Goal: Task Accomplishment & Management: Use online tool/utility

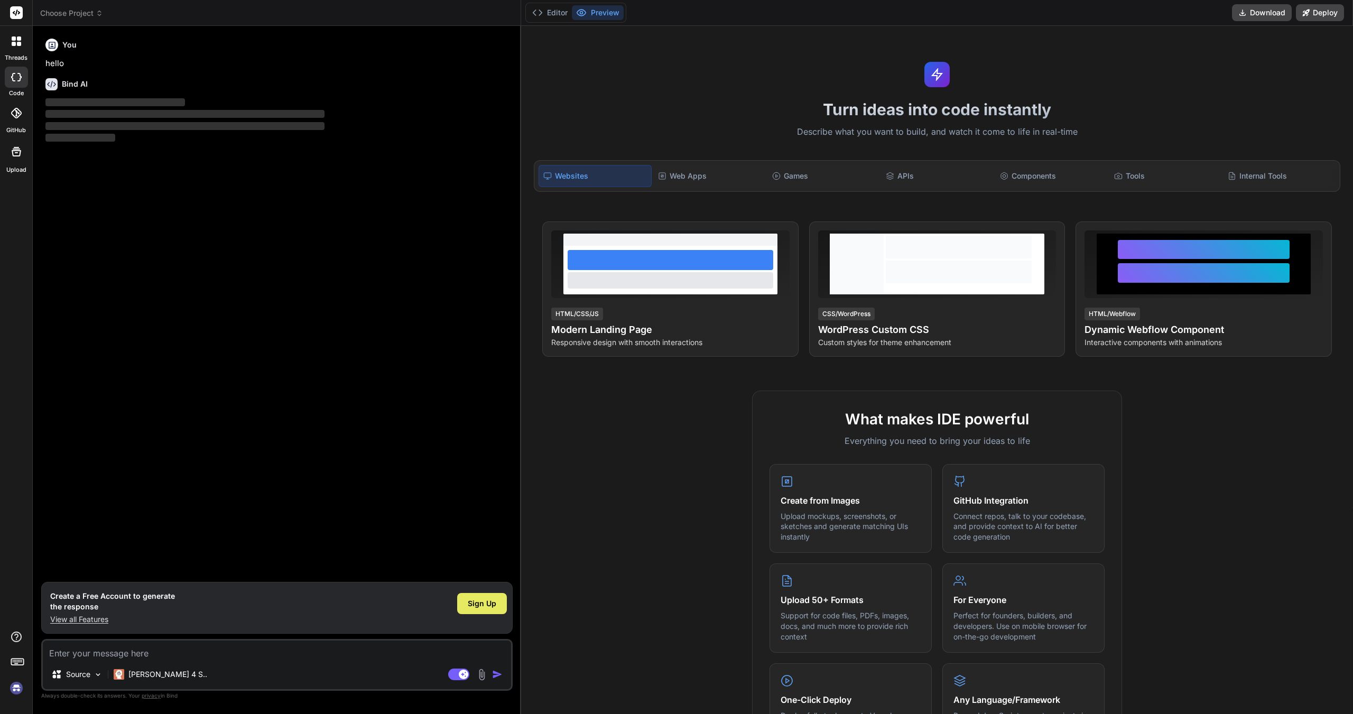
click at [472, 606] on span "Sign Up" at bounding box center [482, 603] width 29 height 11
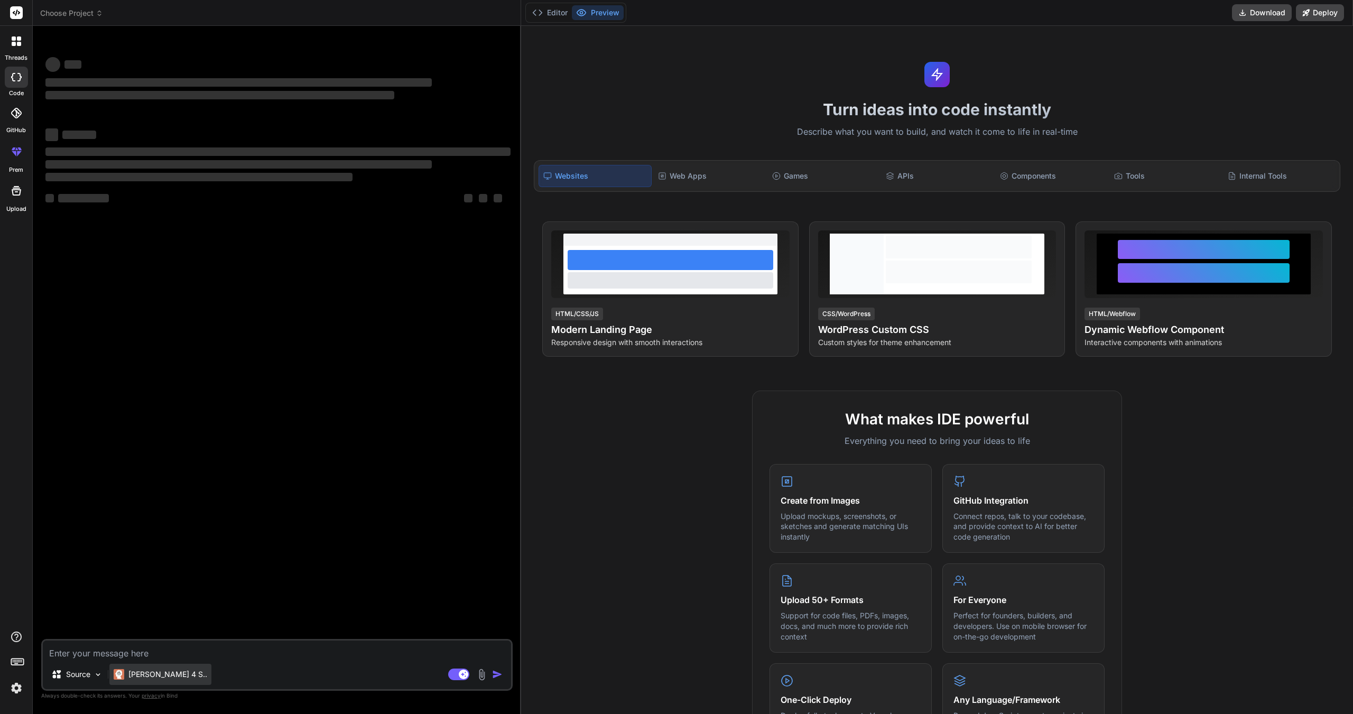
click at [149, 670] on p "[PERSON_NAME] 4 S.." at bounding box center [167, 674] width 79 height 11
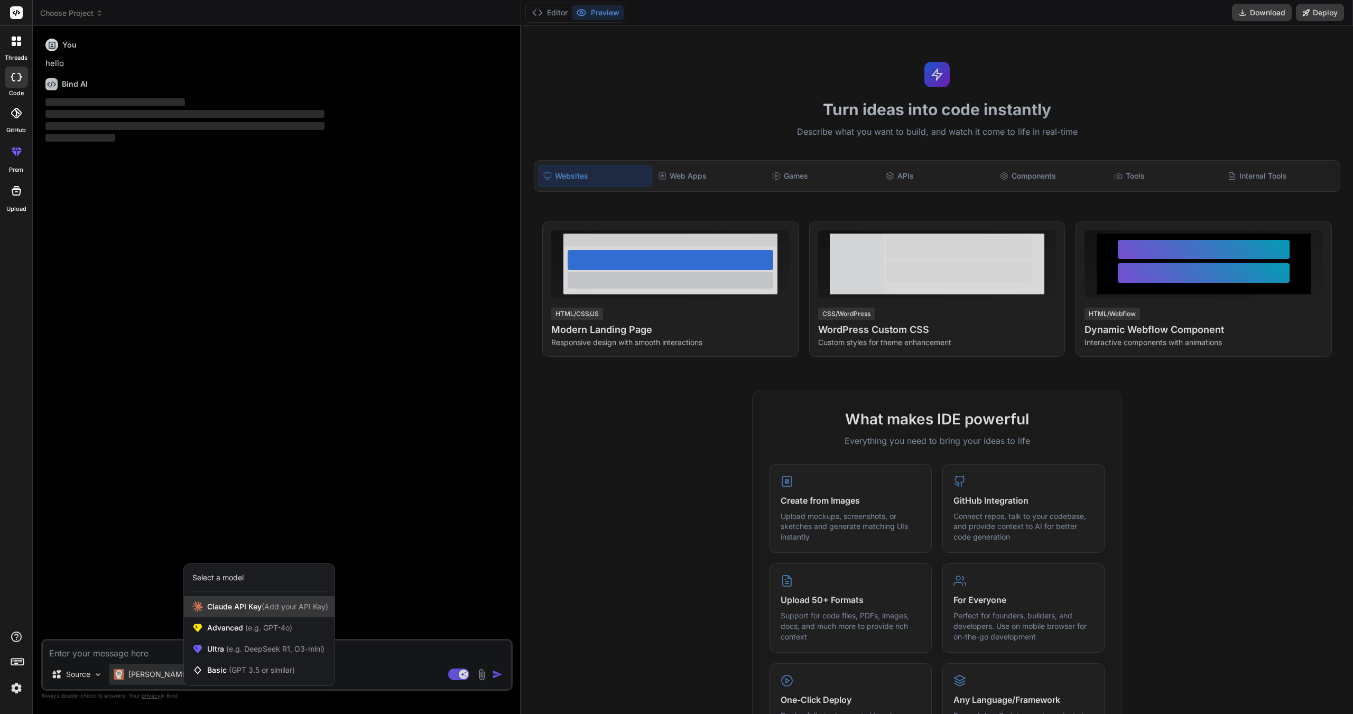
click at [275, 605] on span "(Add your API Key)" at bounding box center [295, 606] width 67 height 9
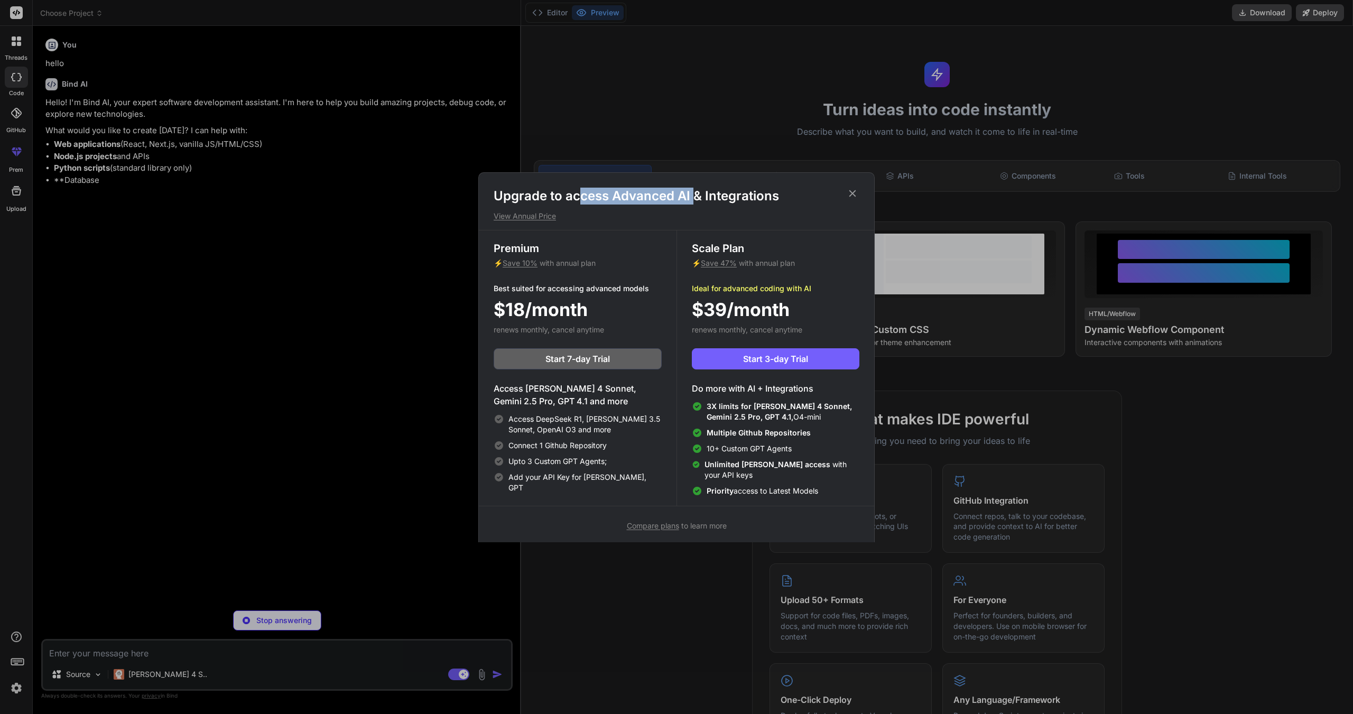
drag, startPoint x: 663, startPoint y: 195, endPoint x: 692, endPoint y: 192, distance: 29.7
click at [692, 192] on h1 "Upgrade to access Advanced AI & Integrations" at bounding box center [677, 196] width 366 height 17
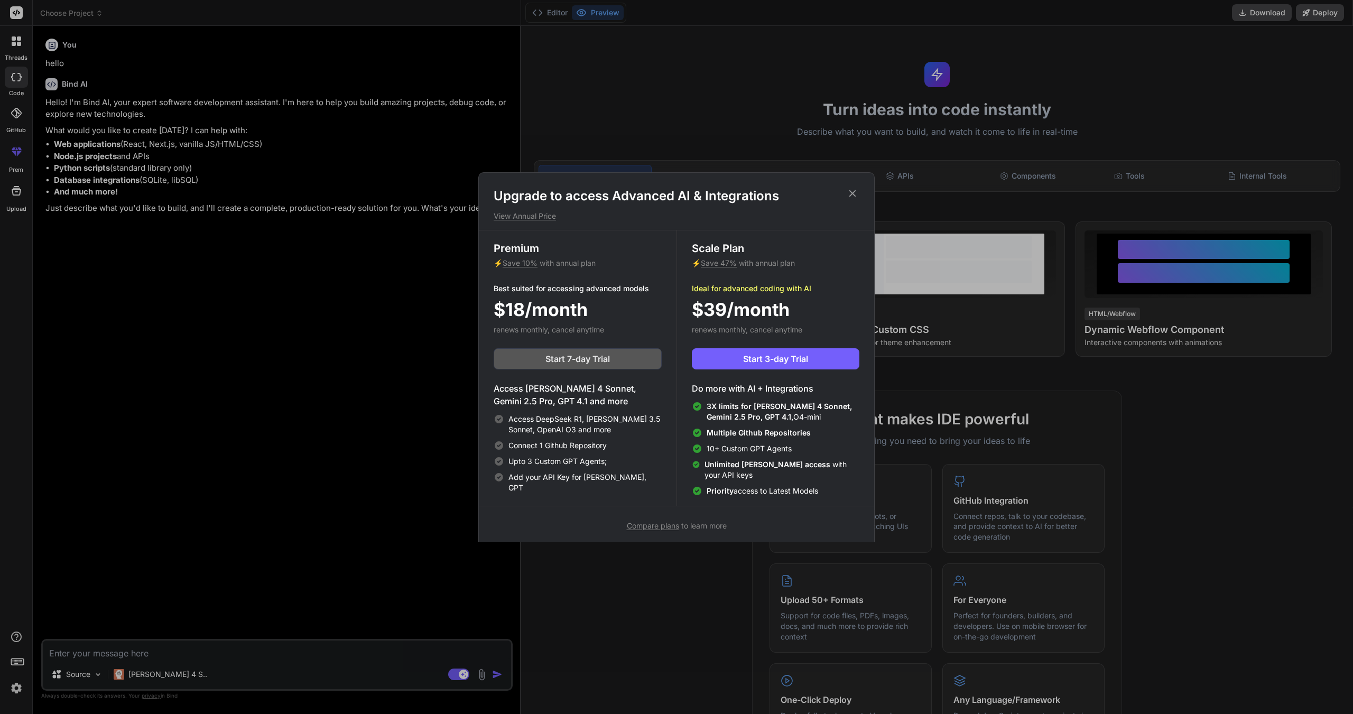
type textarea "x"
click at [852, 189] on icon at bounding box center [853, 194] width 12 height 12
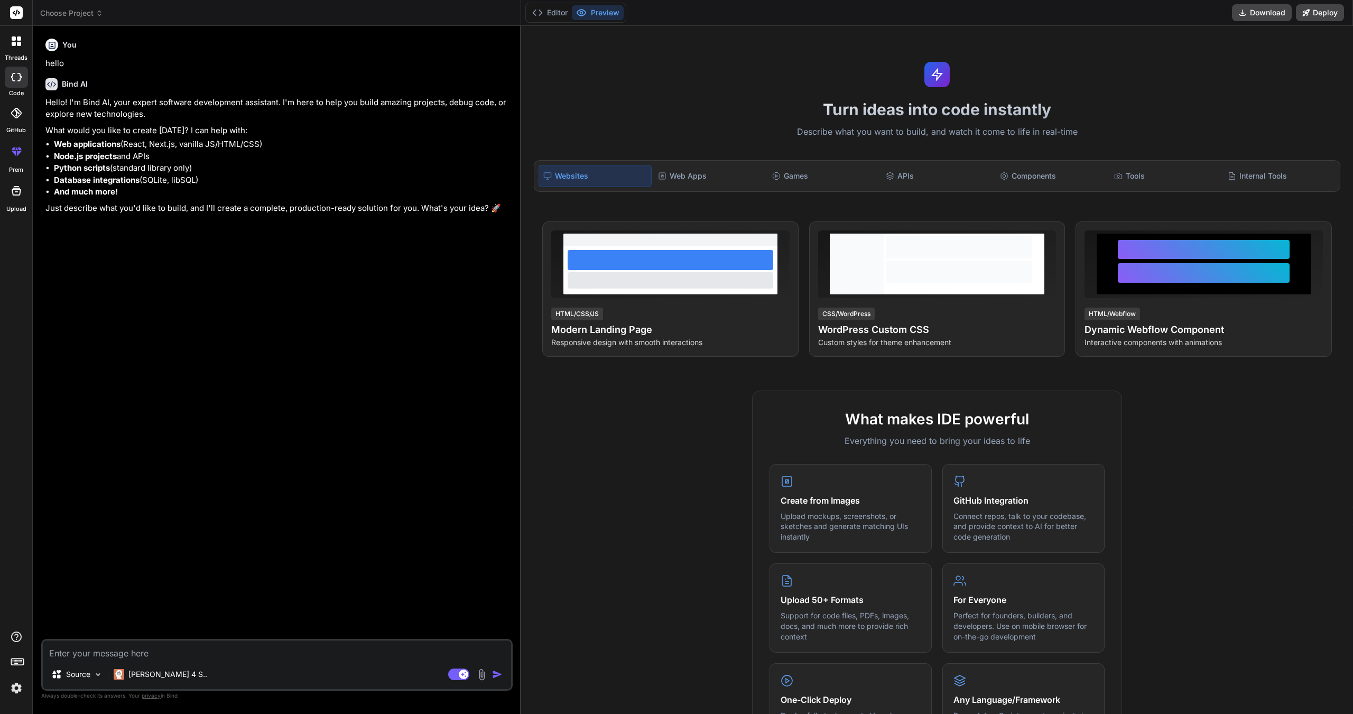
click at [191, 660] on div "Source [PERSON_NAME] 4 S.. Agent Mode. When this toggle is activated, AI automa…" at bounding box center [276, 665] width 471 height 52
click at [194, 656] on textarea at bounding box center [277, 649] width 468 height 19
paste textarea "A sophisticated AI companion app allowing users to design detailed AI personali…"
type textarea "A sophisticated AI companion app allowing users to design detailed AI personali…"
type textarea "x"
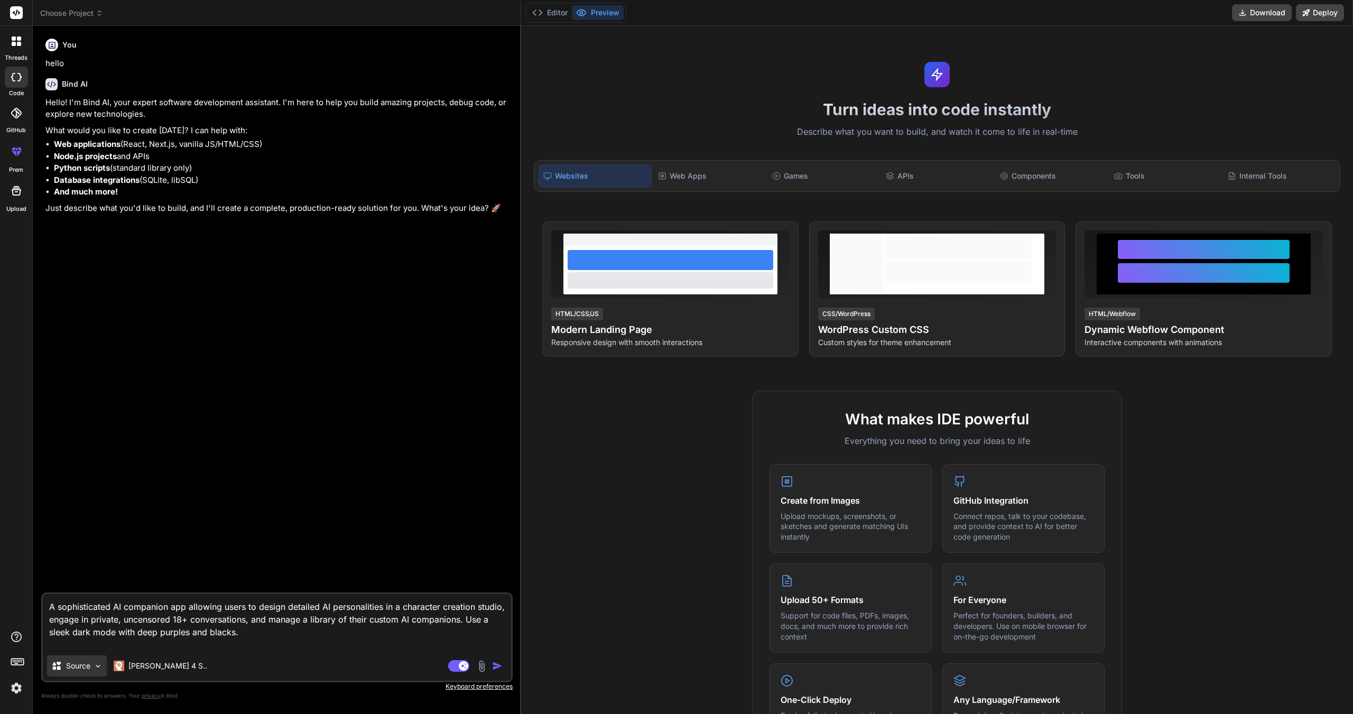
type textarea "A sophisticated AI companion app allowing users to design detailed AI personali…"
click at [91, 670] on div "Source" at bounding box center [77, 665] width 60 height 21
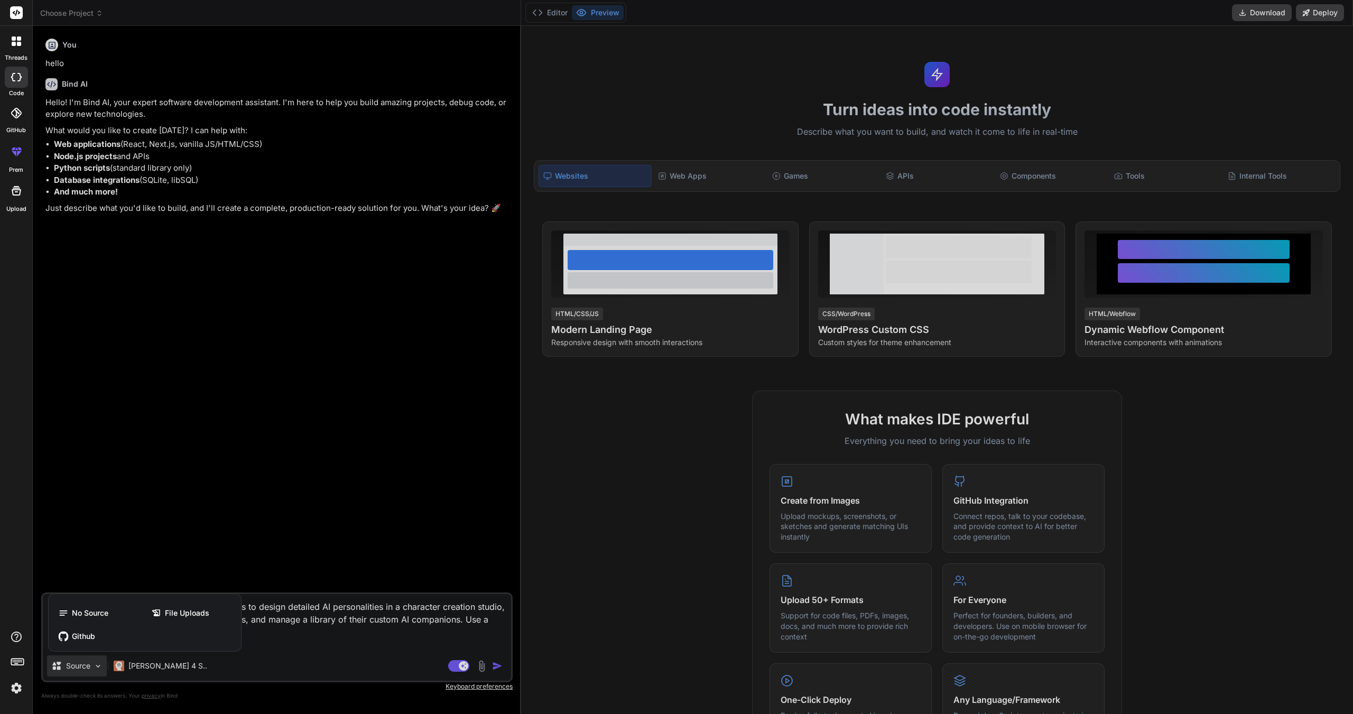
click at [91, 670] on div at bounding box center [676, 357] width 1353 height 714
type textarea "x"
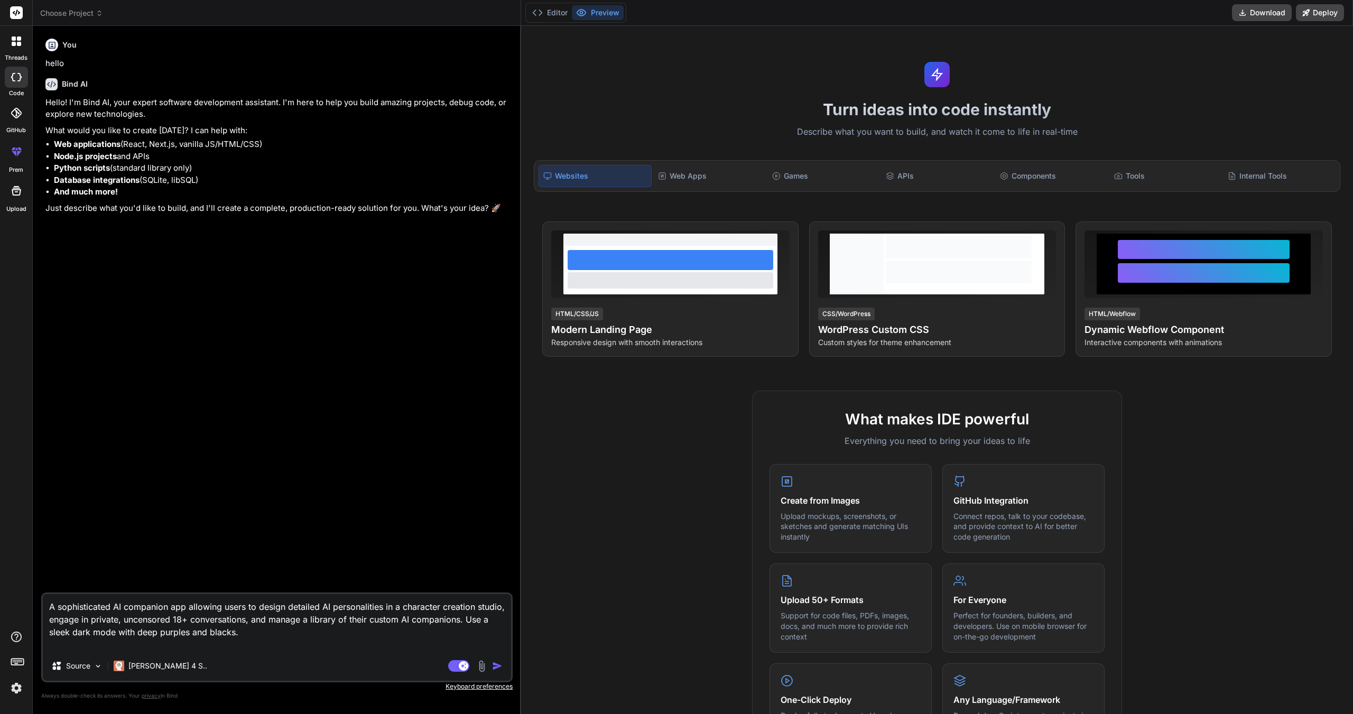
click at [500, 662] on img "button" at bounding box center [497, 666] width 11 height 11
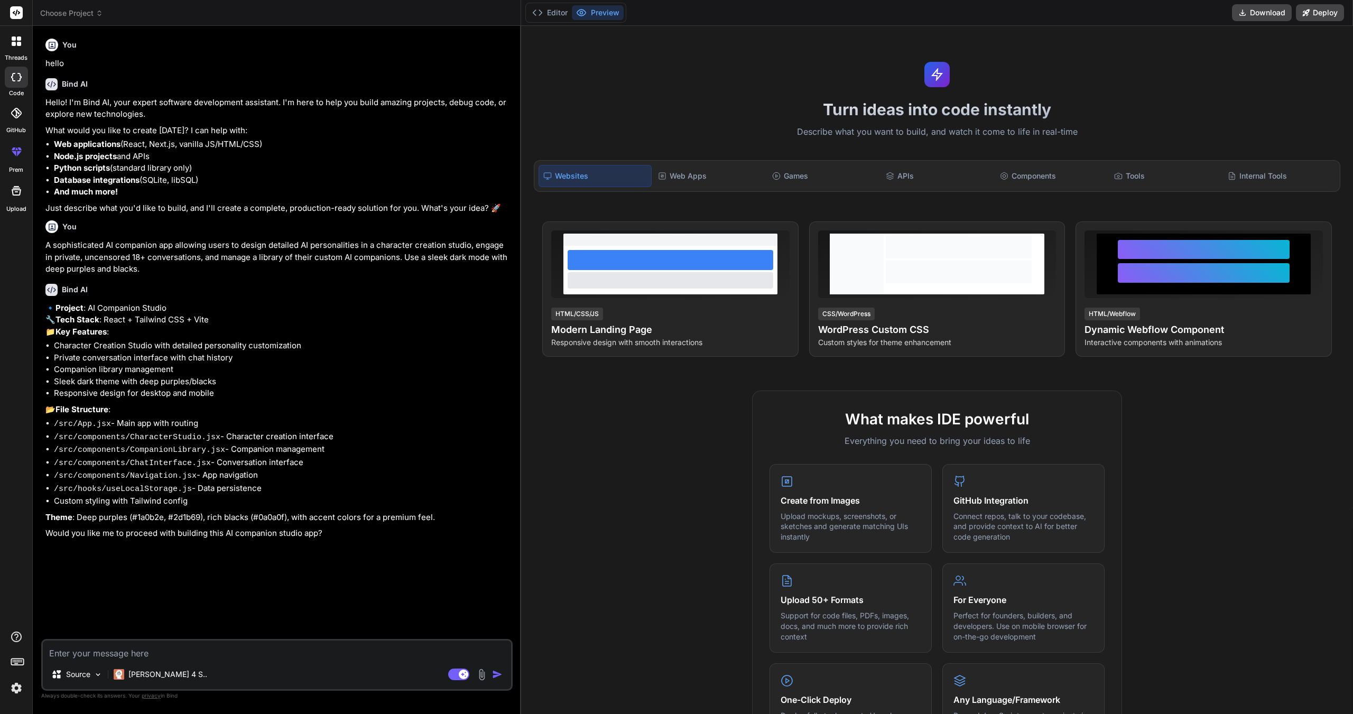
type textarea "x"
click at [179, 388] on li "Sleek dark theme with deep purples/blacks" at bounding box center [282, 382] width 457 height 12
click at [300, 496] on li "/src/hooks/useLocalStorage.js - Data persistence" at bounding box center [282, 488] width 457 height 13
click at [375, 542] on div "Bind AI 🔹 Project : AI Companion Studio 🔧 Tech Stack : React + Tailwind CSS + V…" at bounding box center [277, 408] width 465 height 266
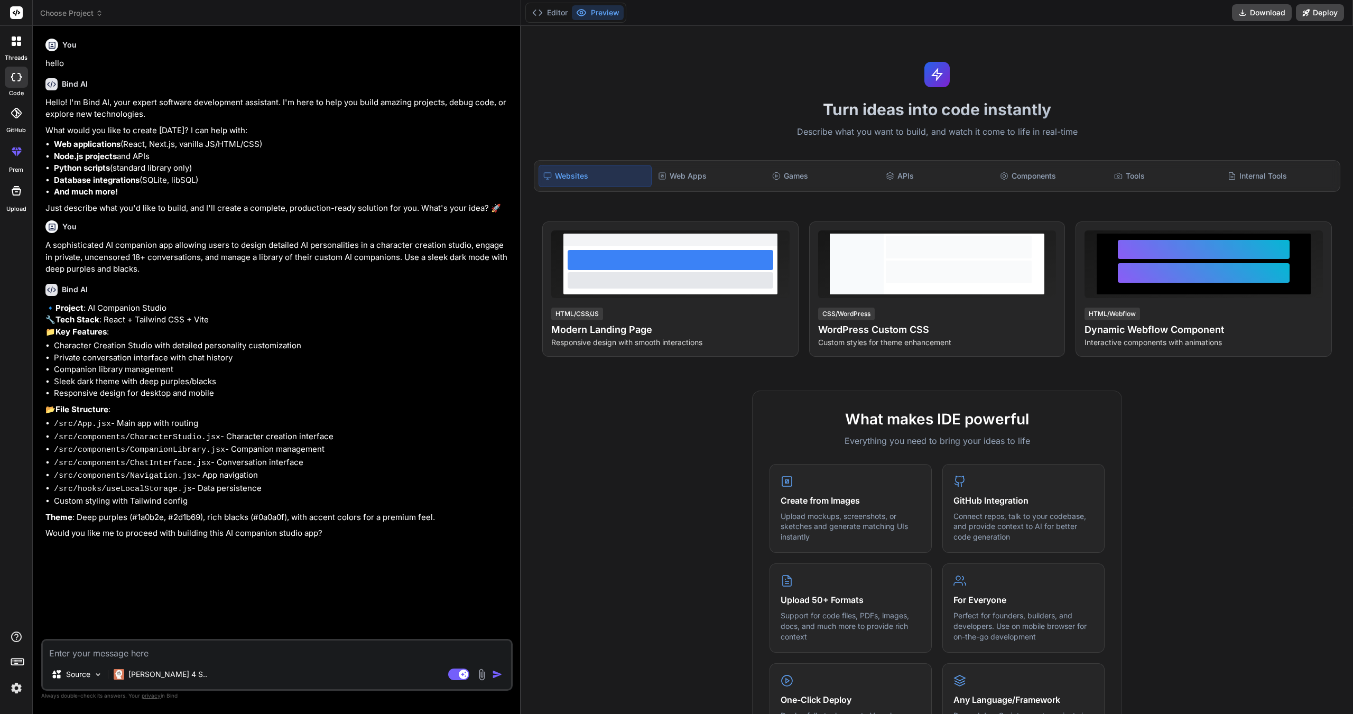
click at [605, 185] on div "Websites" at bounding box center [594, 176] width 113 height 22
click at [605, 184] on div "Websites" at bounding box center [594, 176] width 113 height 22
click at [606, 181] on div "Websites" at bounding box center [594, 176] width 113 height 22
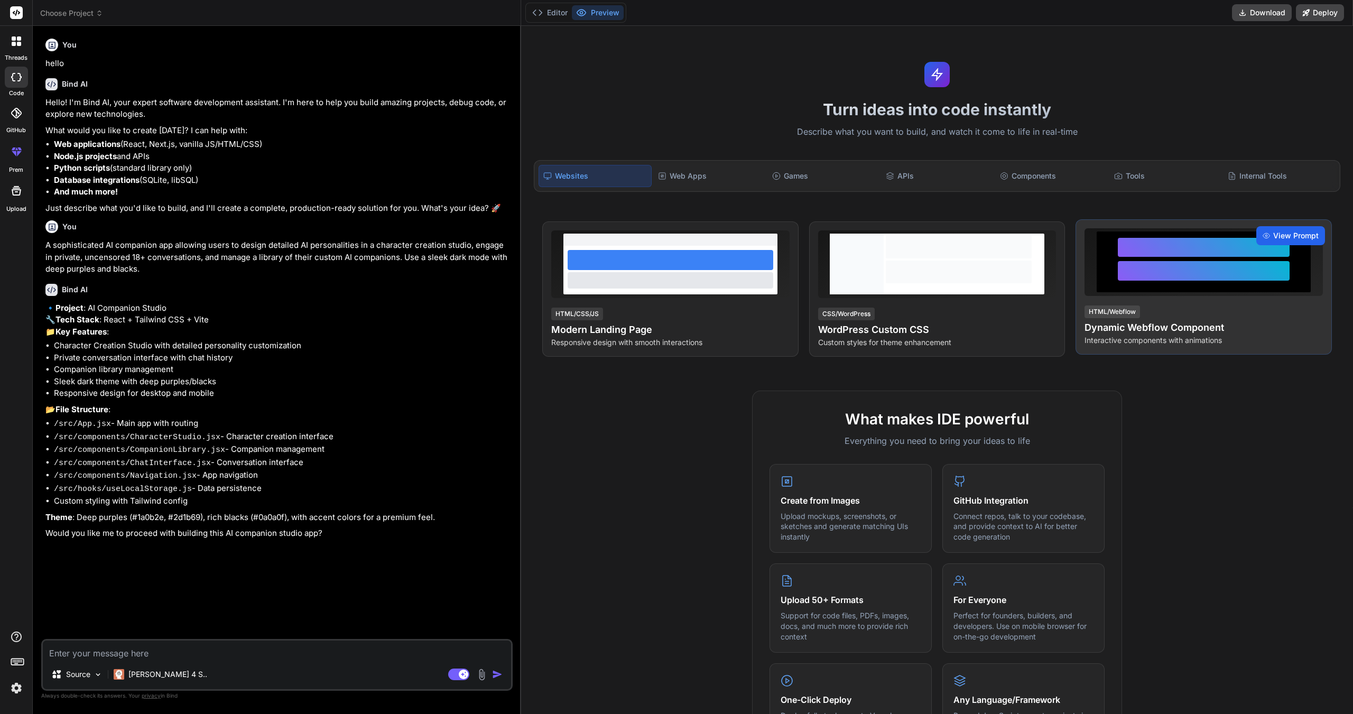
click at [1298, 233] on span "View Prompt" at bounding box center [1295, 235] width 45 height 11
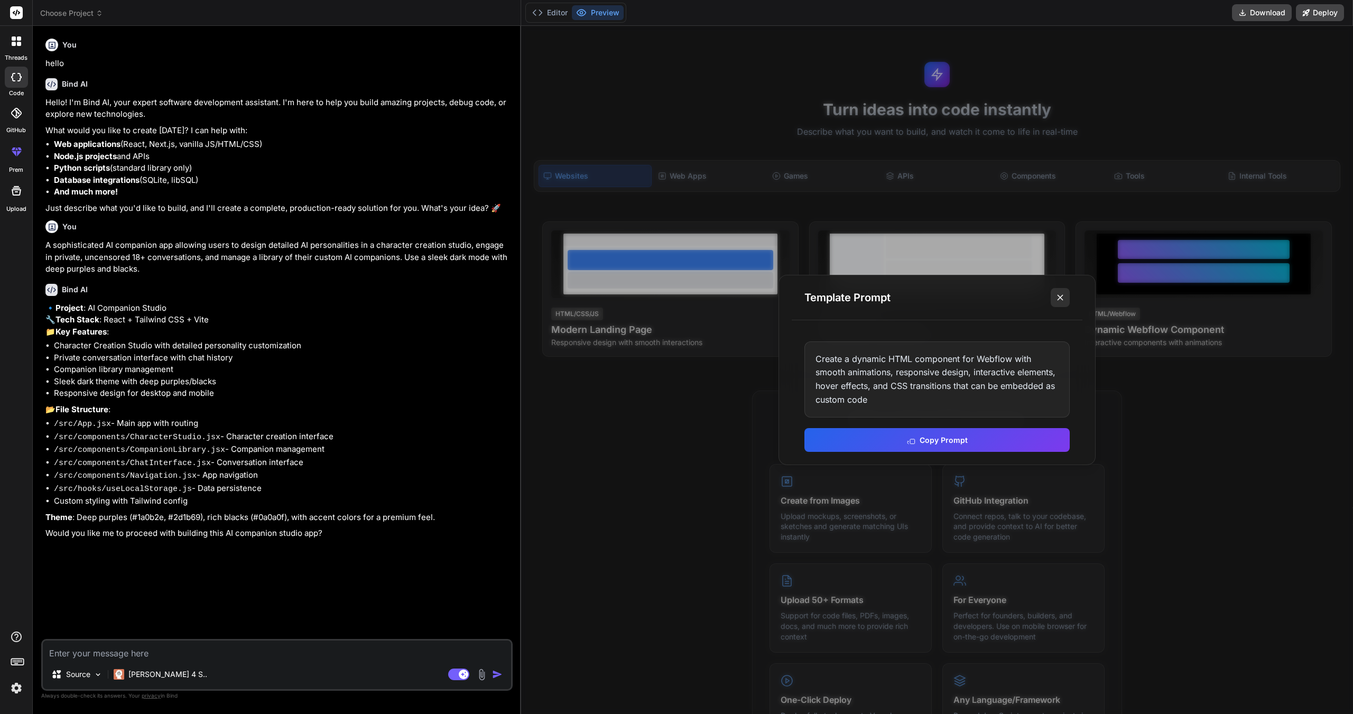
click at [1064, 298] on icon at bounding box center [1060, 297] width 11 height 11
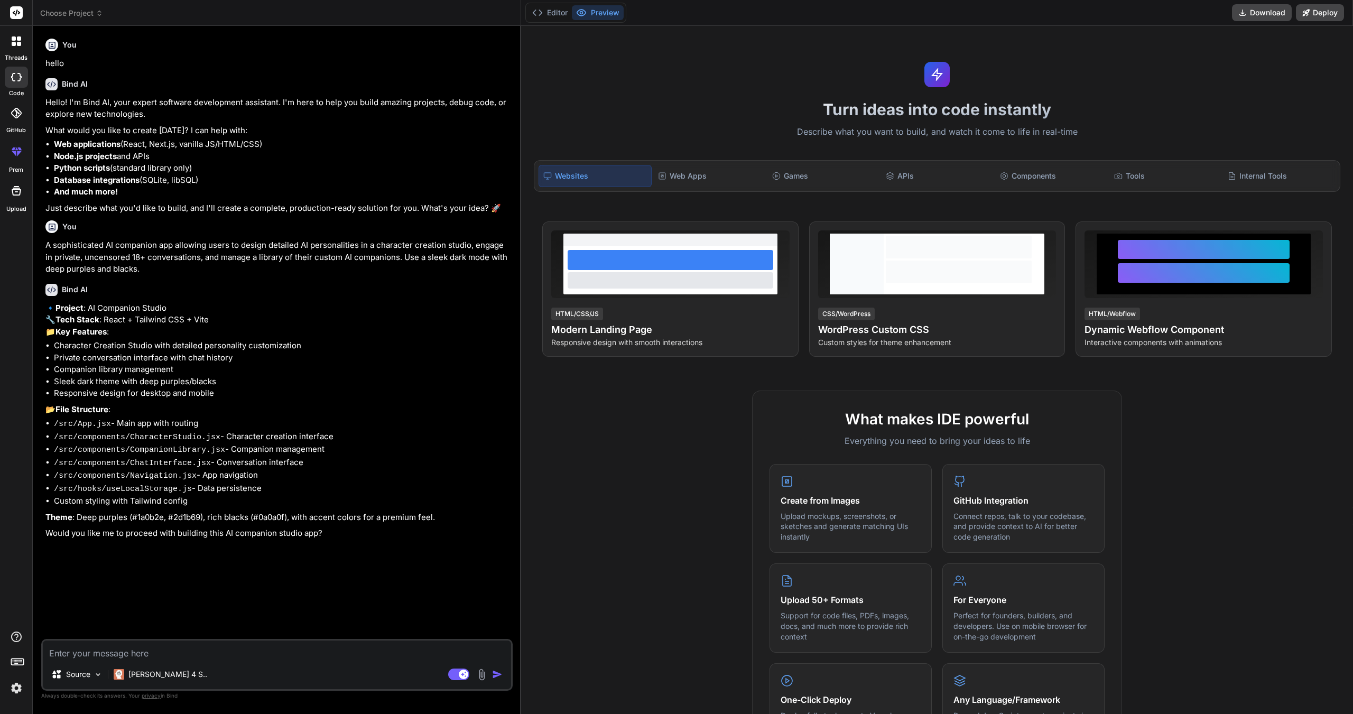
click at [309, 524] on p "Theme : Deep purples (#1a0b2e, #2d1b69), rich blacks (#0a0a0f), with accent col…" at bounding box center [277, 518] width 465 height 12
click at [273, 658] on textarea at bounding box center [277, 649] width 468 height 19
type textarea "y"
type textarea "x"
type textarea "ye"
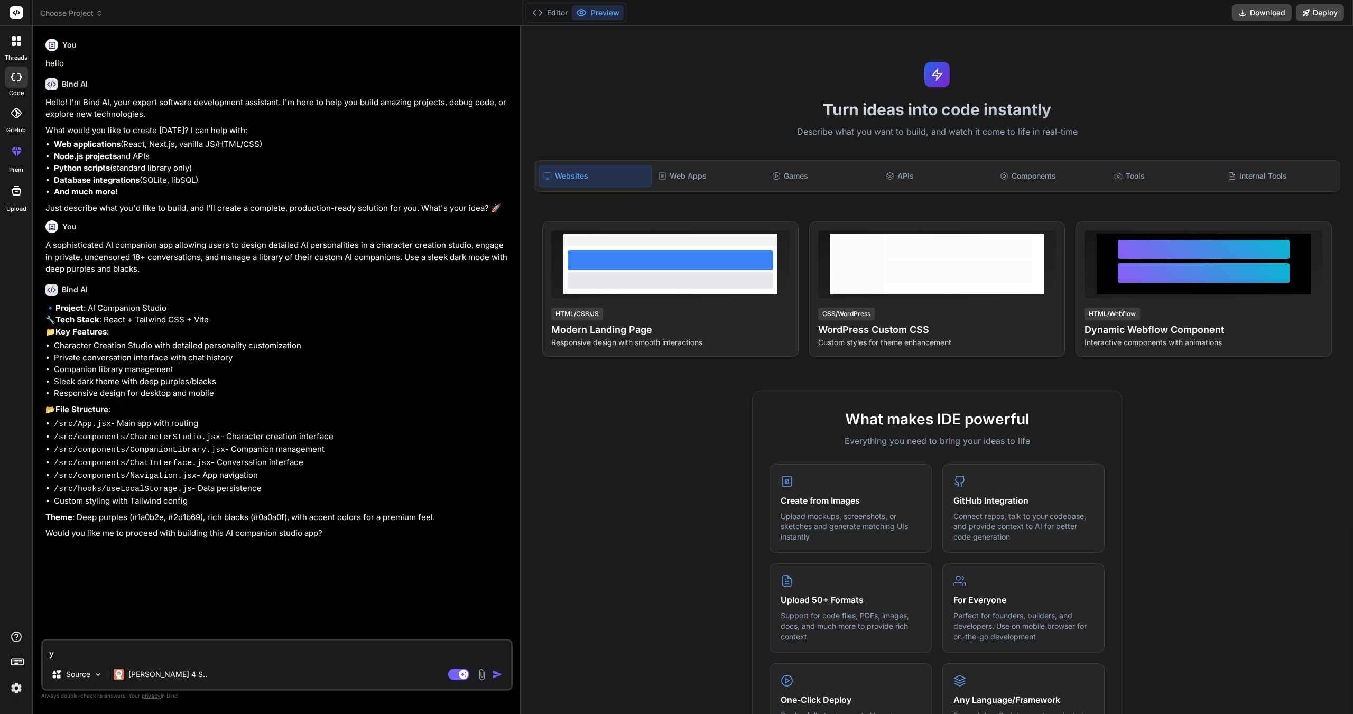
type textarea "x"
type textarea "yes"
type textarea "x"
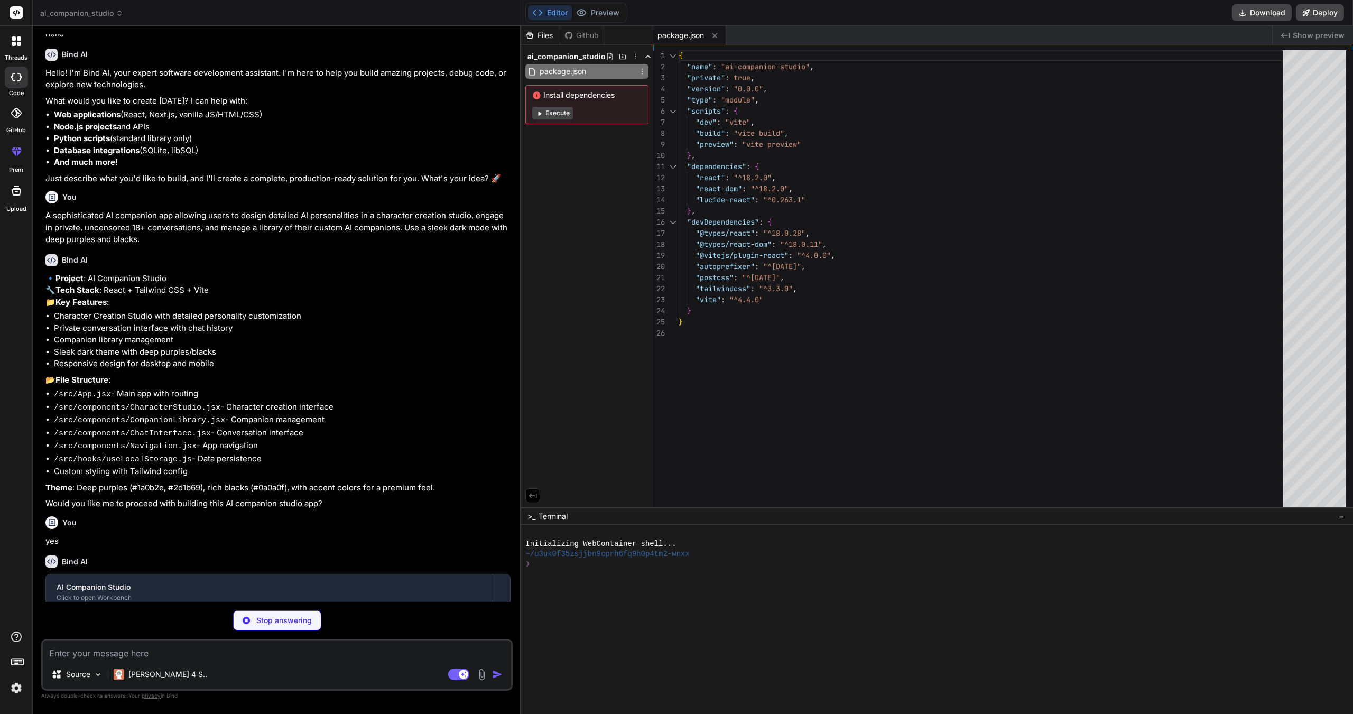
type textarea "x"
type textarea "}, fontFamily: { 'sans': ['Inter', 'system-ui', 'sans-serif'] } }, }, plugins: …"
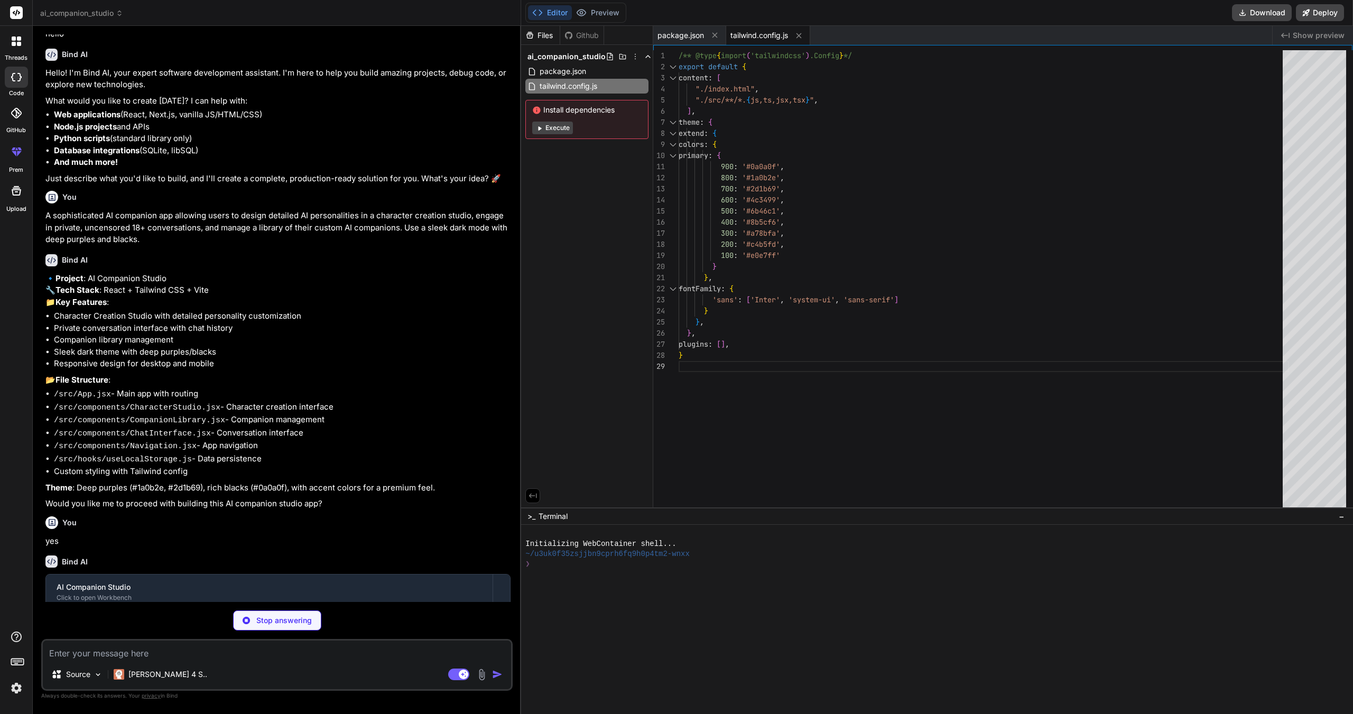
type textarea "x"
type textarea "export default { plugins: { tailwindcss: {}, autoprefixer: {}, }, }"
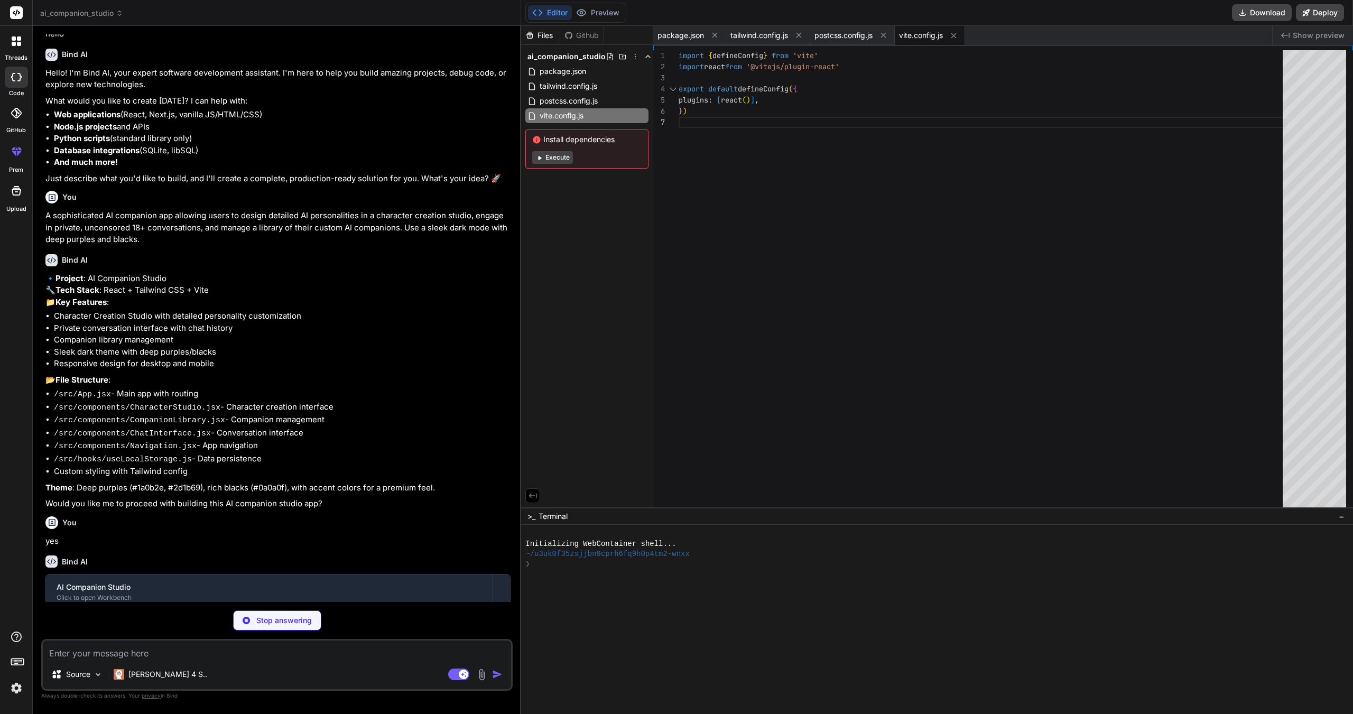
scroll to position [153, 0]
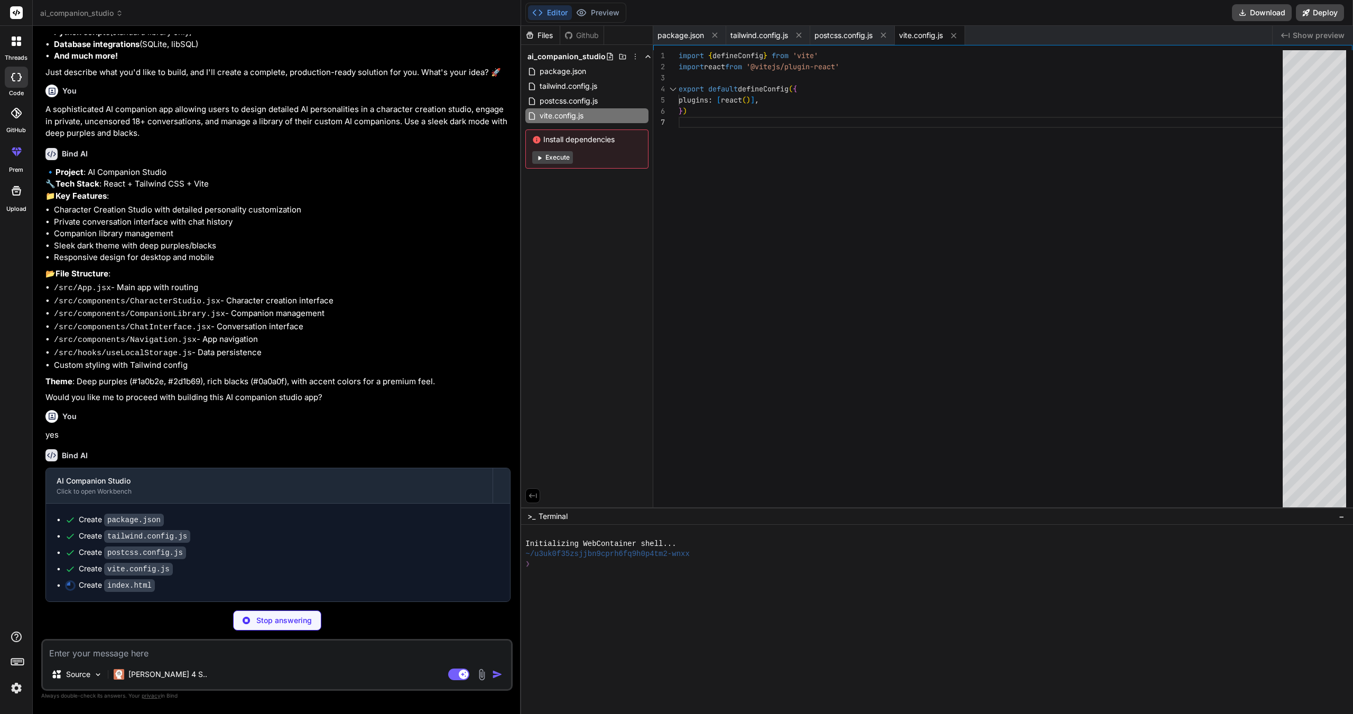
type textarea "x"
type textarea "</head> <body> <div id="root"></div> <script type="module" src="/src/main.jsx">…"
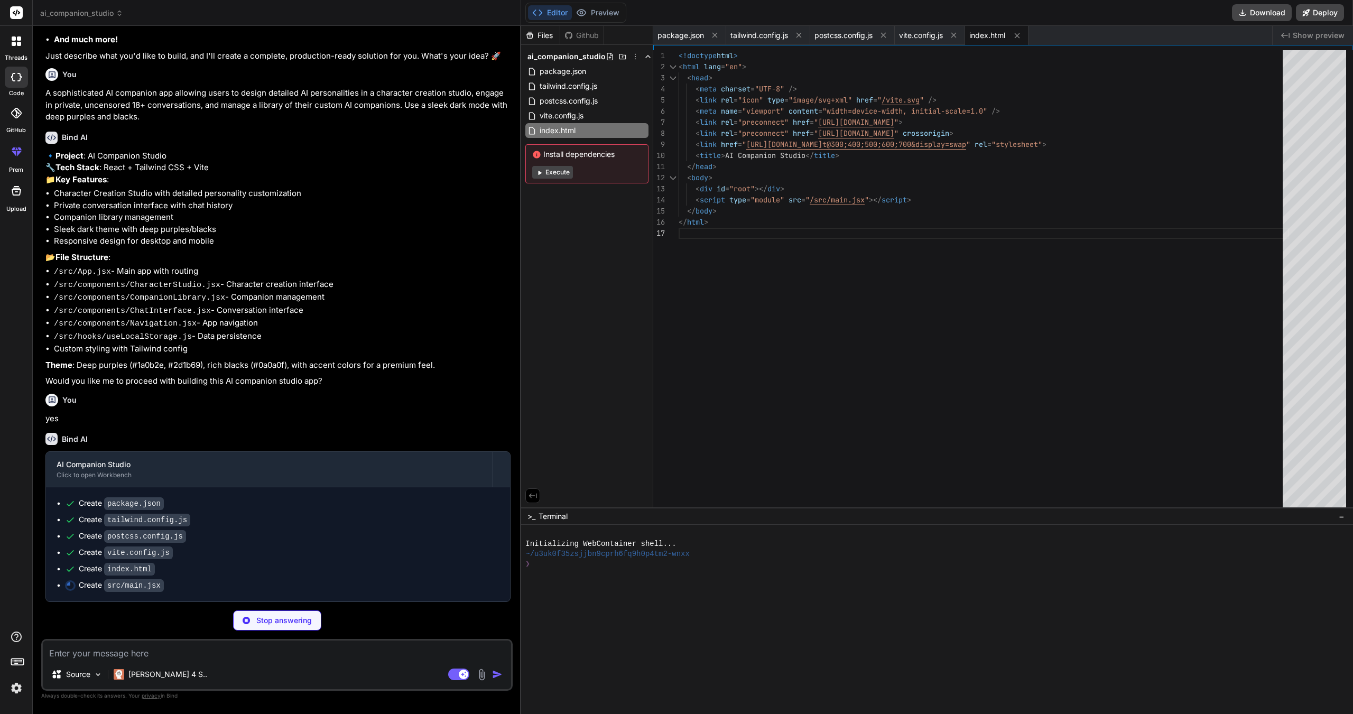
type textarea "x"
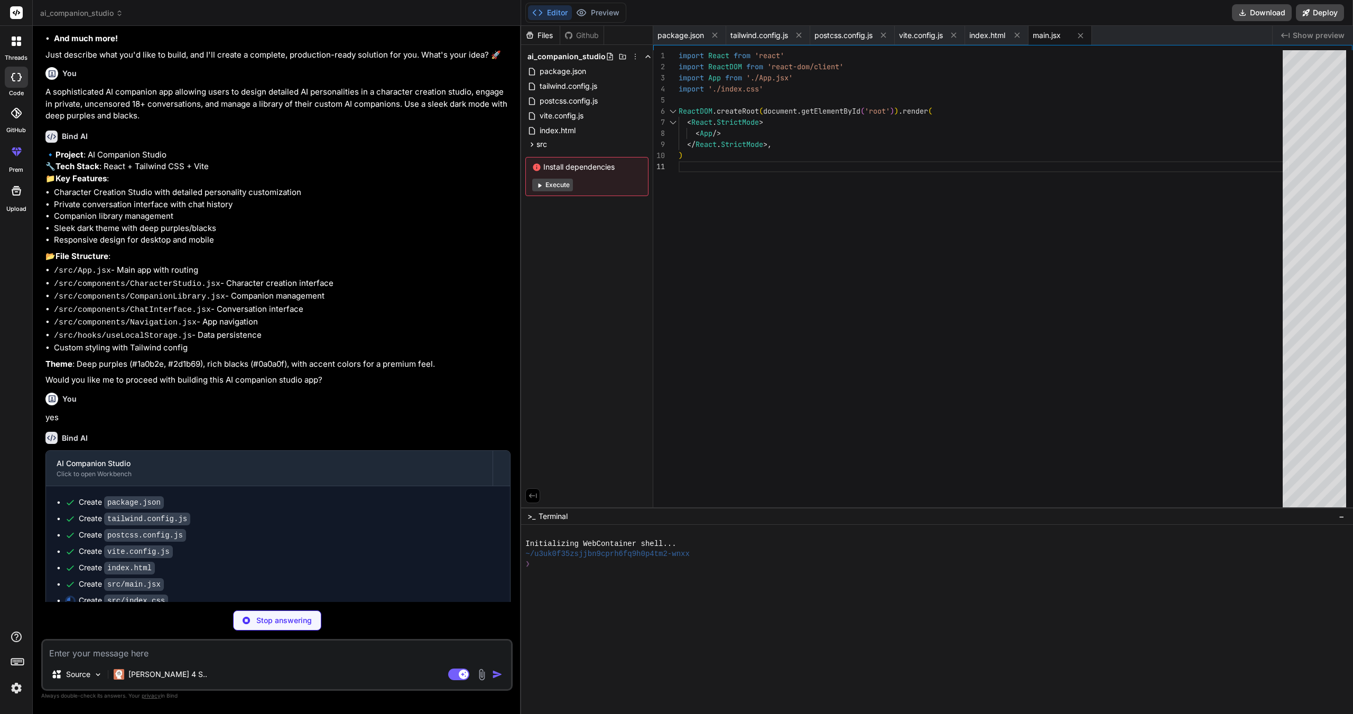
type textarea "x"
type textarea "::-webkit-scrollbar-thumb:hover { background: #6b46c1; }"
type textarea "x"
type textarea "} }; return [storedValue, setValue]; }"
type textarea "x"
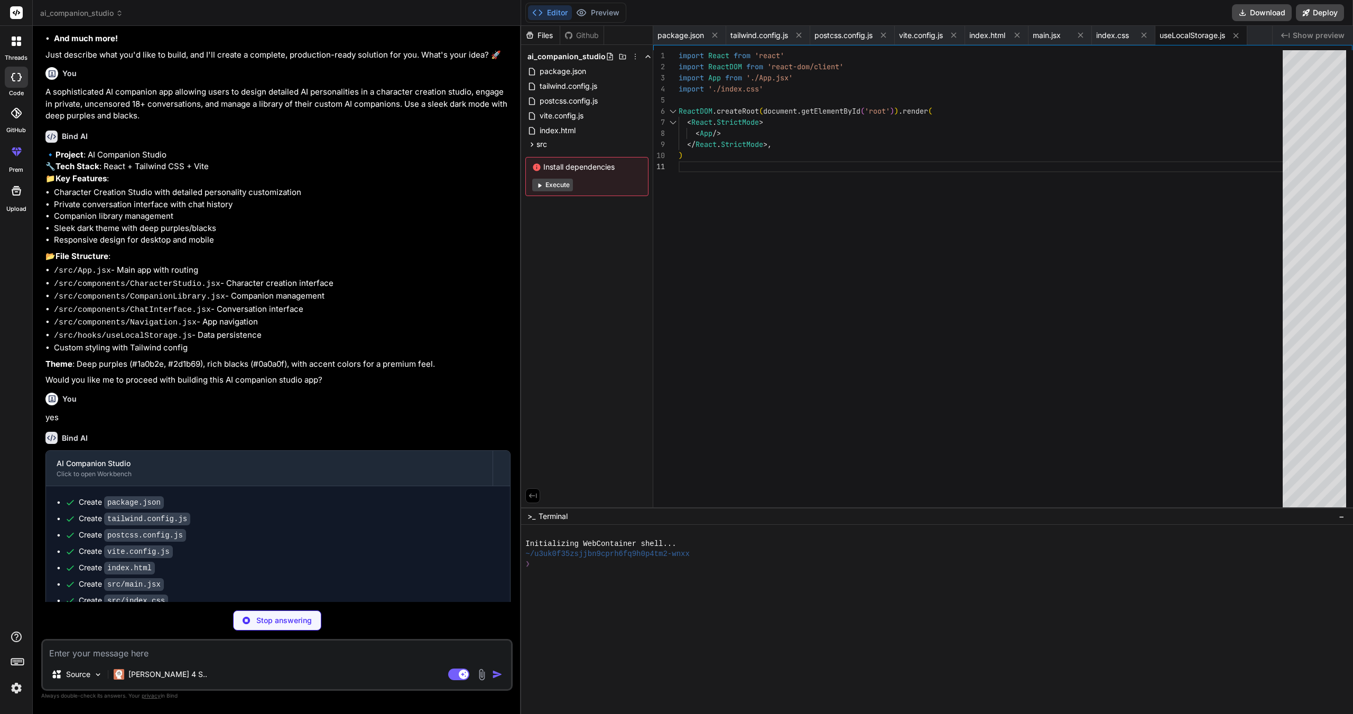
type textarea ")} </div> </div> ); } export default App;"
type textarea "x"
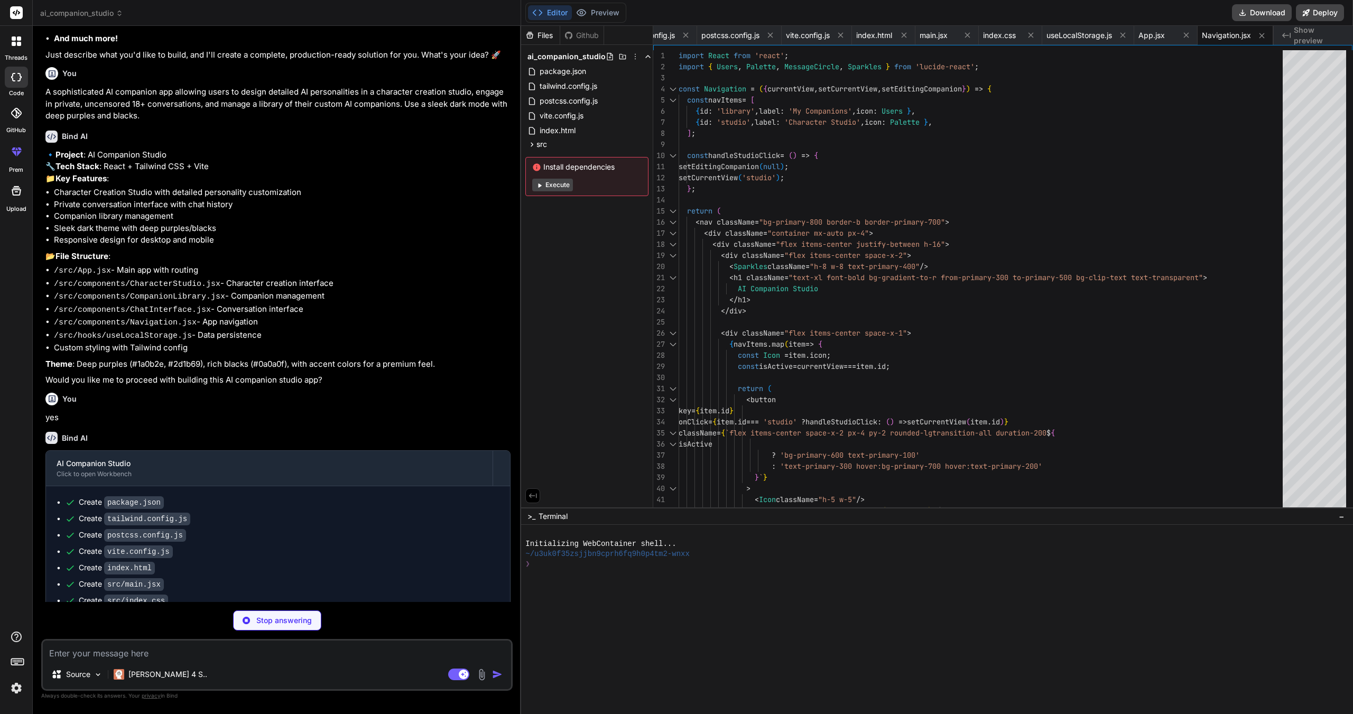
scroll to position [252, 0]
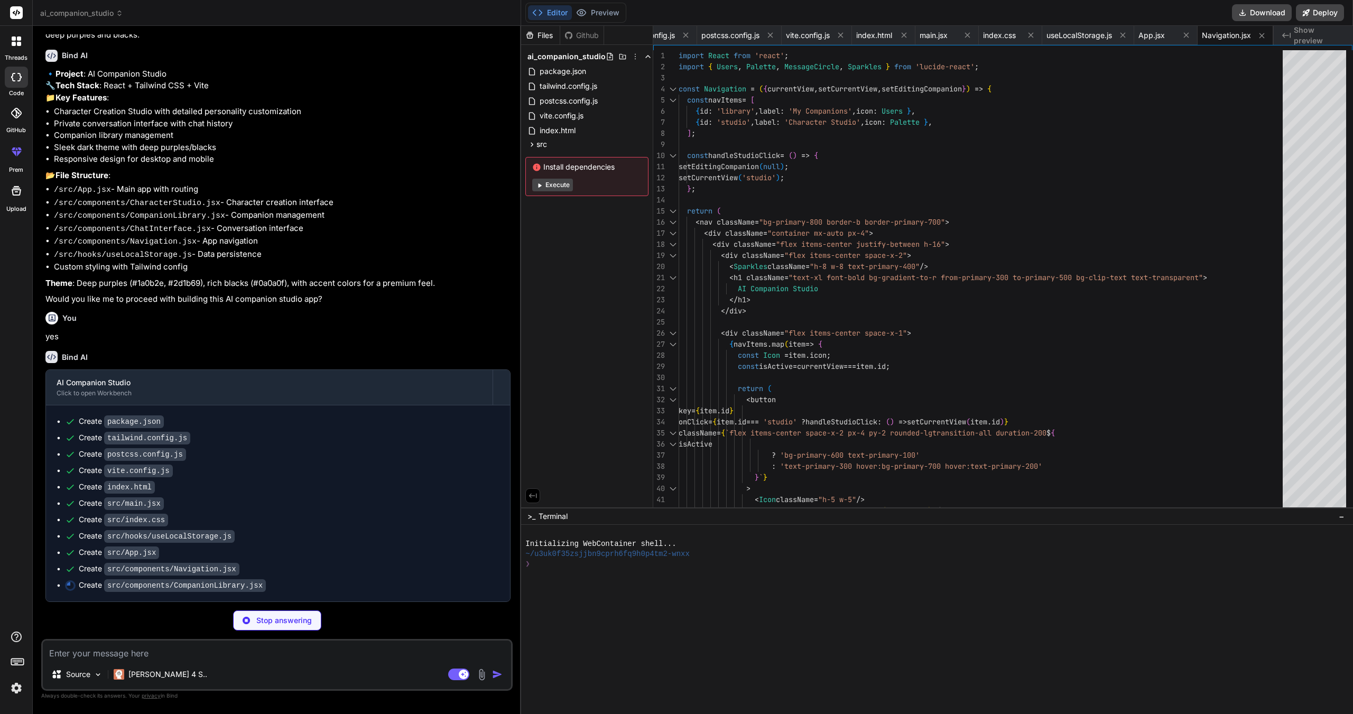
type textarea "x"
type textarea "window.addEventListener('navigate', (event) => { if (event.detail === 'studio')…"
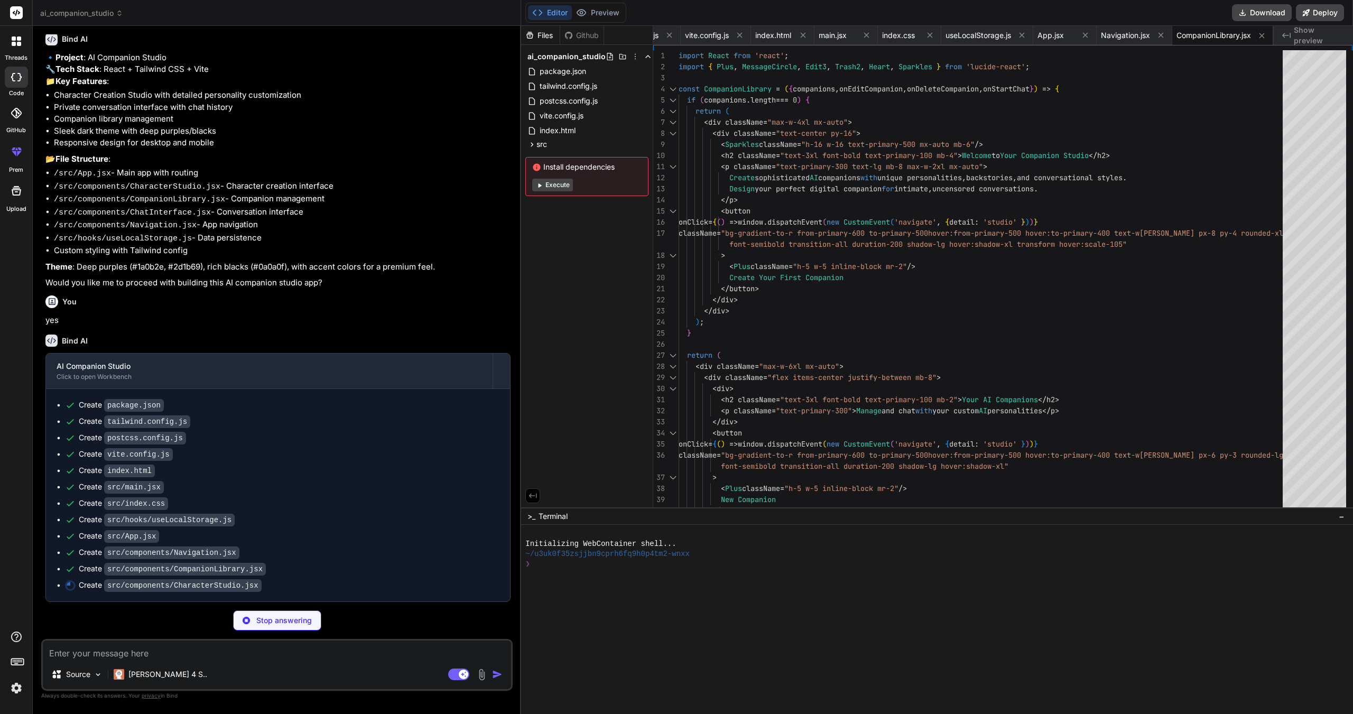
scroll to position [268, 0]
type textarea "x"
type textarea "); }; export default CharacterStudio;"
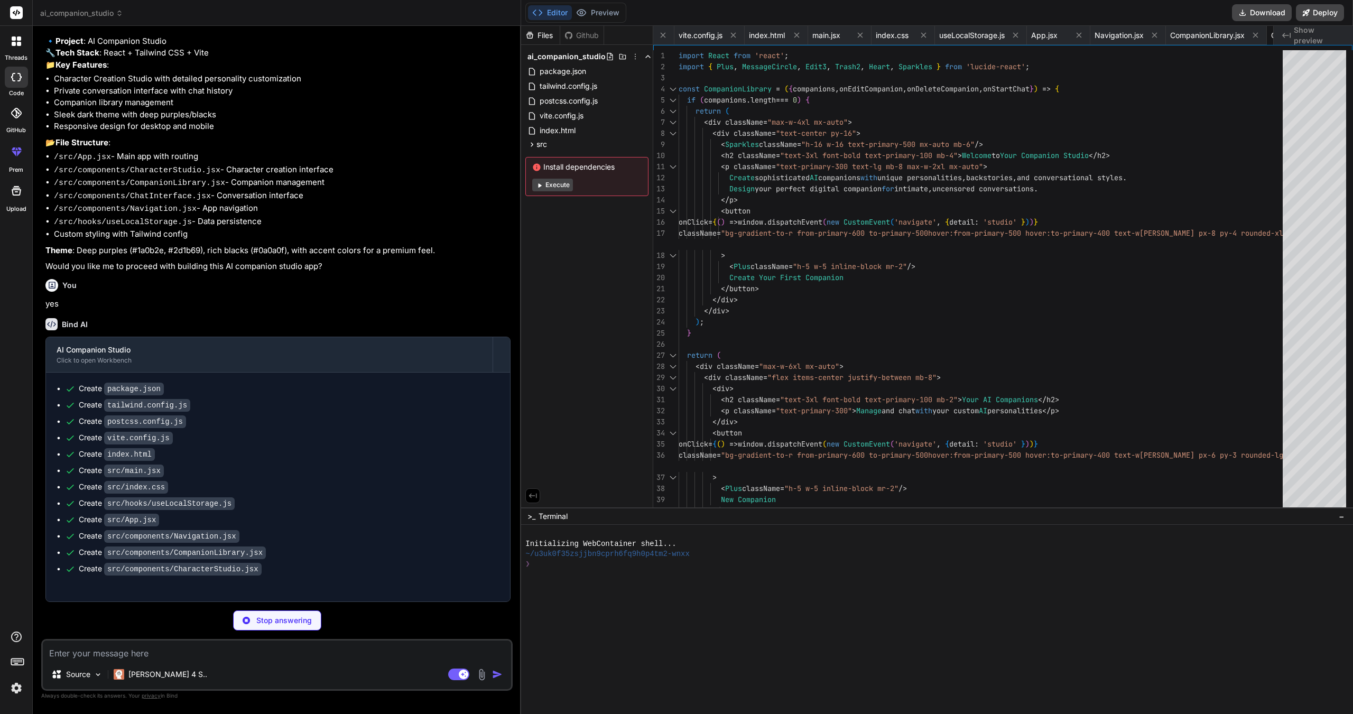
type textarea "x"
type textarea "</div> </div> </div> ); }; export default ChatInterface;"
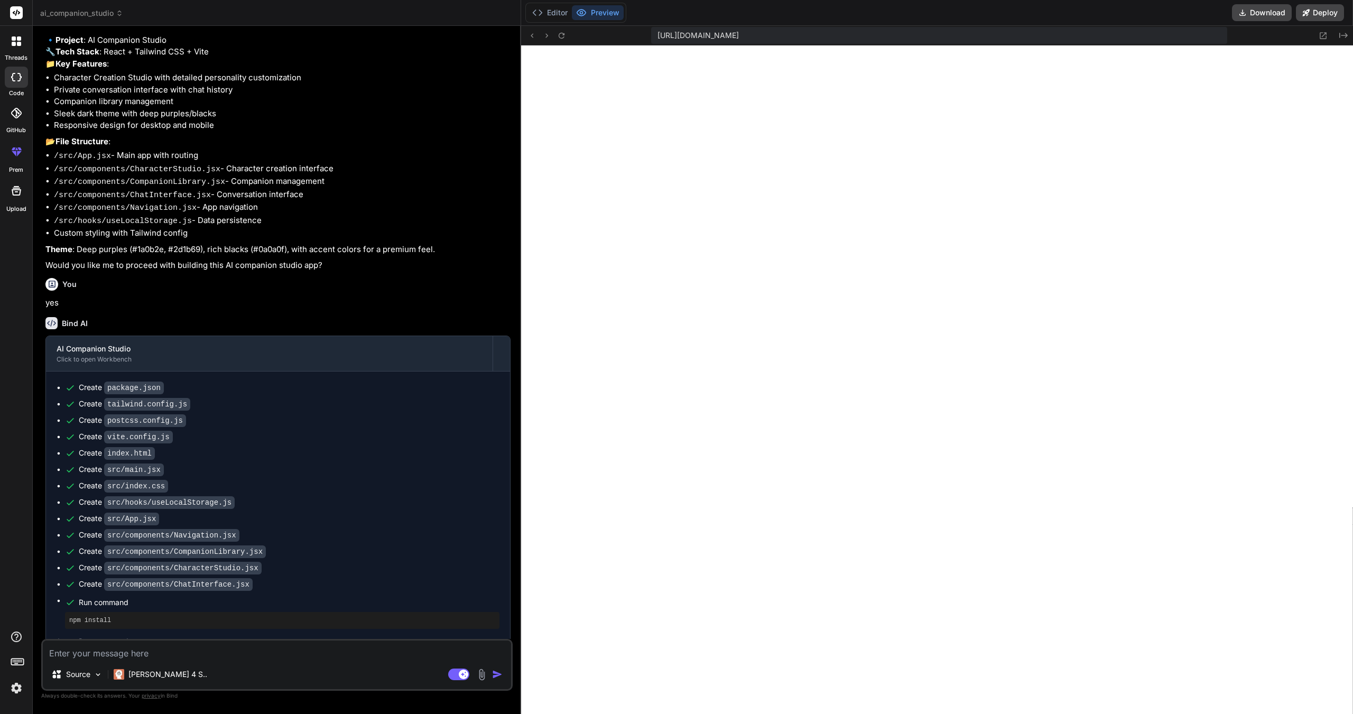
scroll to position [581, 0]
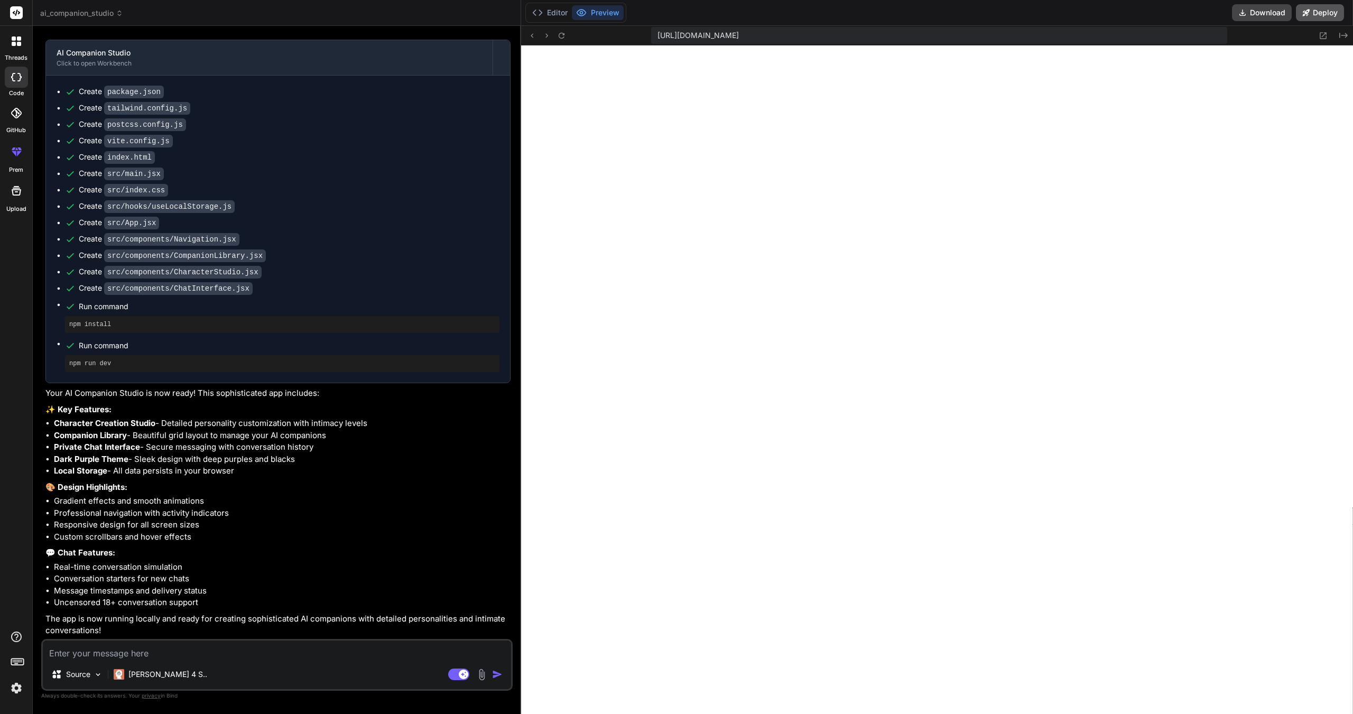
click at [1331, 14] on button "Deploy" at bounding box center [1320, 12] width 48 height 17
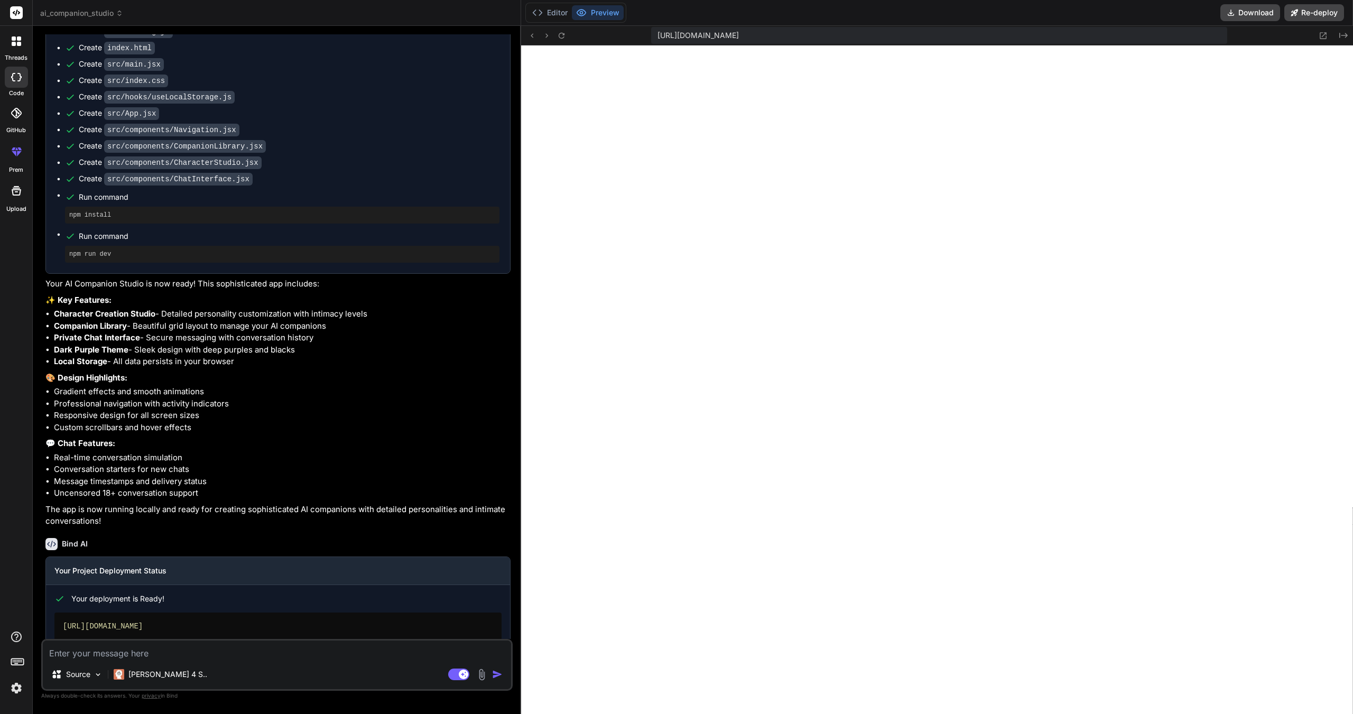
type textarea "x"
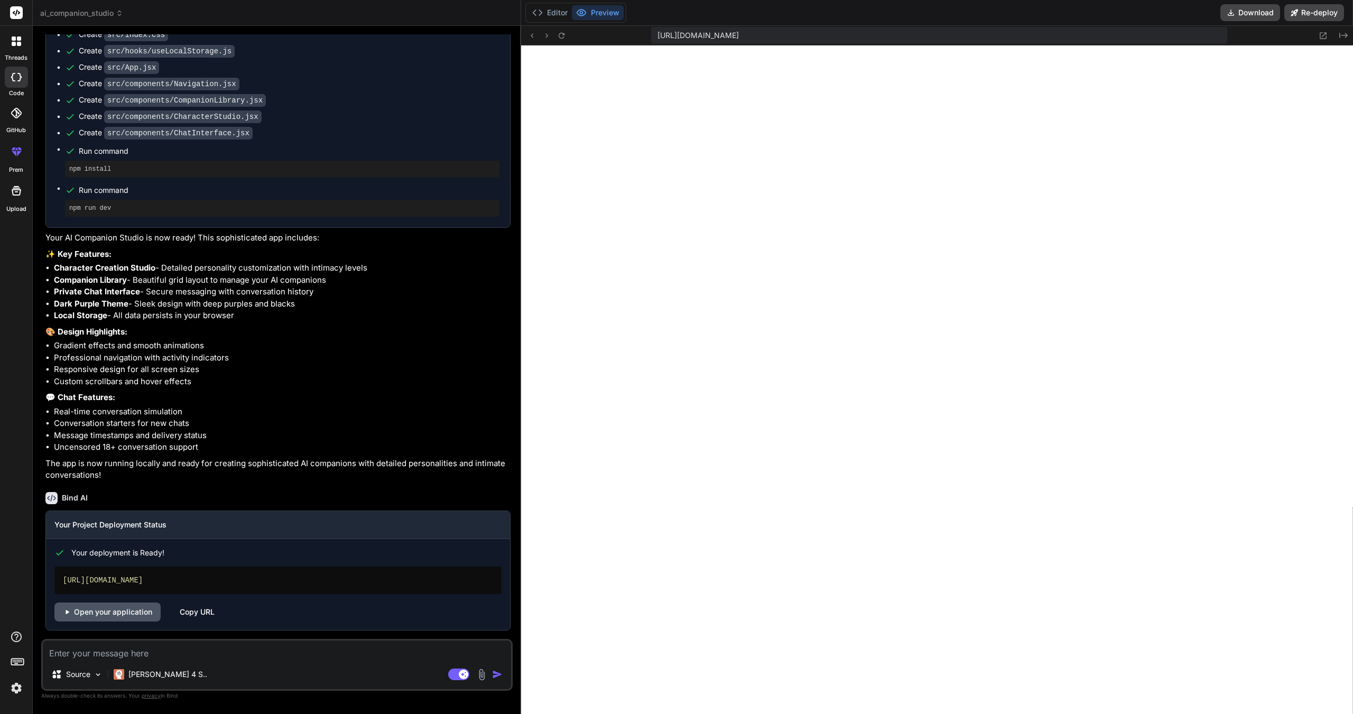
click at [125, 612] on link "Open your application" at bounding box center [107, 611] width 106 height 19
click at [21, 13] on rect at bounding box center [16, 12] width 13 height 13
click at [18, 13] on rect at bounding box center [16, 12] width 13 height 13
click at [17, 13] on icon at bounding box center [16, 12] width 13 height 13
click at [15, 13] on rect at bounding box center [16, 12] width 13 height 13
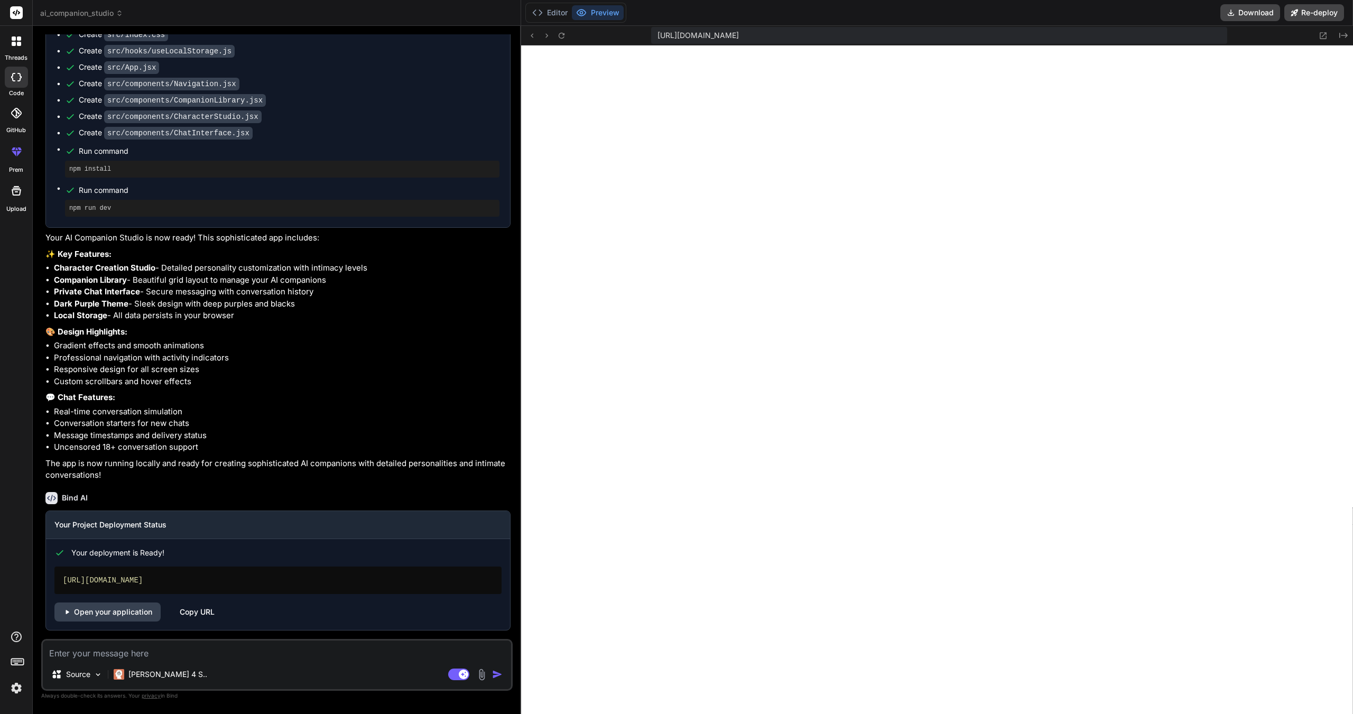
click at [17, 36] on div at bounding box center [16, 41] width 22 height 22
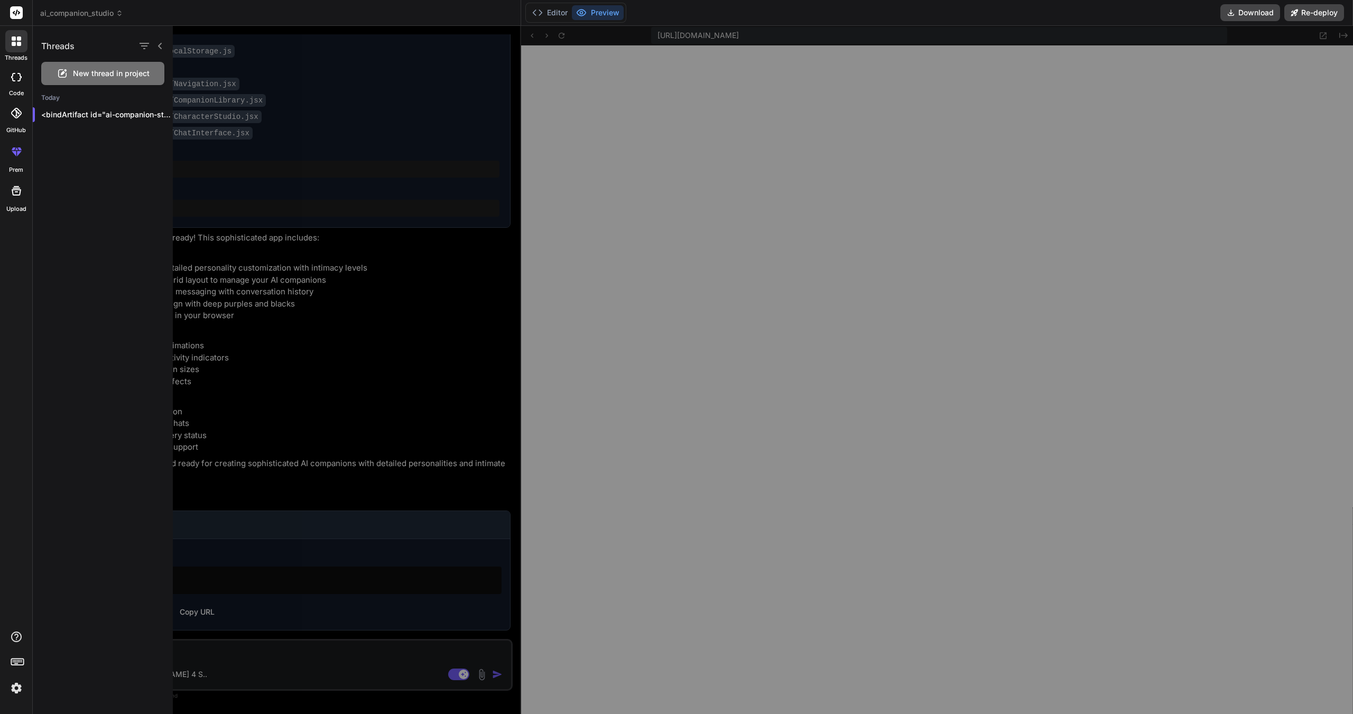
click at [15, 151] on icon at bounding box center [16, 151] width 13 height 13
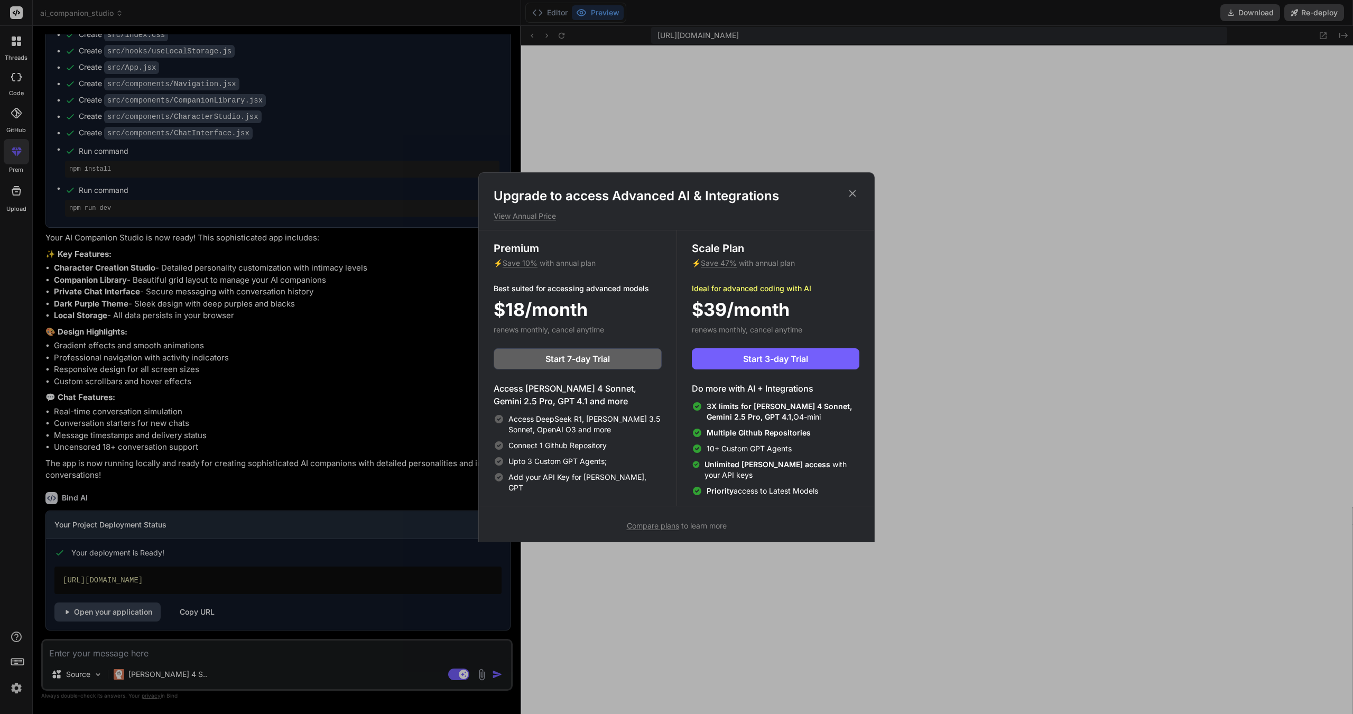
click at [585, 403] on h4 "Access [PERSON_NAME] 4 Sonnet, Gemini 2.5 Pro, GPT 4.1 and more" at bounding box center [578, 394] width 168 height 25
click at [561, 265] on p "⚡ Save 10% with annual plan" at bounding box center [578, 263] width 168 height 11
click at [580, 446] on span "Connect 1 Github Repository" at bounding box center [557, 445] width 98 height 11
drag, startPoint x: 612, startPoint y: 445, endPoint x: 487, endPoint y: 447, distance: 125.3
click at [487, 447] on div "Premium ⚡ Save 10% with annual plan Best suited for accessing advanced models $…" at bounding box center [578, 367] width 198 height 275
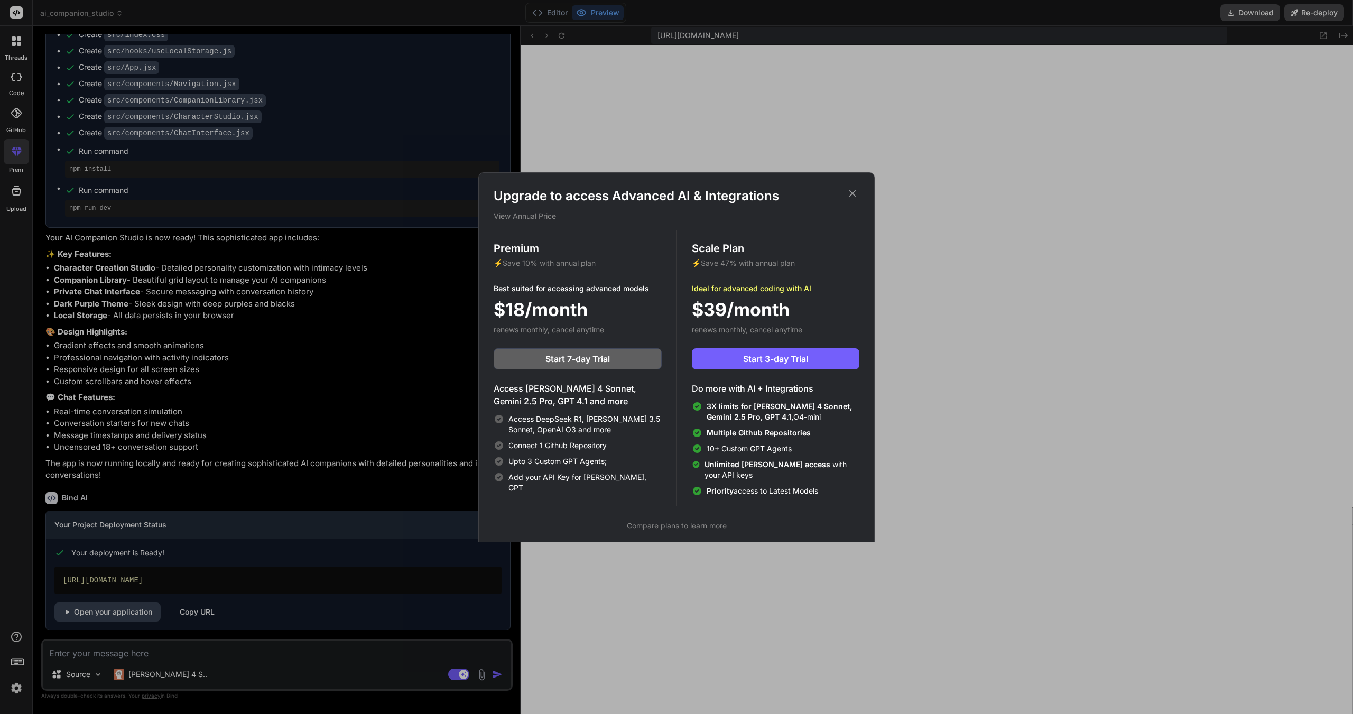
click at [498, 448] on icon at bounding box center [499, 445] width 8 height 8
click at [401, 396] on div "Upgrade to access Advanced AI & Integrations View Annual Price Premium ⚡ Save 1…" at bounding box center [676, 357] width 1353 height 714
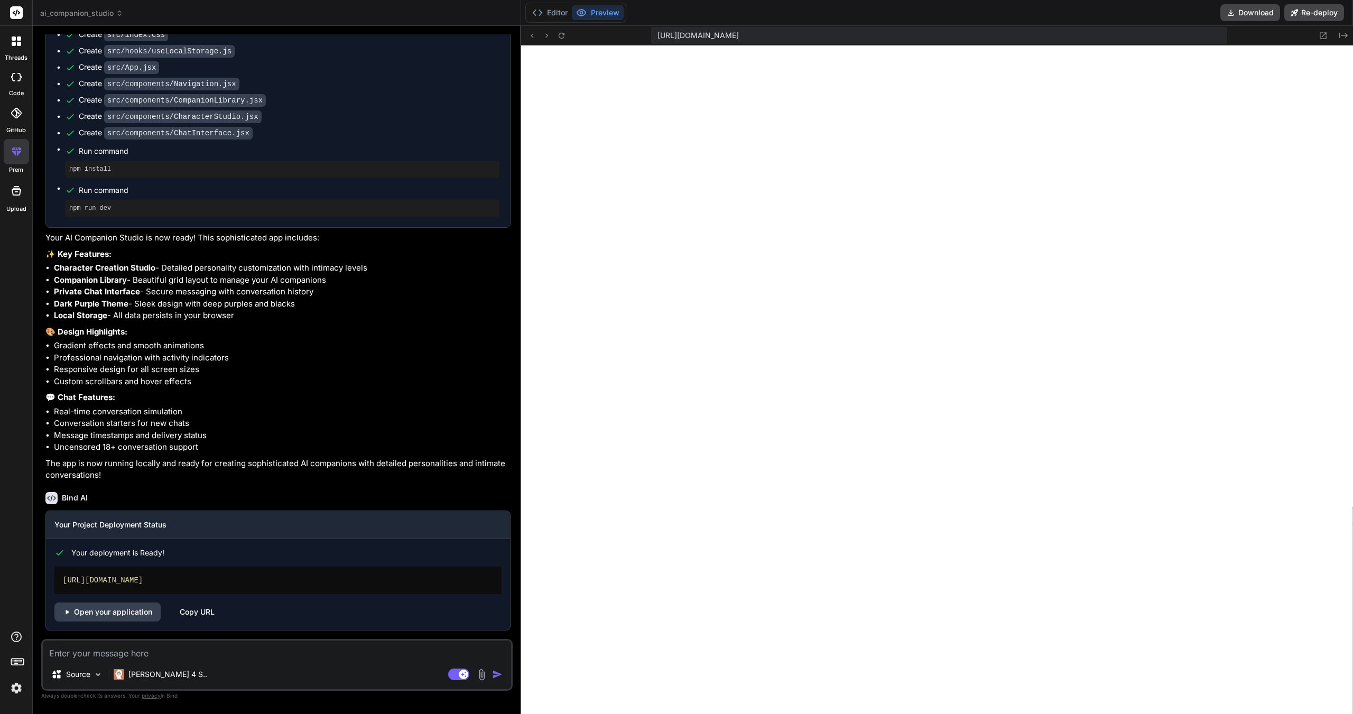
click at [7, 83] on div at bounding box center [16, 77] width 23 height 21
click at [7, 82] on div at bounding box center [16, 77] width 23 height 21
click at [83, 14] on span "ai_companion_studio" at bounding box center [81, 13] width 83 height 11
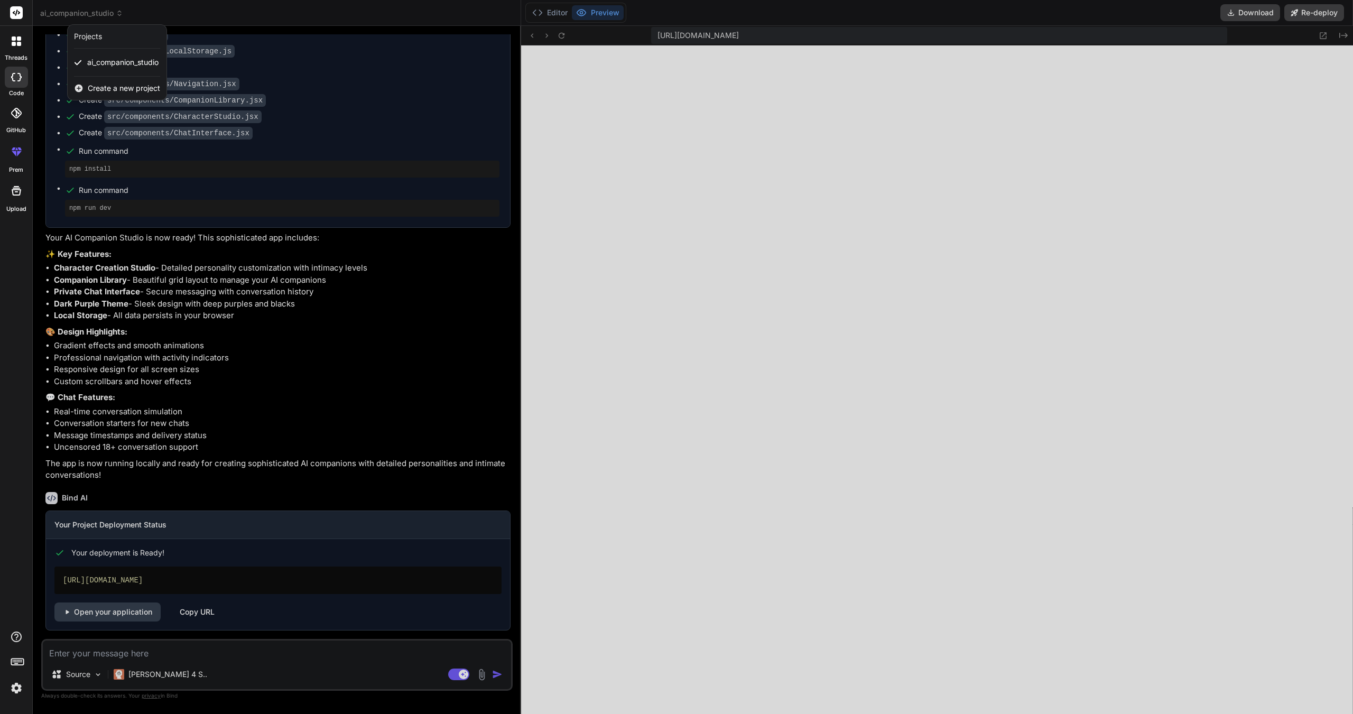
click at [132, 80] on div "Create a new project" at bounding box center [117, 88] width 99 height 23
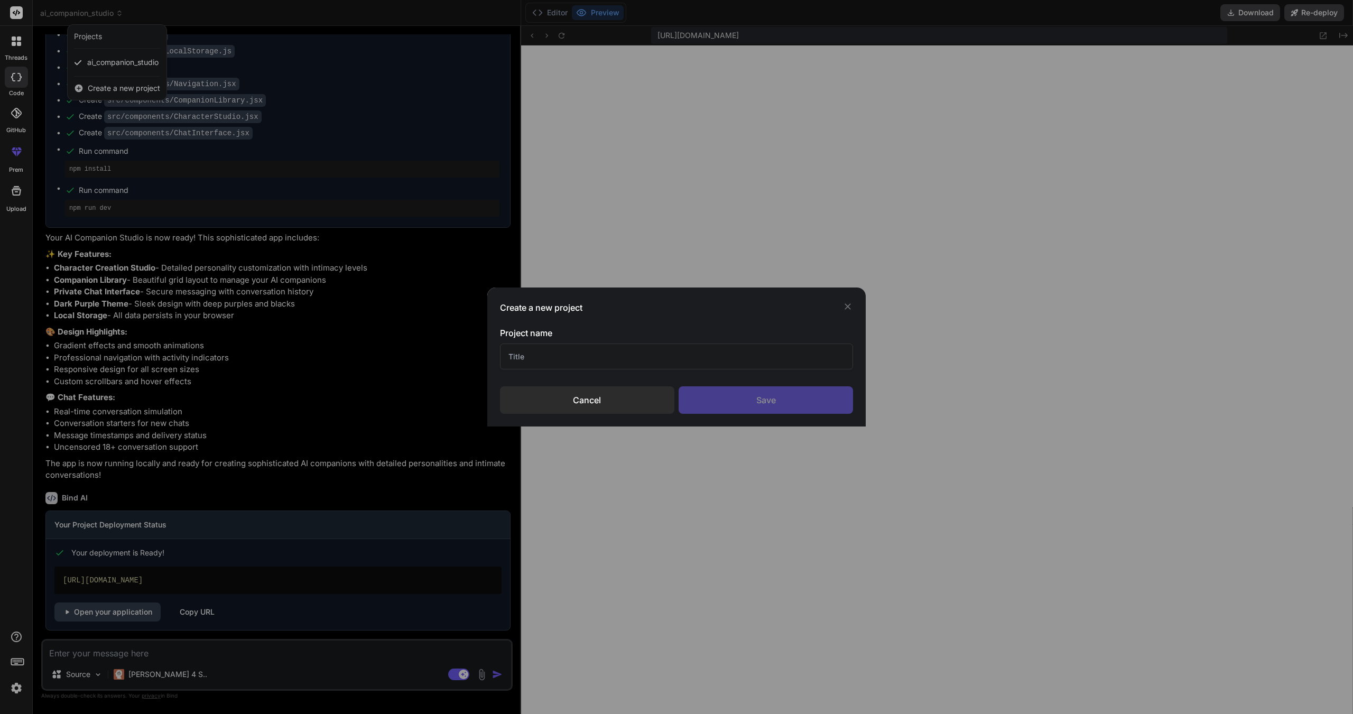
click at [719, 350] on input "text" at bounding box center [677, 356] width 354 height 26
type input "Spotify App"
click at [709, 397] on div "Save" at bounding box center [766, 399] width 174 height 27
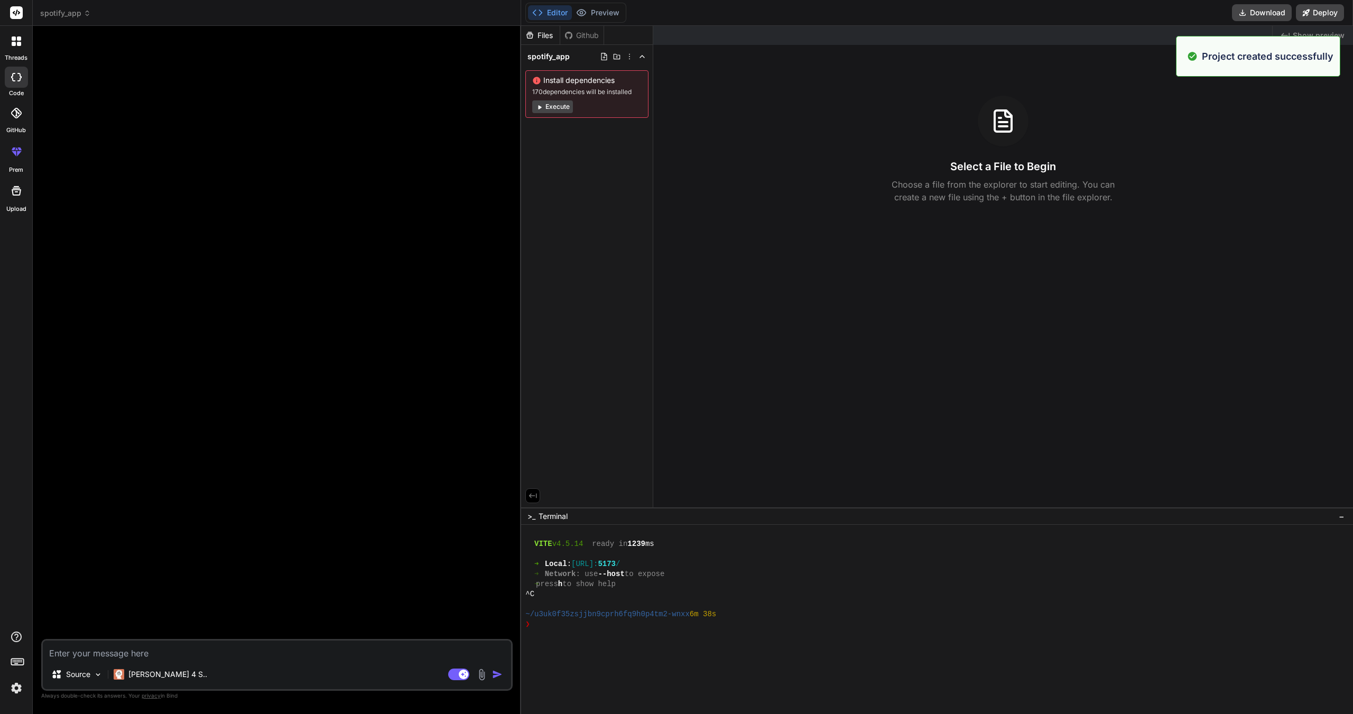
click at [255, 648] on textarea at bounding box center [277, 649] width 468 height 19
click at [164, 674] on p "[PERSON_NAME] 4 S.." at bounding box center [167, 674] width 79 height 11
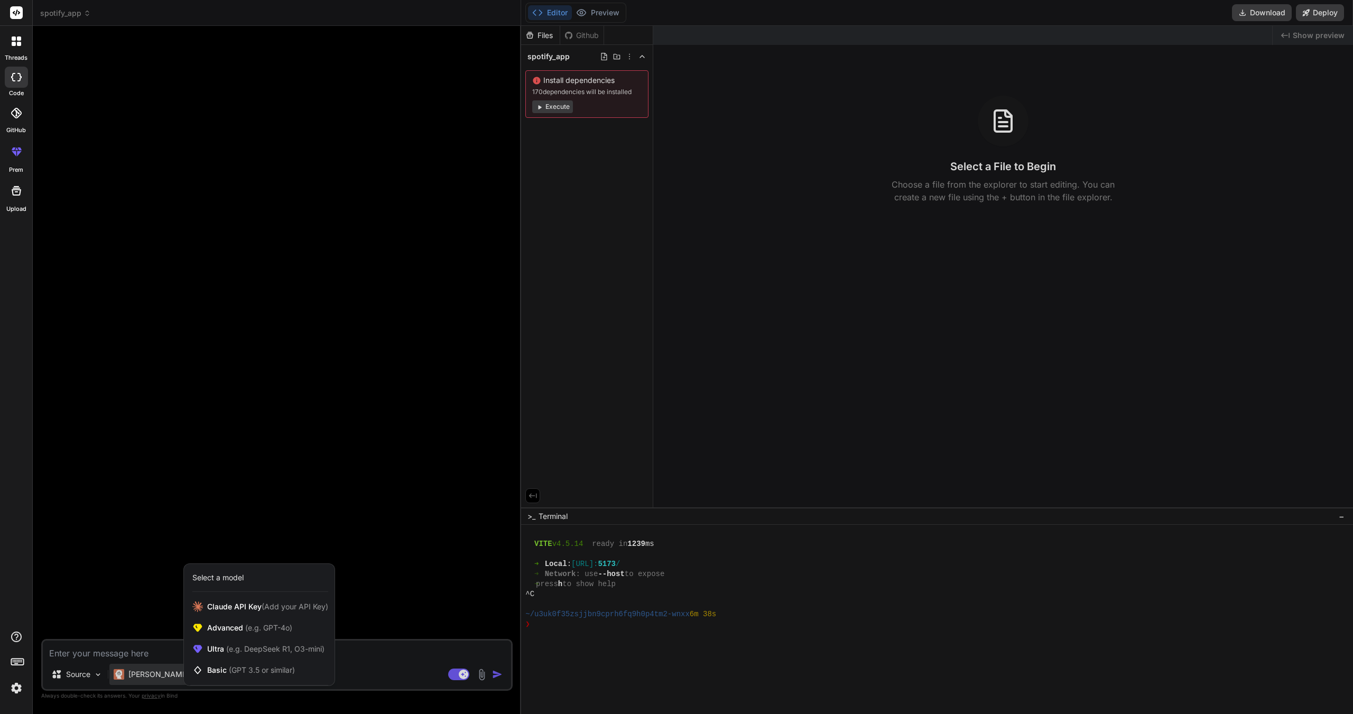
click at [160, 677] on div at bounding box center [676, 357] width 1353 height 714
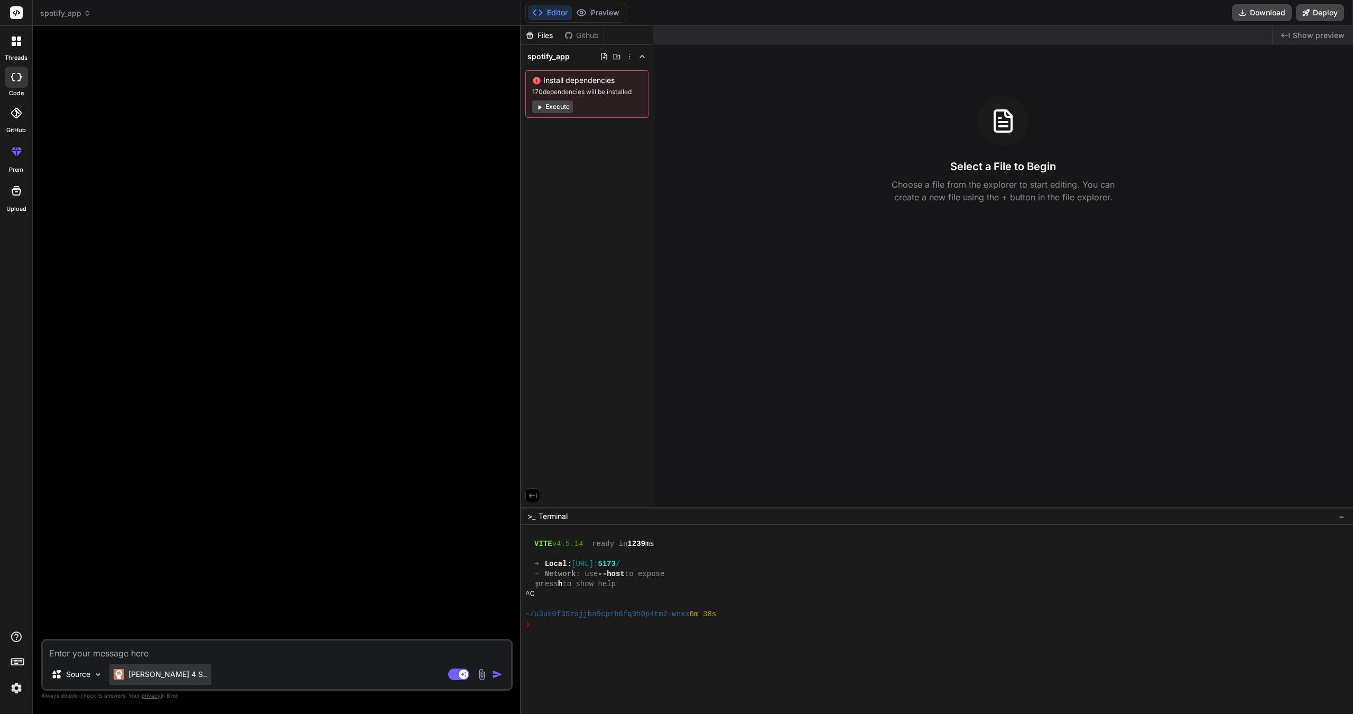
click at [155, 666] on div "[PERSON_NAME] 4 S.." at bounding box center [160, 674] width 102 height 21
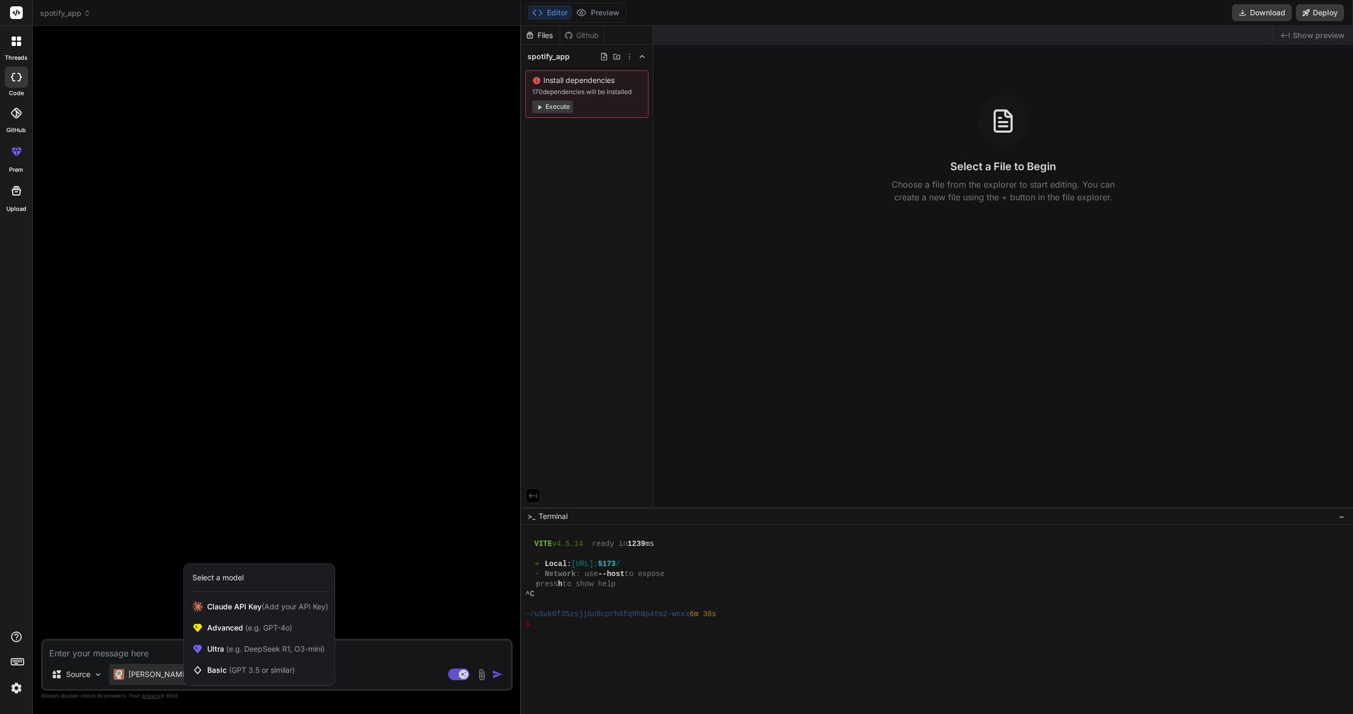
click at [157, 657] on div at bounding box center [676, 357] width 1353 height 714
type textarea "x"
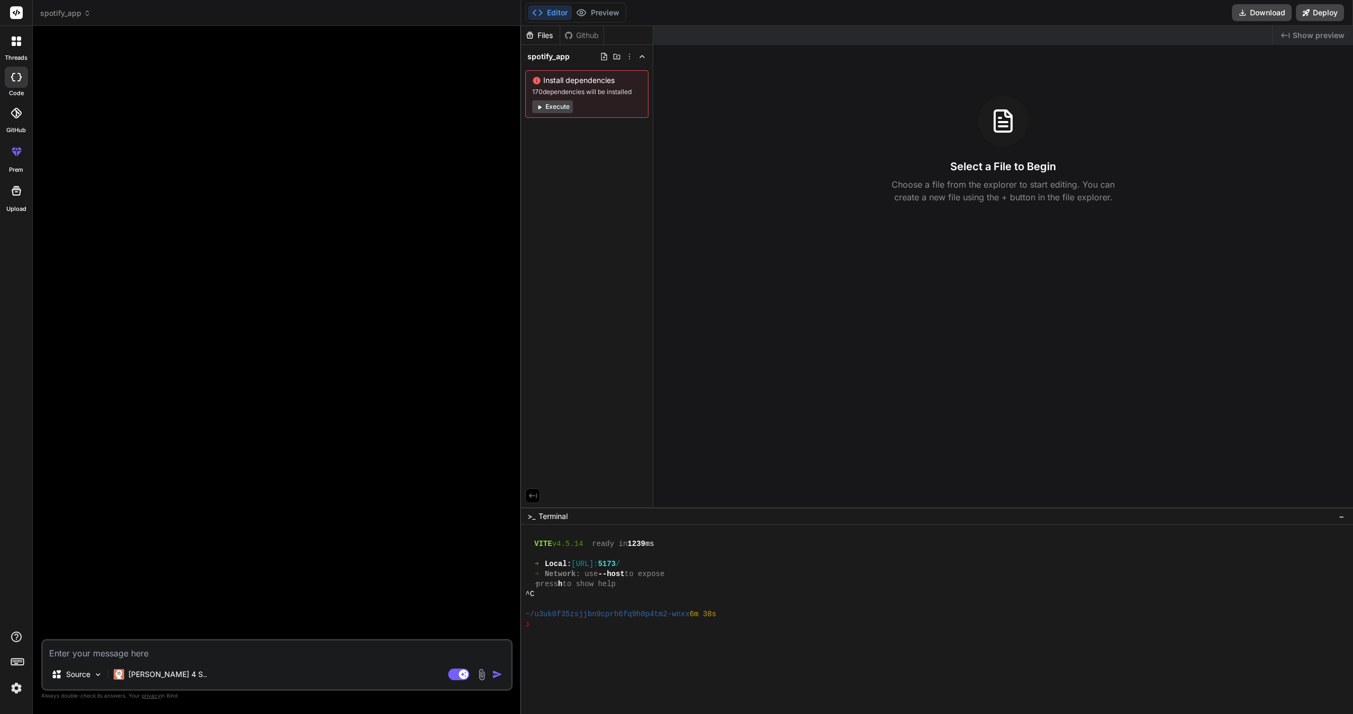
click at [153, 656] on textarea at bounding box center [277, 649] width 468 height 19
type textarea "C"
type textarea "x"
type textarea "Cr"
type textarea "x"
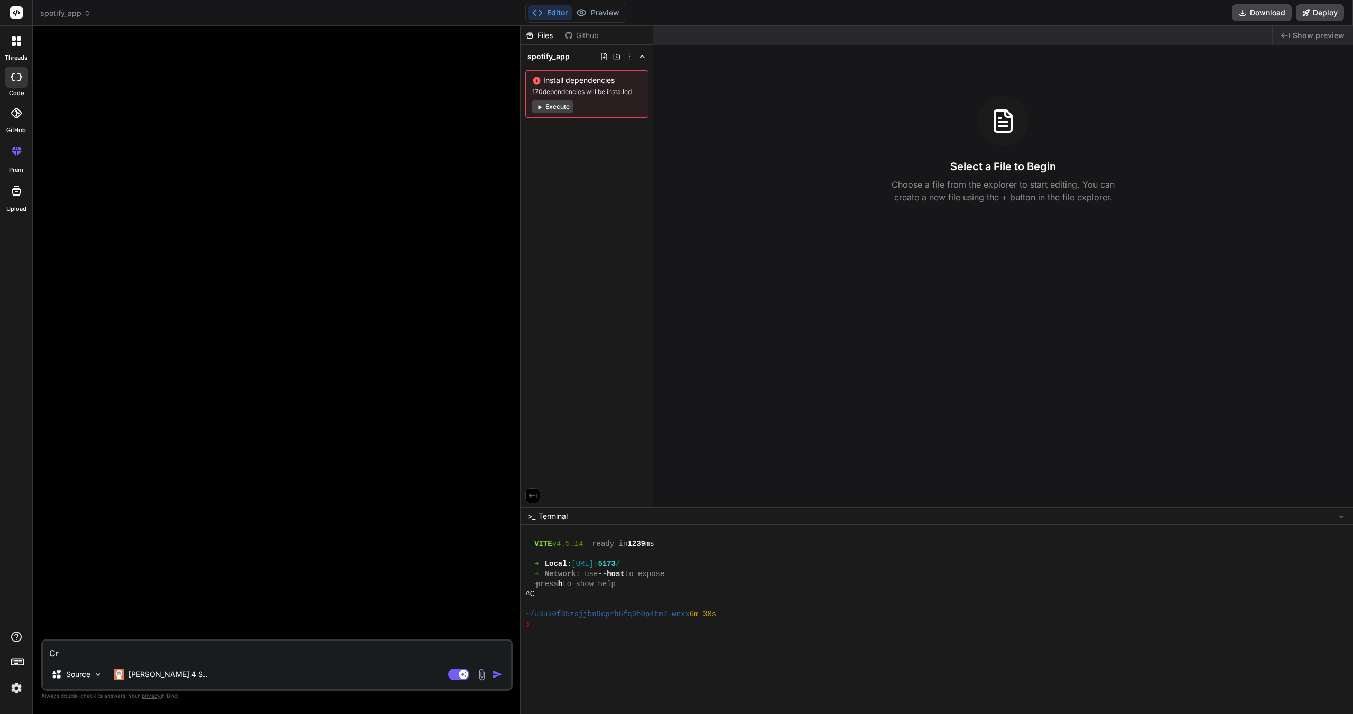
type textarea "Cre"
type textarea "x"
type textarea "Crea"
type textarea "x"
type textarea "Creat"
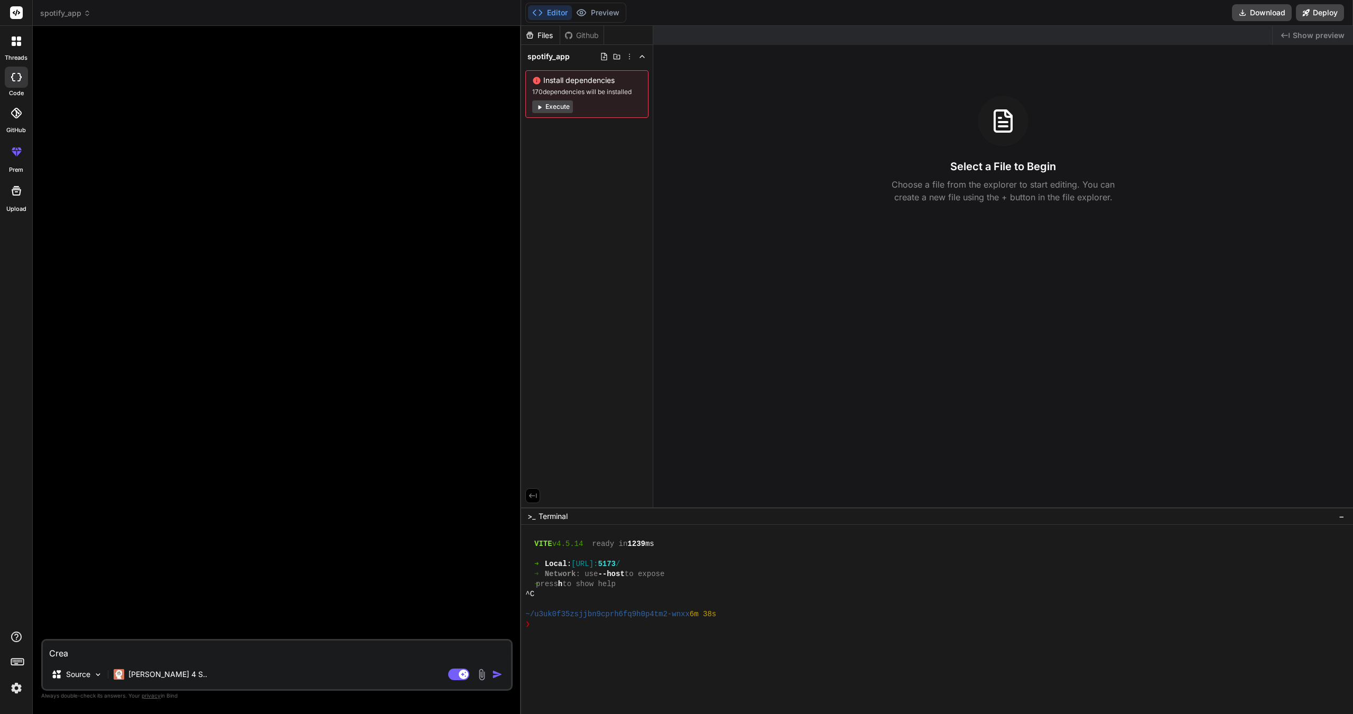
type textarea "x"
type textarea "Create"
type textarea "x"
type textarea "Create"
type textarea "x"
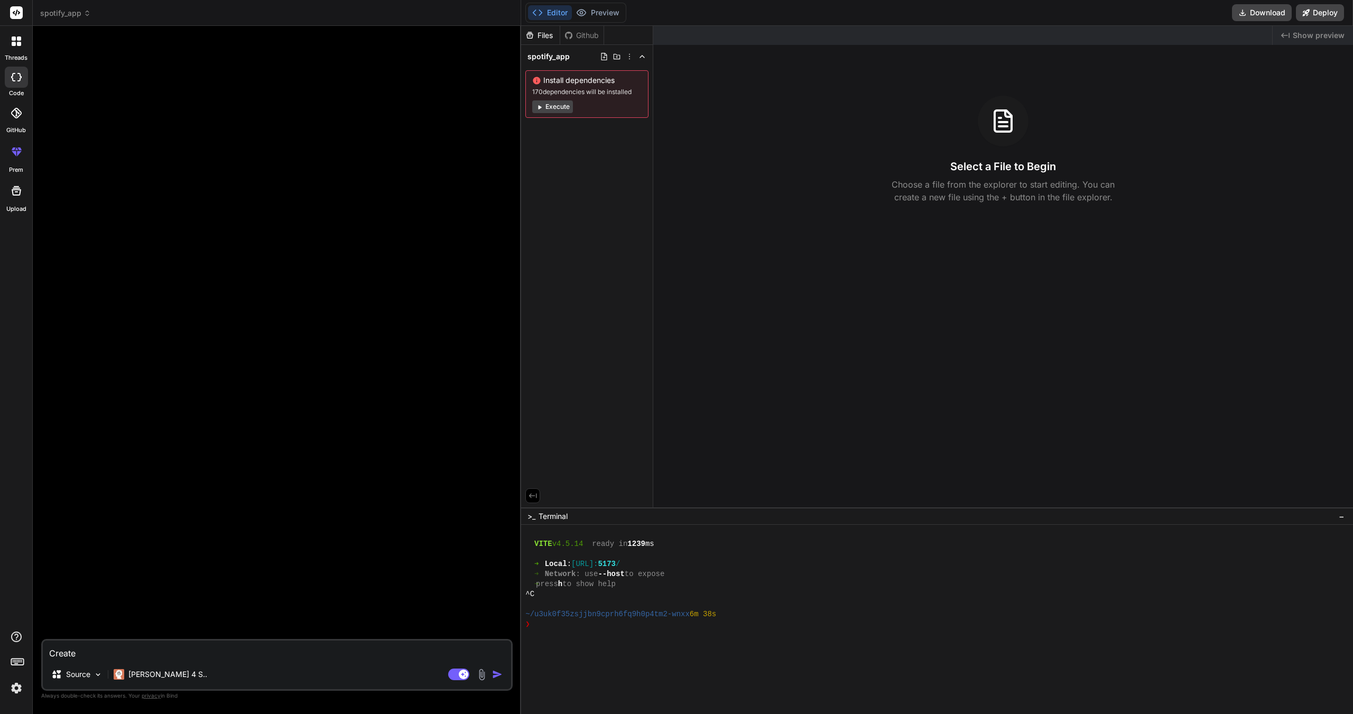
type textarea "Create m"
type textarea "x"
type textarea "Create me"
type textarea "x"
type textarea "Create me"
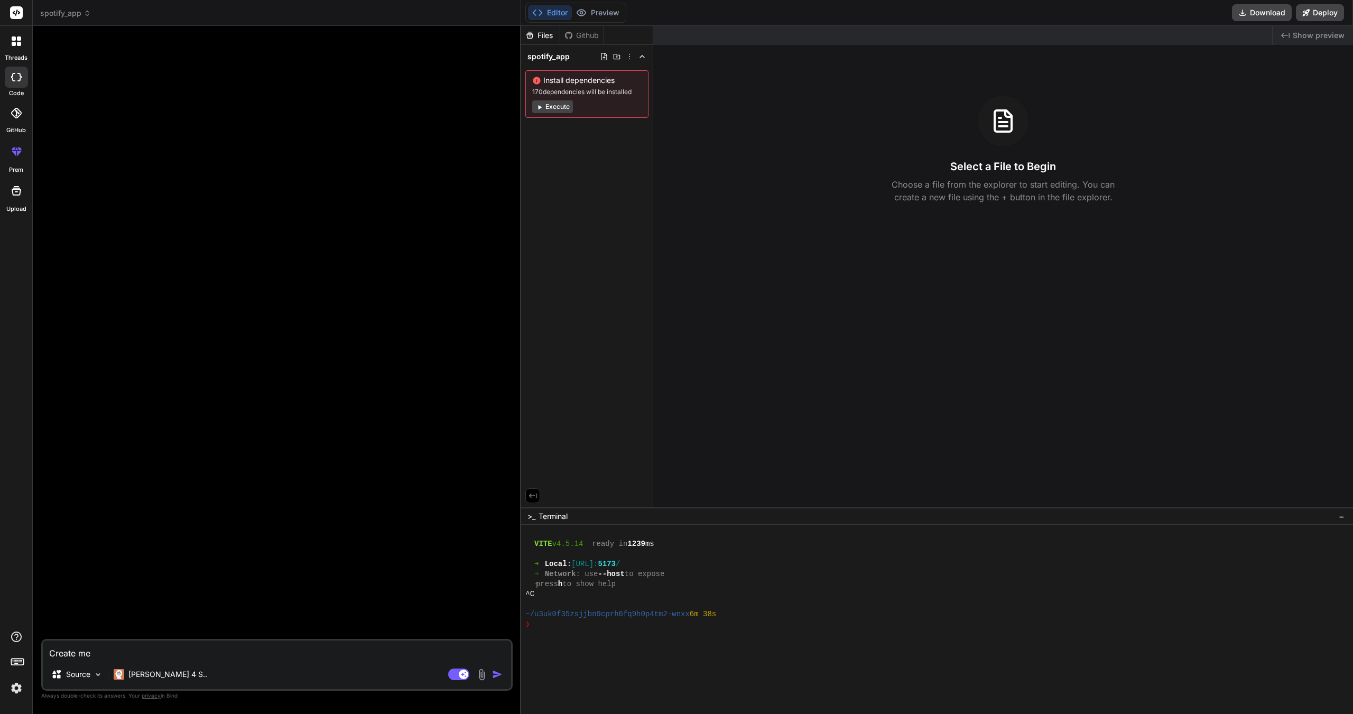
type textarea "x"
type textarea "Create me a"
type textarea "x"
type textarea "Create me a"
type textarea "x"
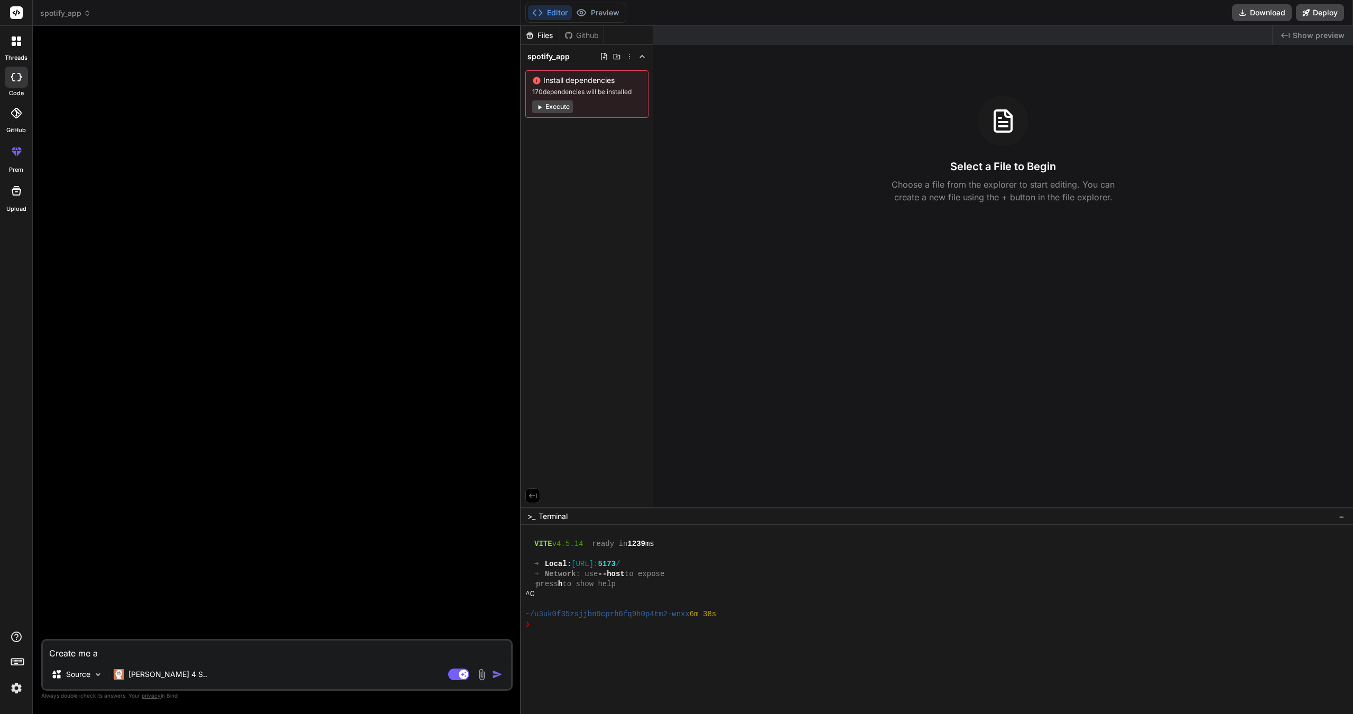
type textarea "Create me a w"
type textarea "x"
type textarea "Create me a we"
type textarea "x"
type textarea "Create me a wen"
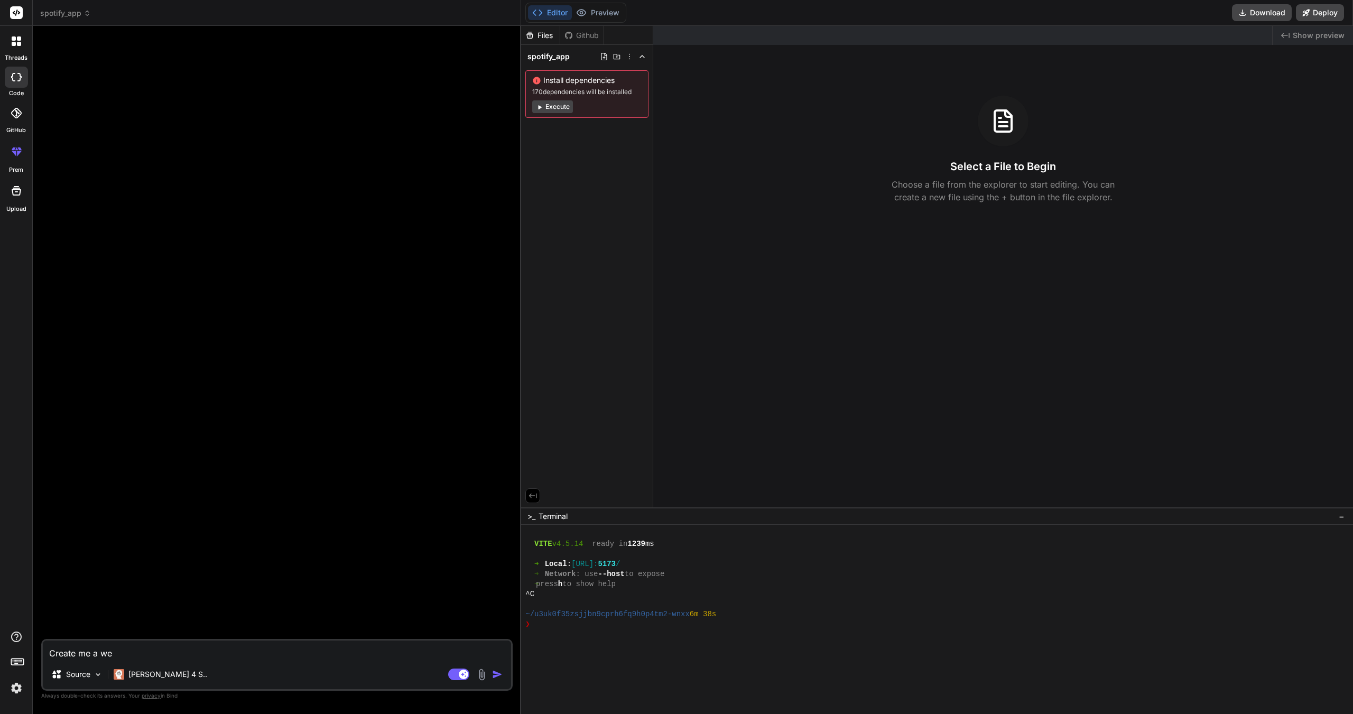
type textarea "x"
type textarea "Create me a wens"
type textarea "x"
type textarea "Create me a wensi"
type textarea "x"
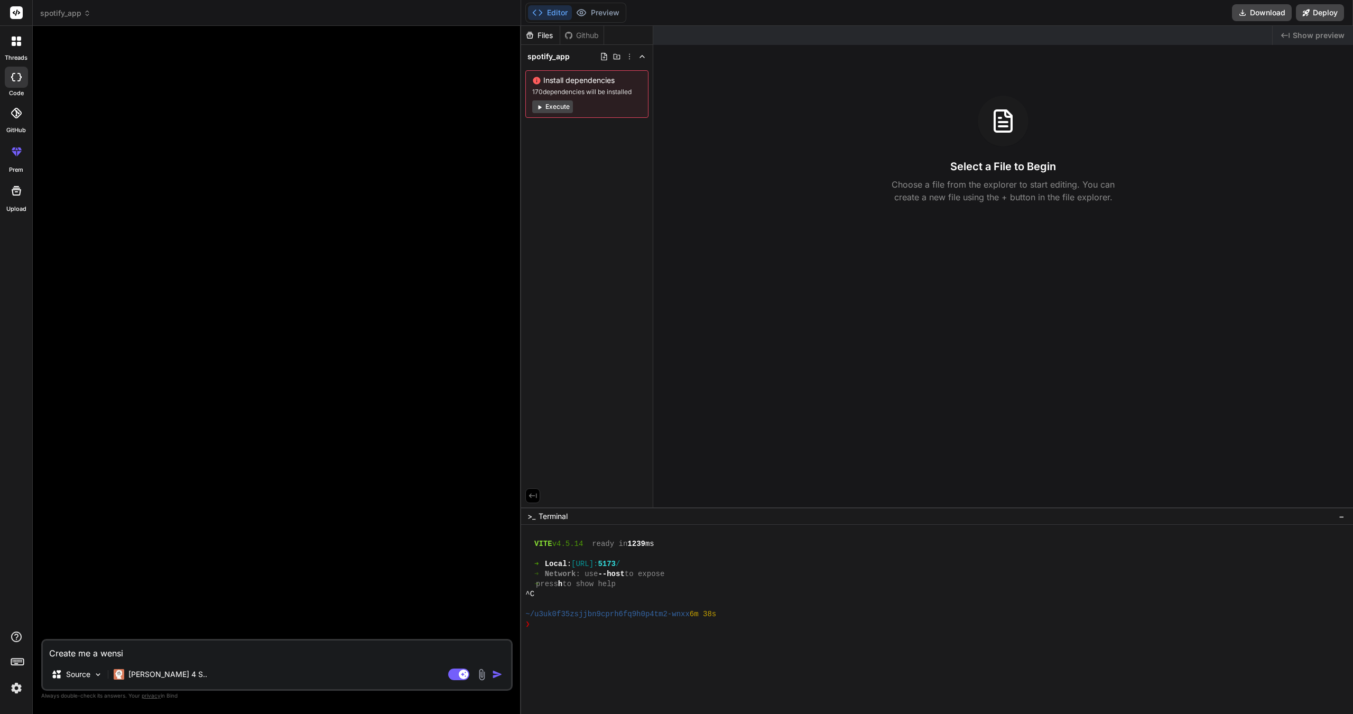
type textarea "Create me a wens"
type textarea "x"
type textarea "Create me a wen"
type textarea "x"
type textarea "Create me a we"
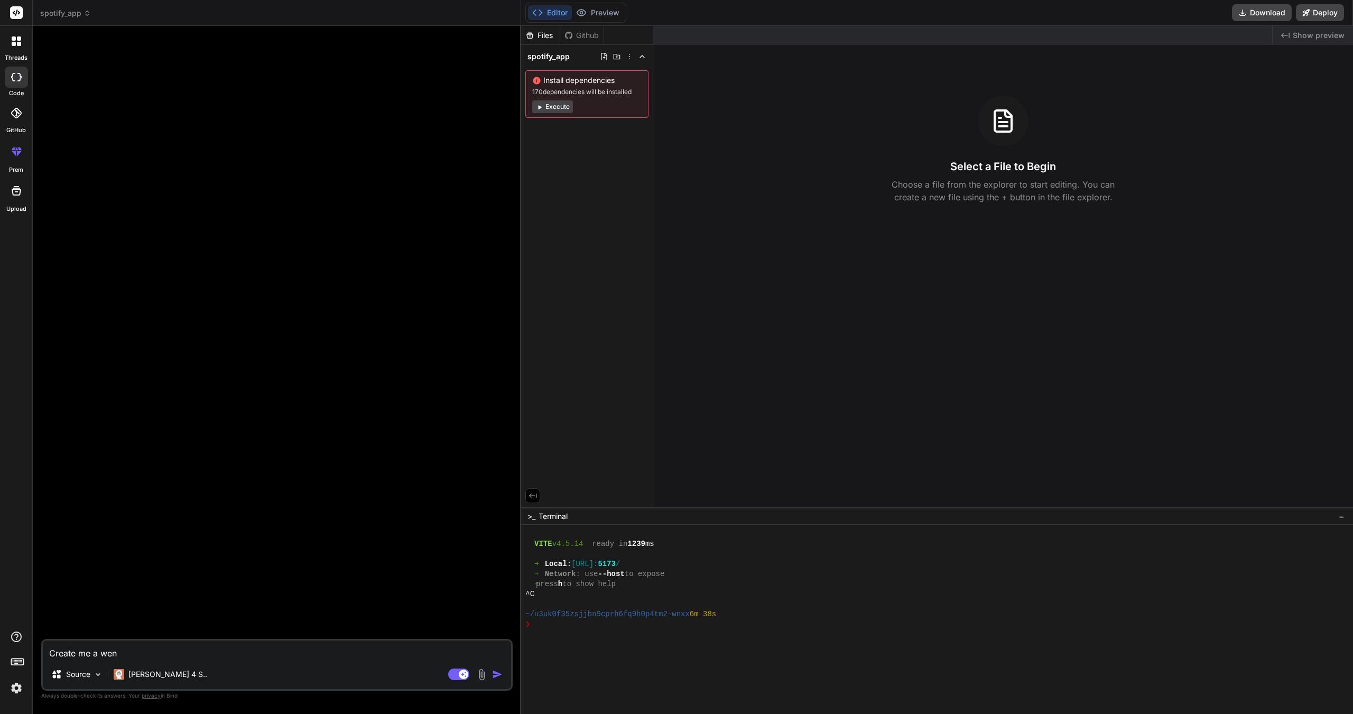
type textarea "x"
type textarea "Create me a wen"
type textarea "x"
type textarea "Create me a wens"
type textarea "x"
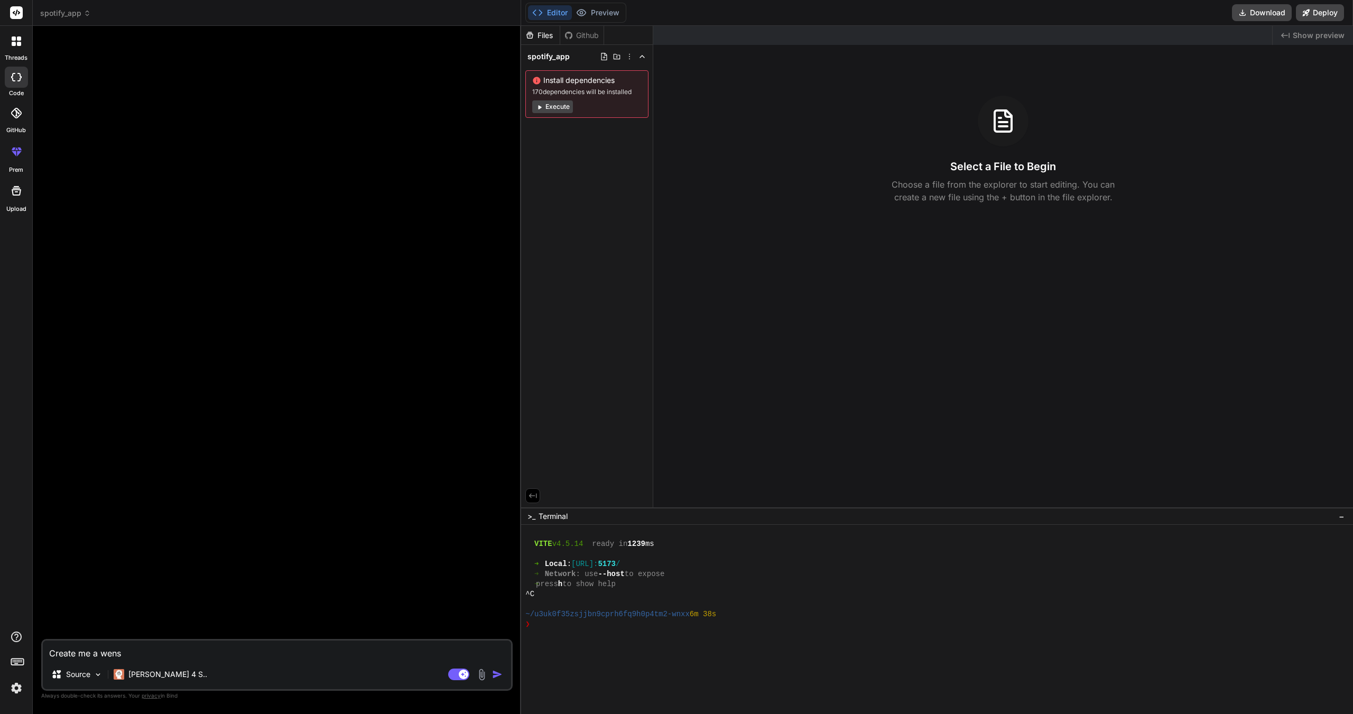
type textarea "Create me a wen"
type textarea "x"
type textarea "Create me a we"
type textarea "x"
type textarea "Create me a web"
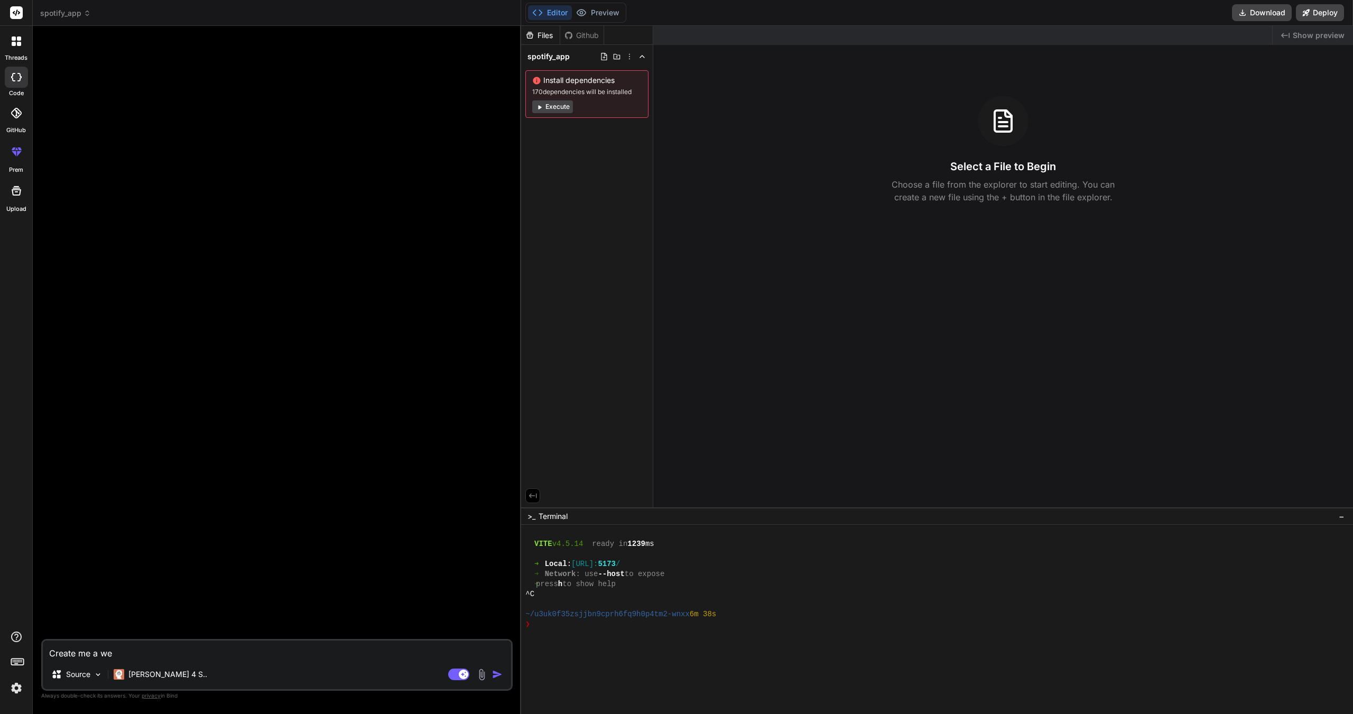
type textarea "x"
type textarea "Create me a webs"
type textarea "x"
type textarea "Create me a websi"
type textarea "x"
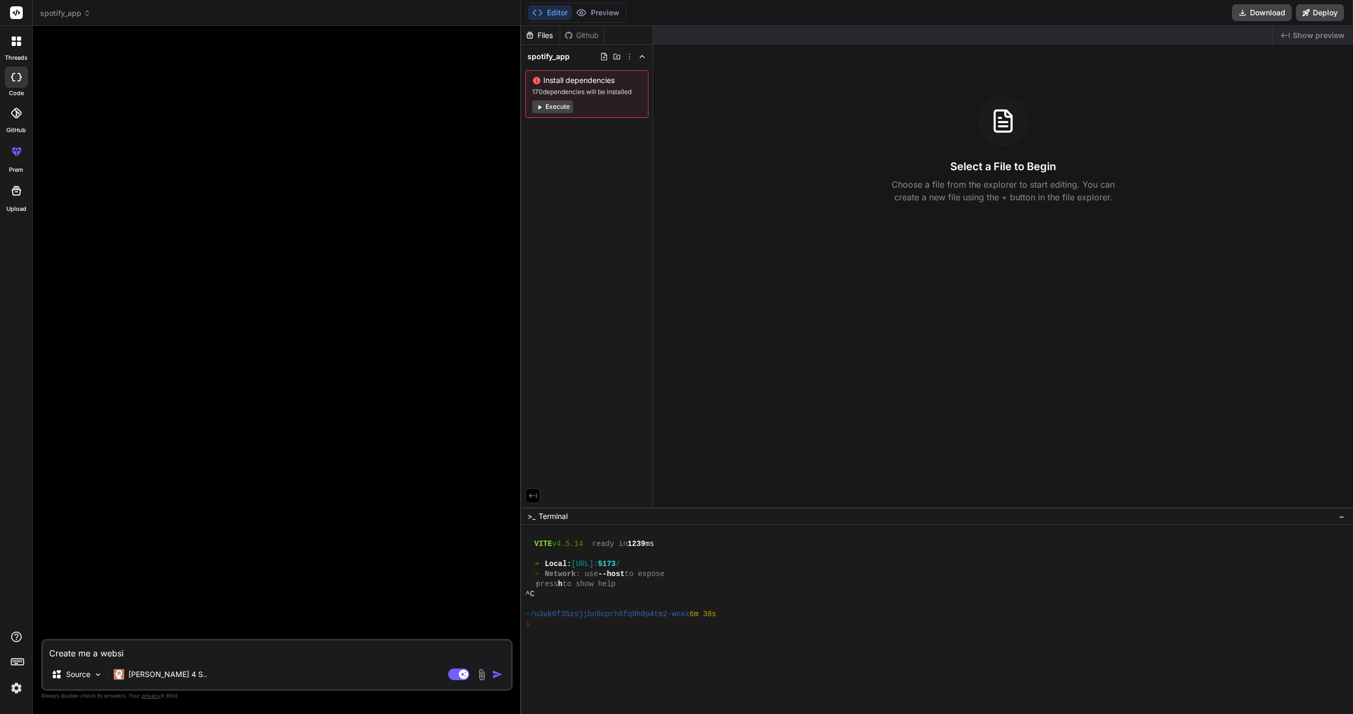
type textarea "Create me a websit"
type textarea "x"
type textarea "Create me a website"
type textarea "x"
type textarea "Create me a website"
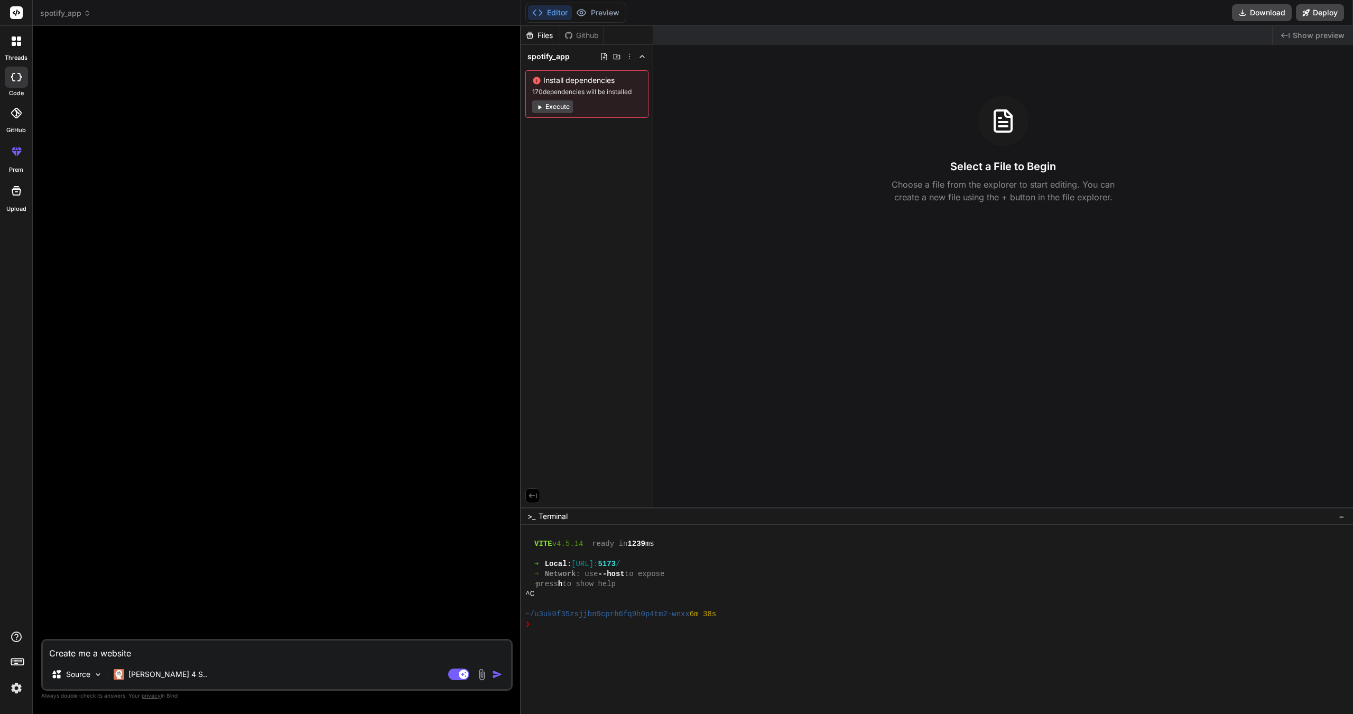
type textarea "x"
type textarea "Create me a website t"
type textarea "x"
type textarea "Create me a website ta"
type textarea "x"
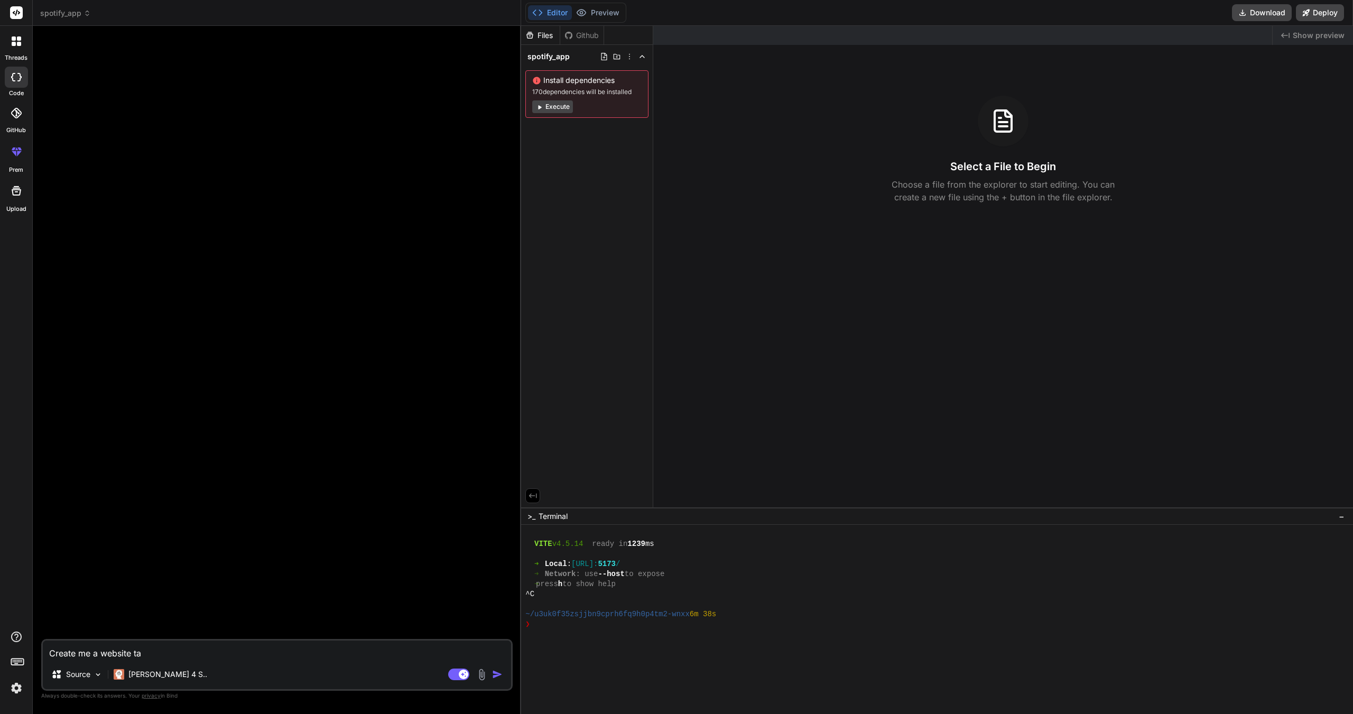
type textarea "Create me a website tah"
type textarea "x"
type textarea "Create me a website ta"
type textarea "x"
type textarea "Create me a website t"
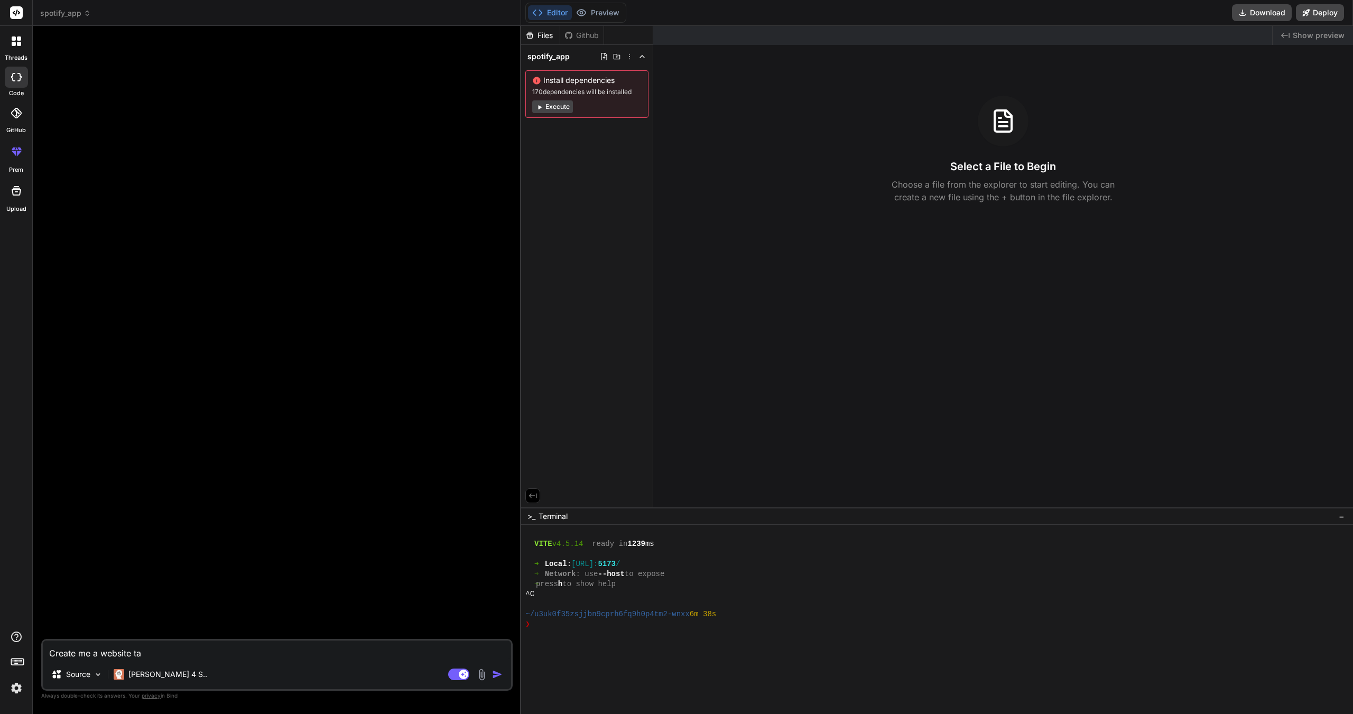
type textarea "x"
type textarea "Create me a website ta"
type textarea "x"
type textarea "Create me a website tat"
type textarea "x"
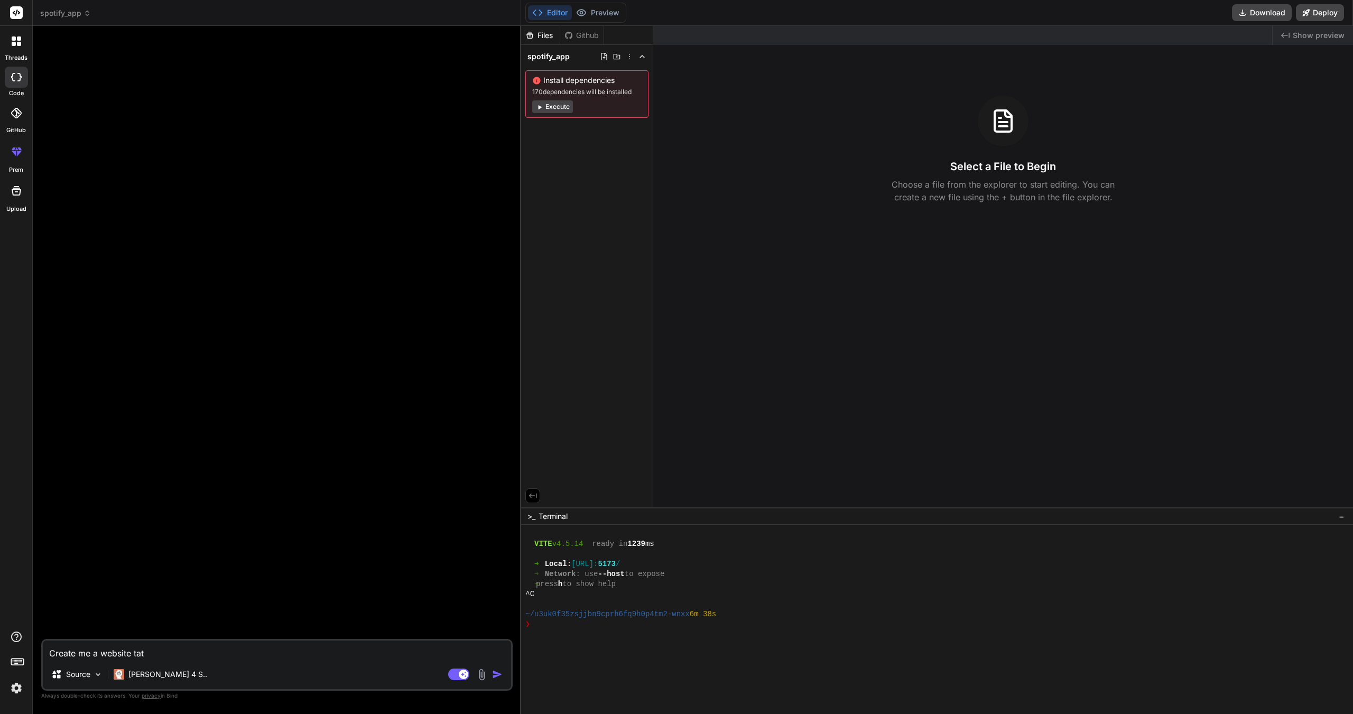
type textarea "Create me a website ta"
type textarea "x"
type textarea "Create me a website t"
type textarea "x"
type textarea "Create me a website th"
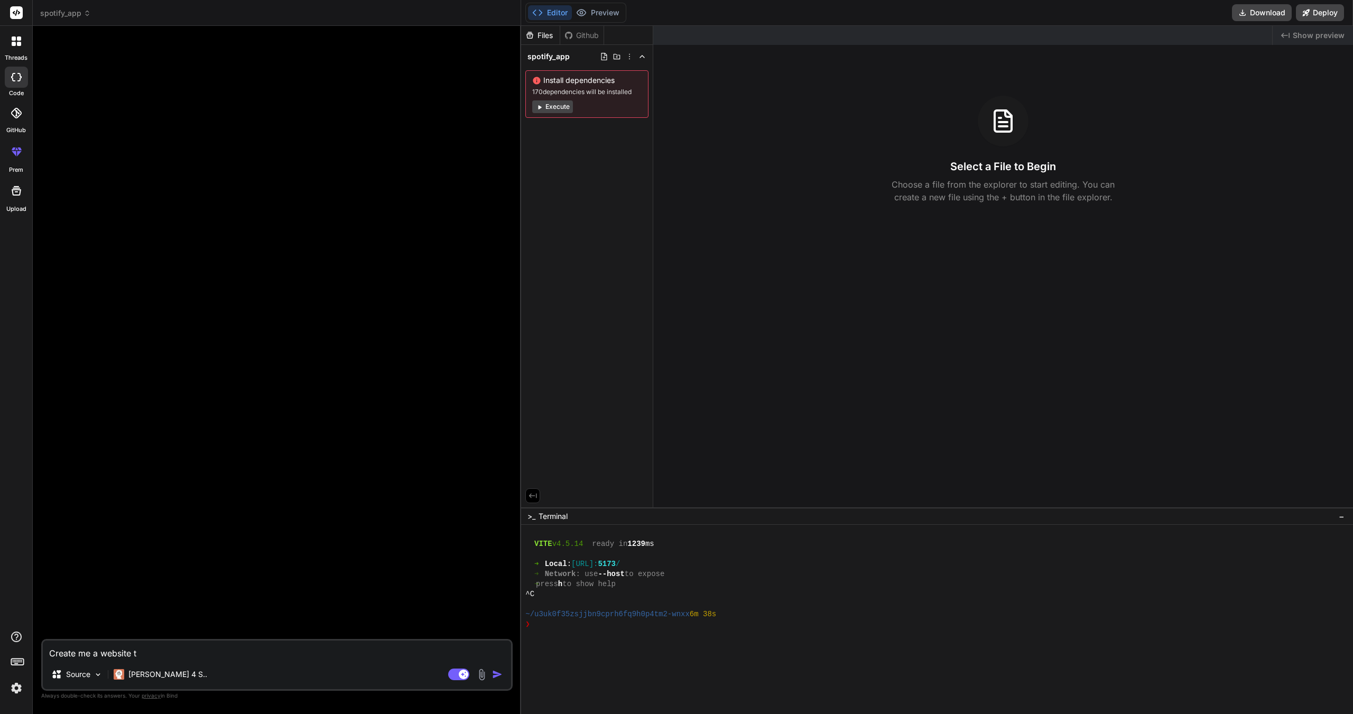
type textarea "x"
type textarea "Create me a website tha"
type textarea "x"
type textarea "Create me a website that"
type textarea "x"
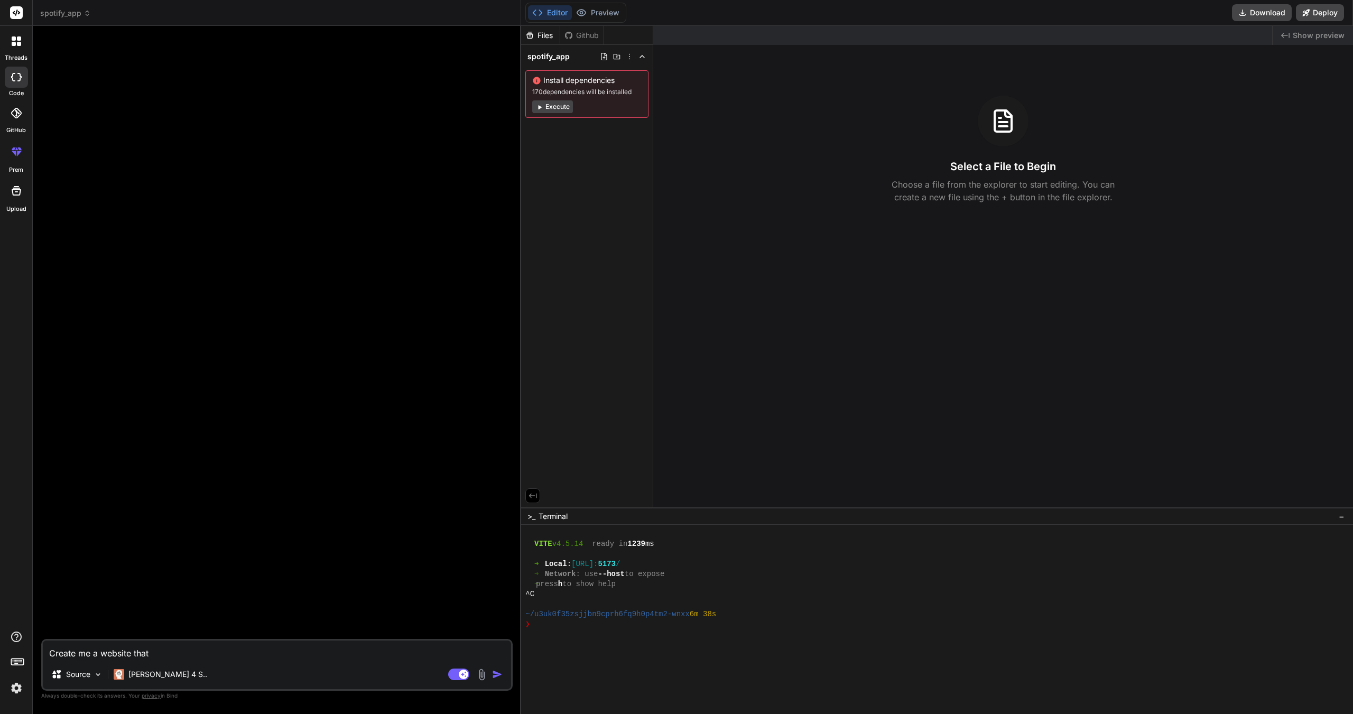
type textarea "Create me a website that"
type textarea "x"
type textarea "Create me a website that a"
type textarea "x"
type textarea "Create me a website that ab"
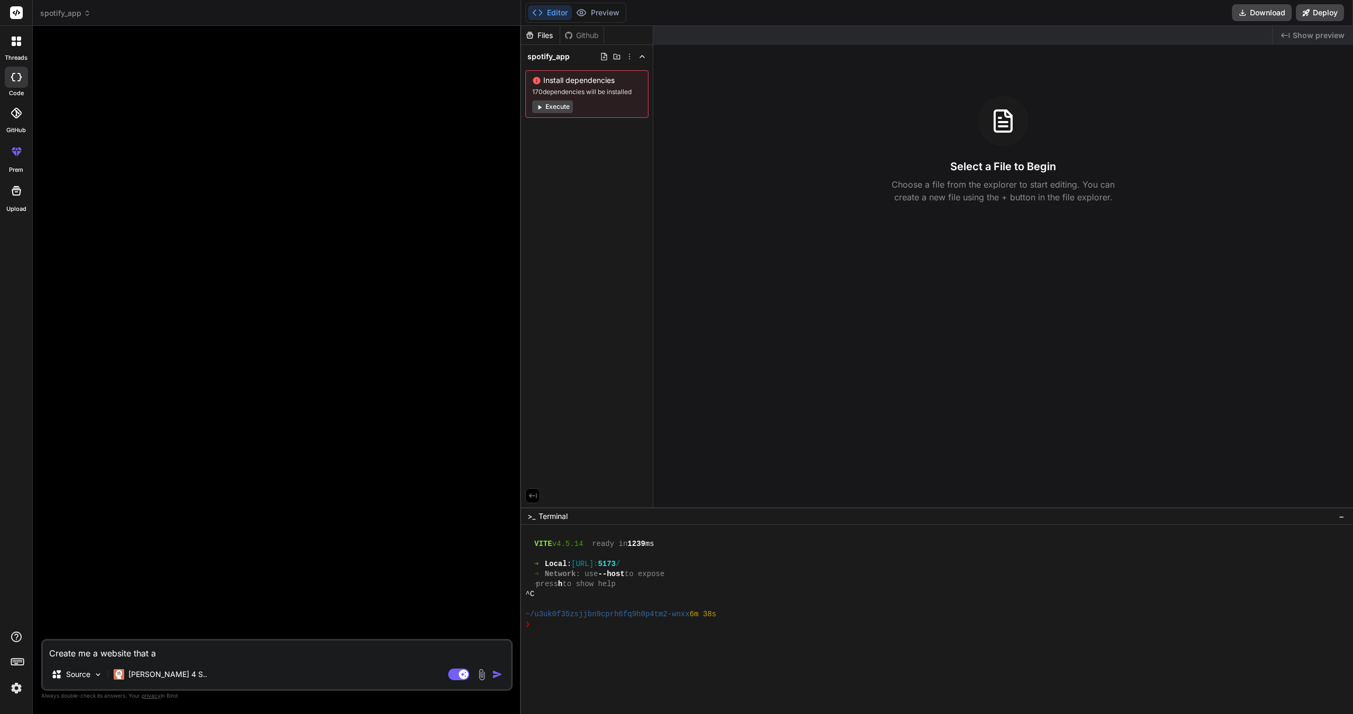
type textarea "x"
type textarea "Create me a website that abl"
type textarea "x"
type textarea "Create me a website that able"
type textarea "x"
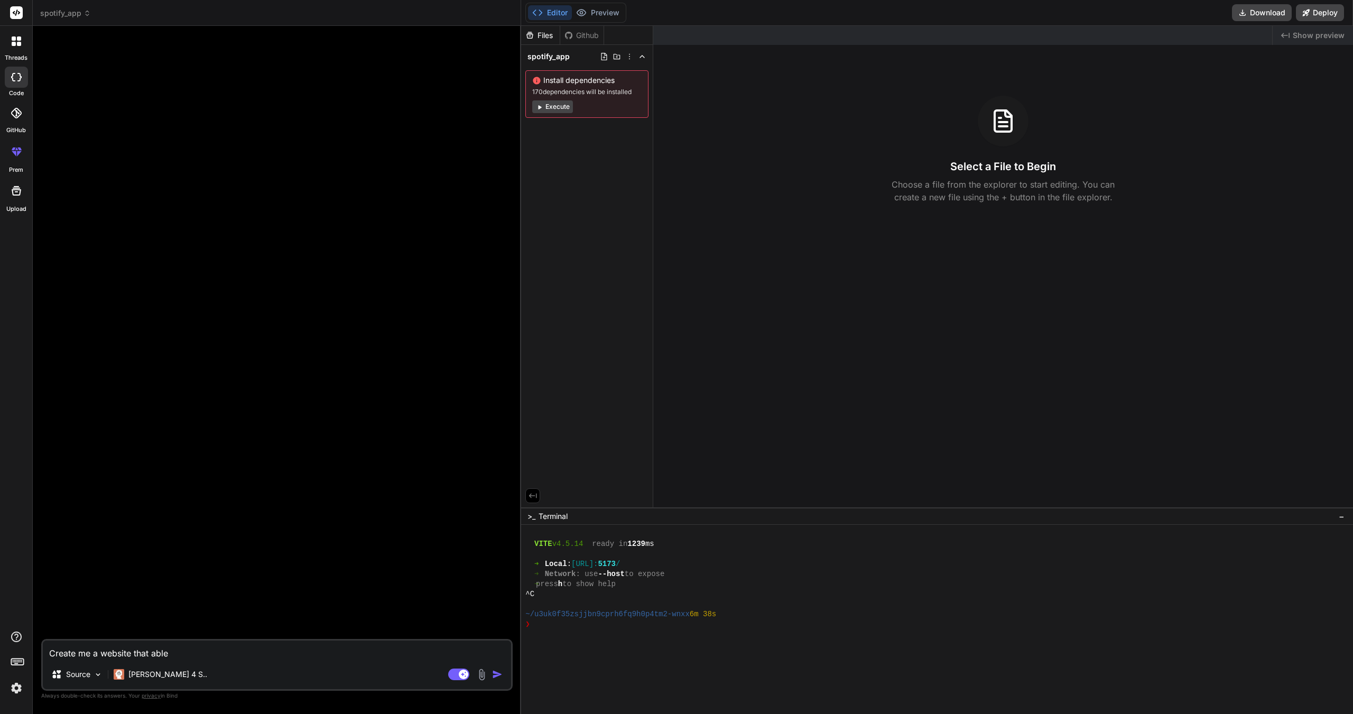
type textarea "Create me a website that able"
type textarea "x"
type textarea "Create me a website that able t"
type textarea "x"
type textarea "Create me a website that able to"
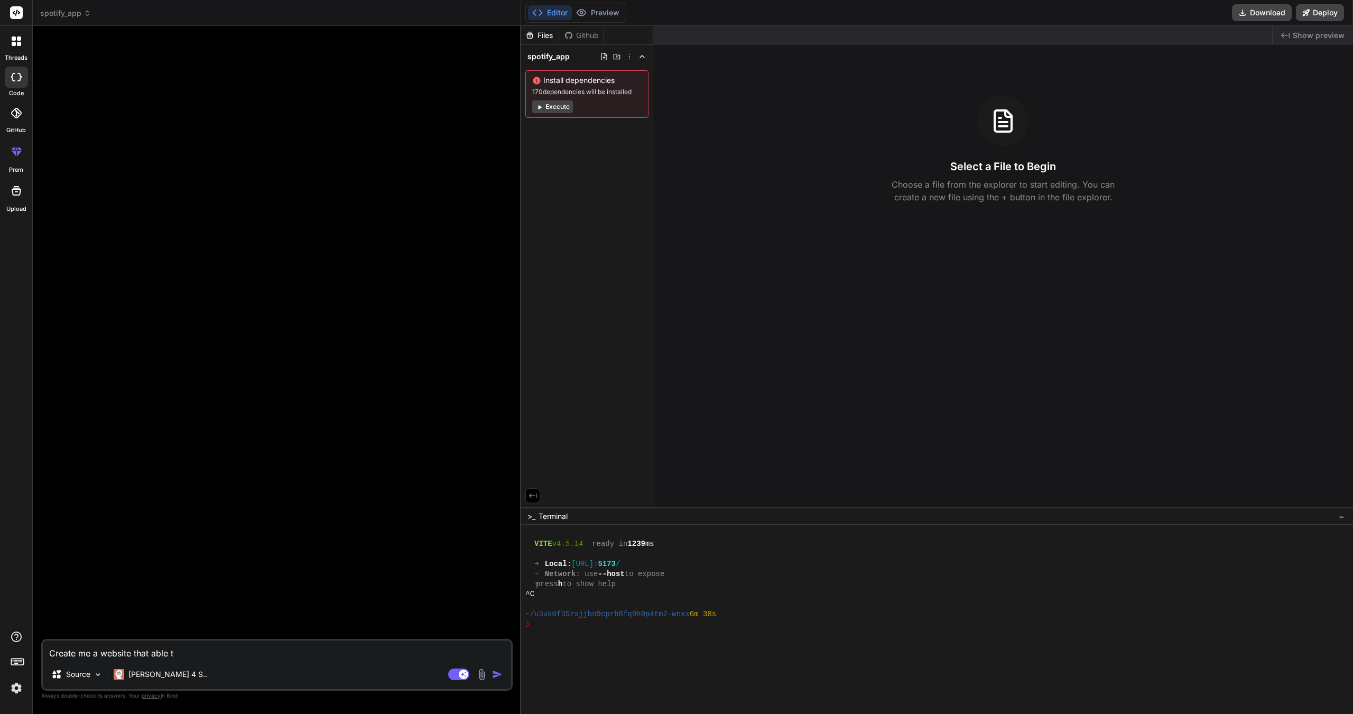
type textarea "x"
type textarea "Create me a website that able to"
type textarea "x"
type textarea "Create me a website that able to s"
type textarea "x"
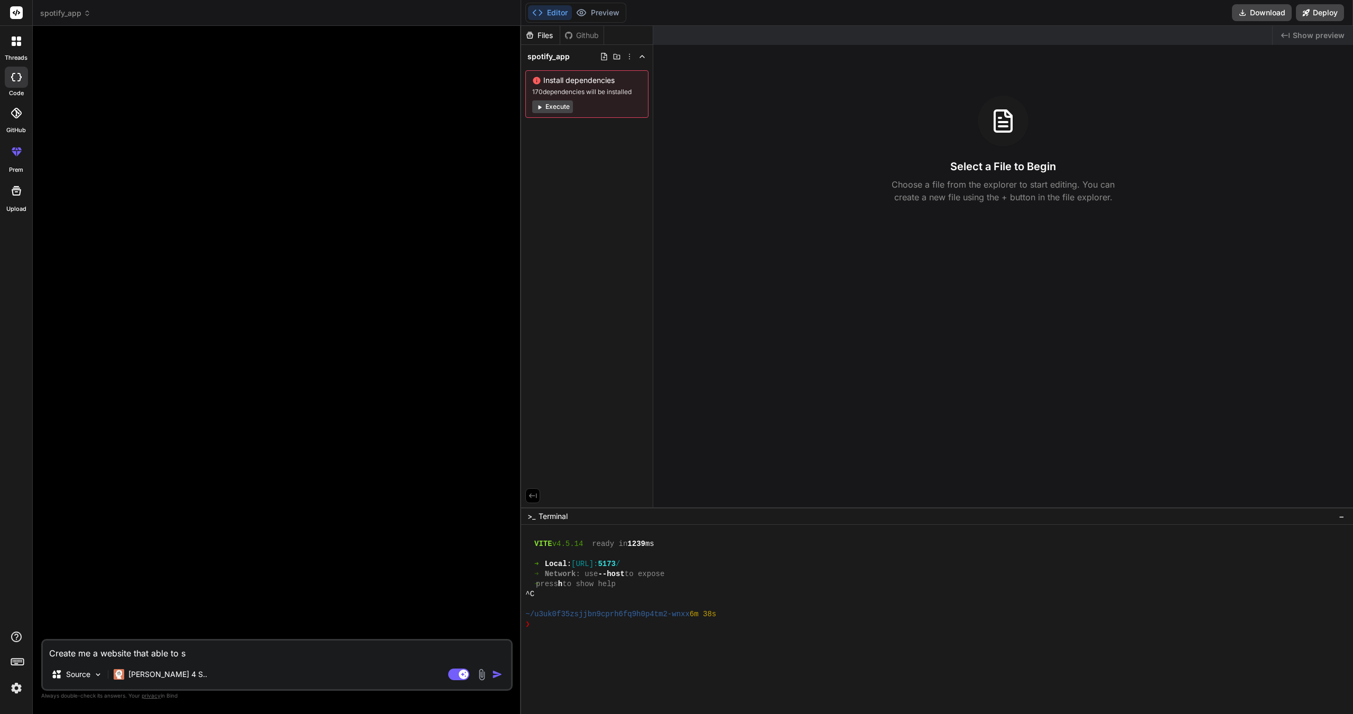
type textarea "Create me a website that able to se"
type textarea "x"
type textarea "Create me a website that able to sel"
type textarea "x"
type textarea "Create me a website that able to sell"
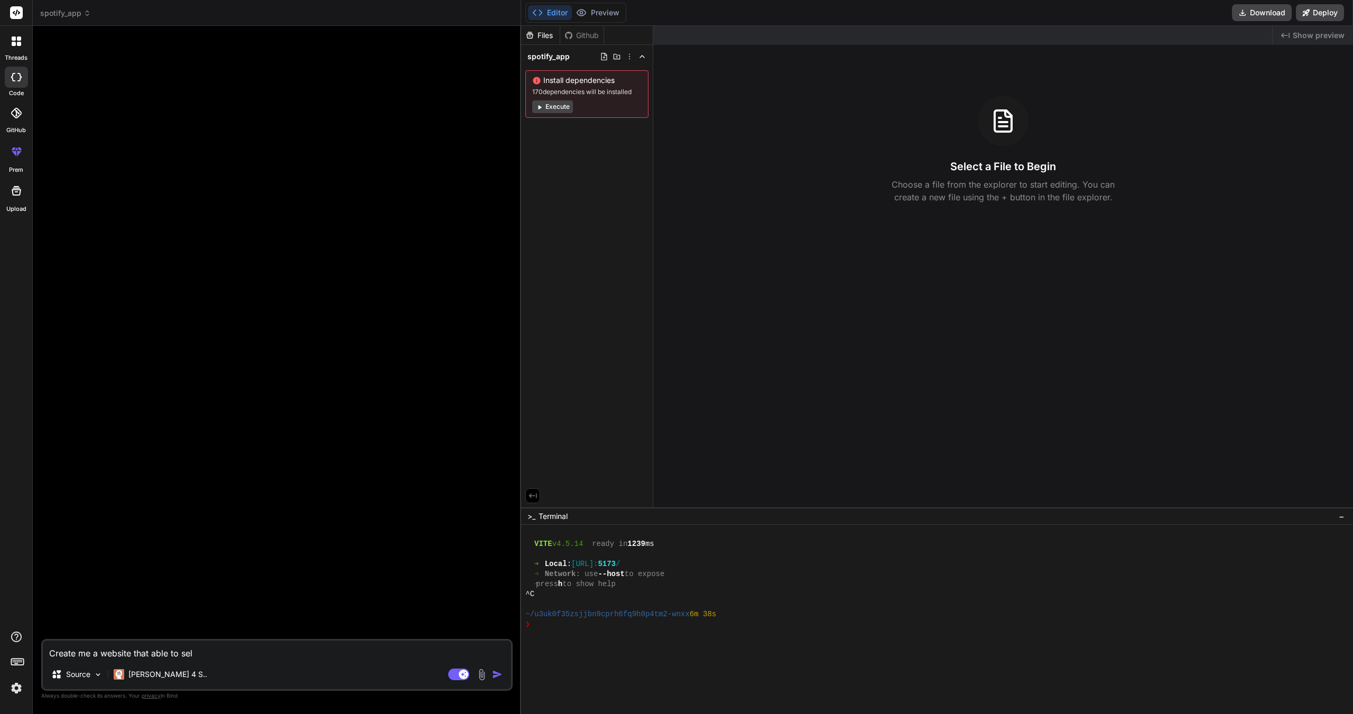
type textarea "x"
type textarea "Create me a website that able to sell"
type textarea "x"
type textarea "Create me a website that able to sell o"
type textarea "x"
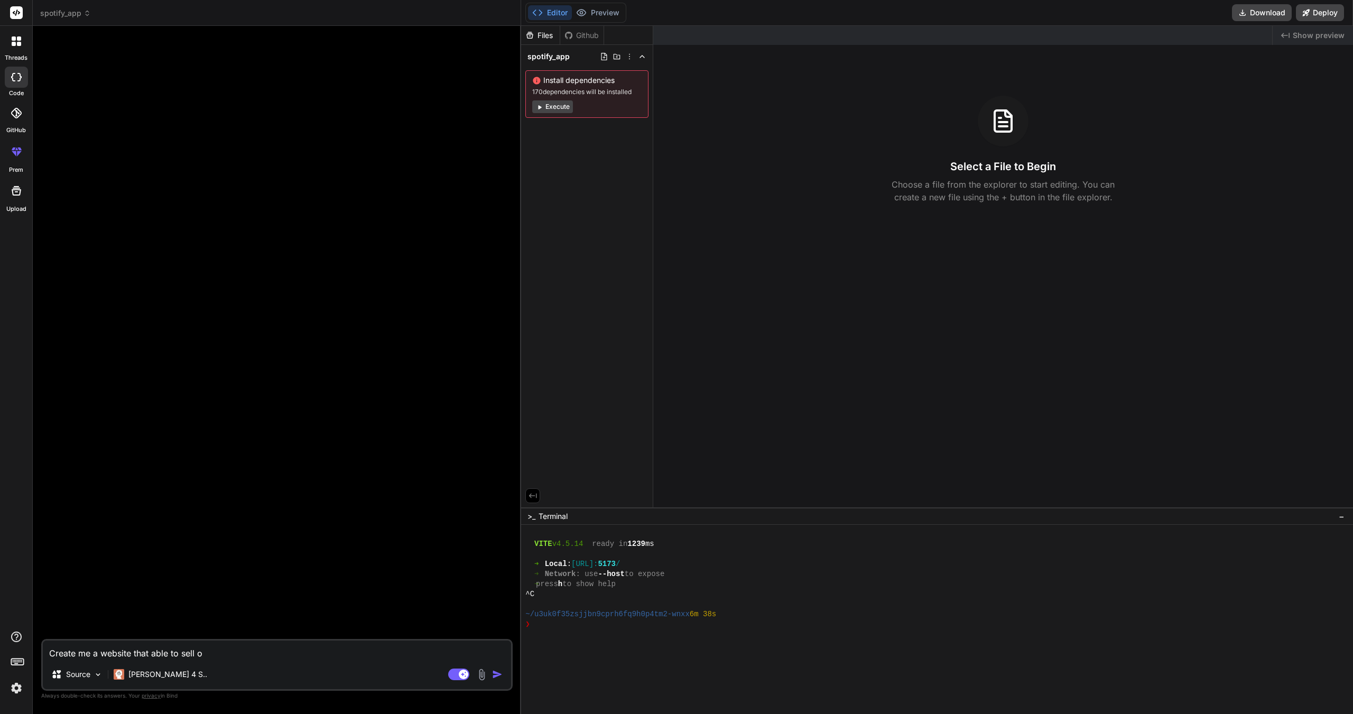
type textarea "Create me a website that able to sell or"
type textarea "x"
type textarea "Create me a website that able to sell or"
type textarea "x"
type textarea "Create me a website that able to sell or b"
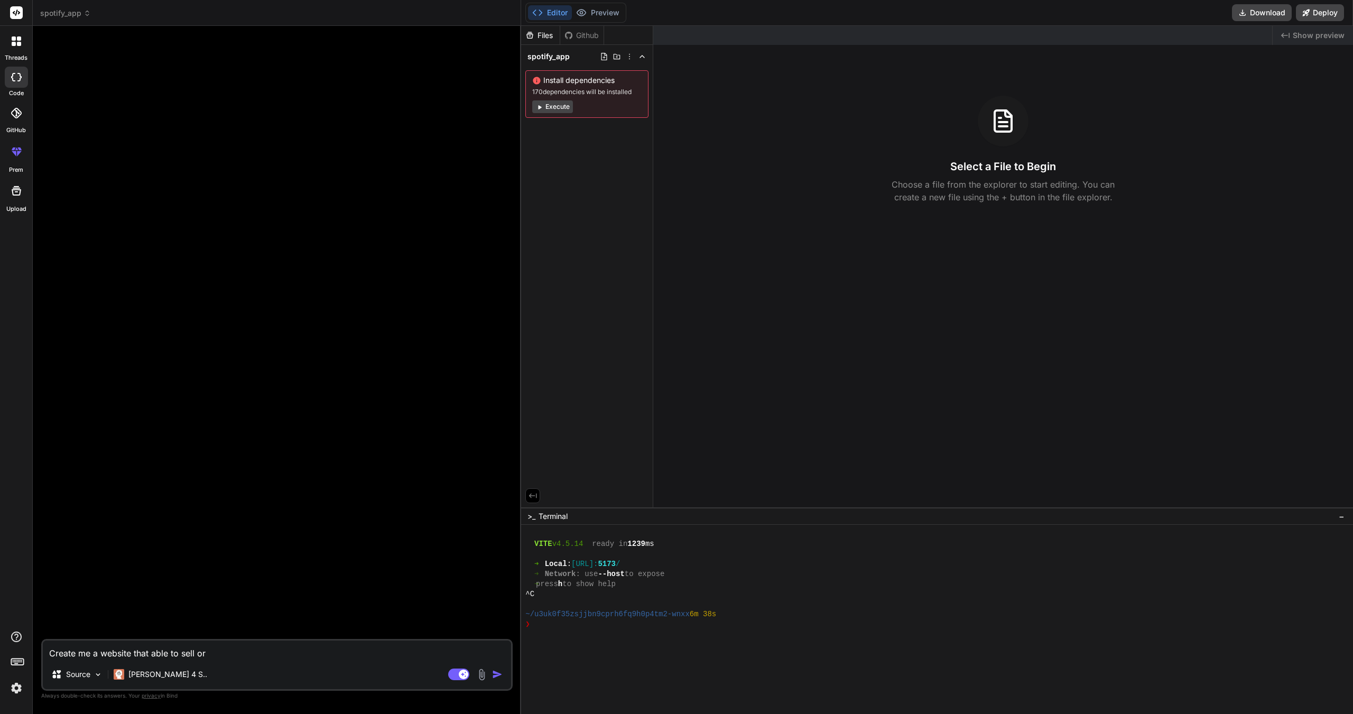
type textarea "x"
type textarea "Create me a website that able to sell or bu"
type textarea "x"
type textarea "Create me a website that able to sell or buy"
type textarea "x"
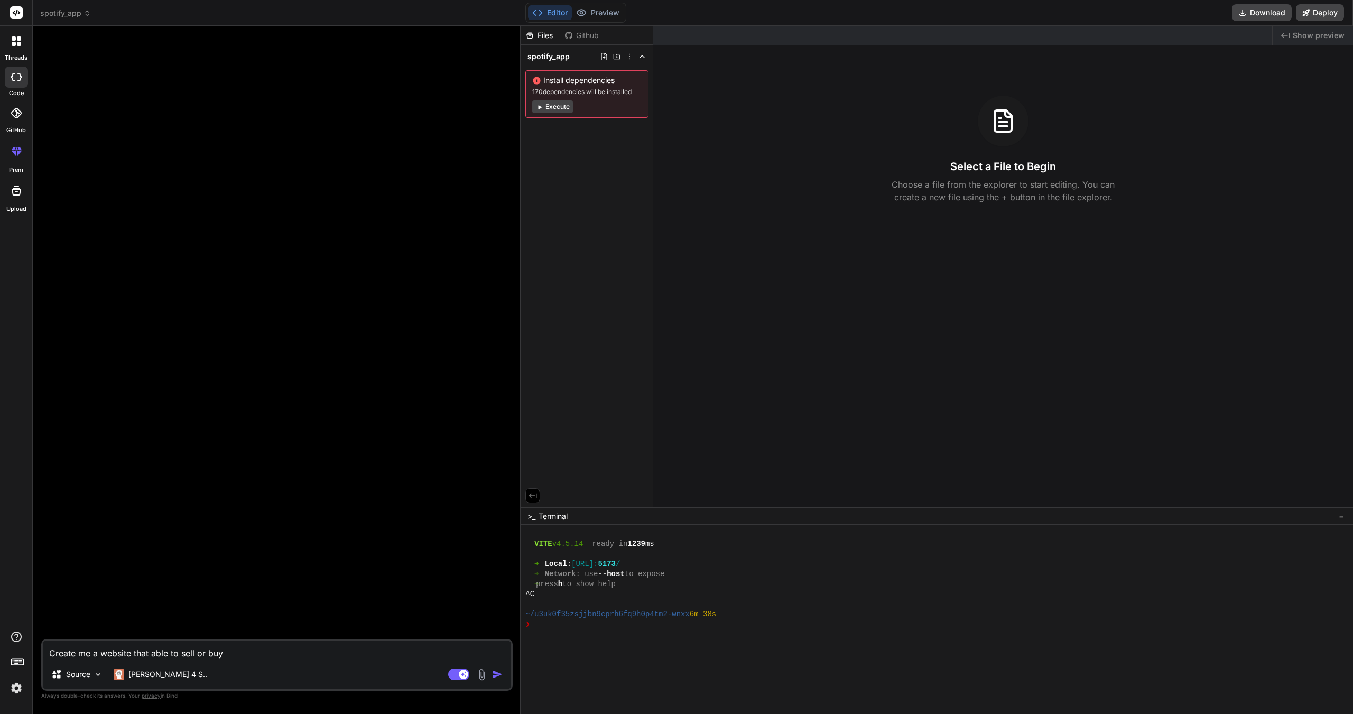
type textarea "Create me a website that able to sell or buy"
type textarea "x"
type textarea "Create me a website that able to sell or buy b"
type textarea "x"
type textarea "Create me a website that able to sell or buy bo"
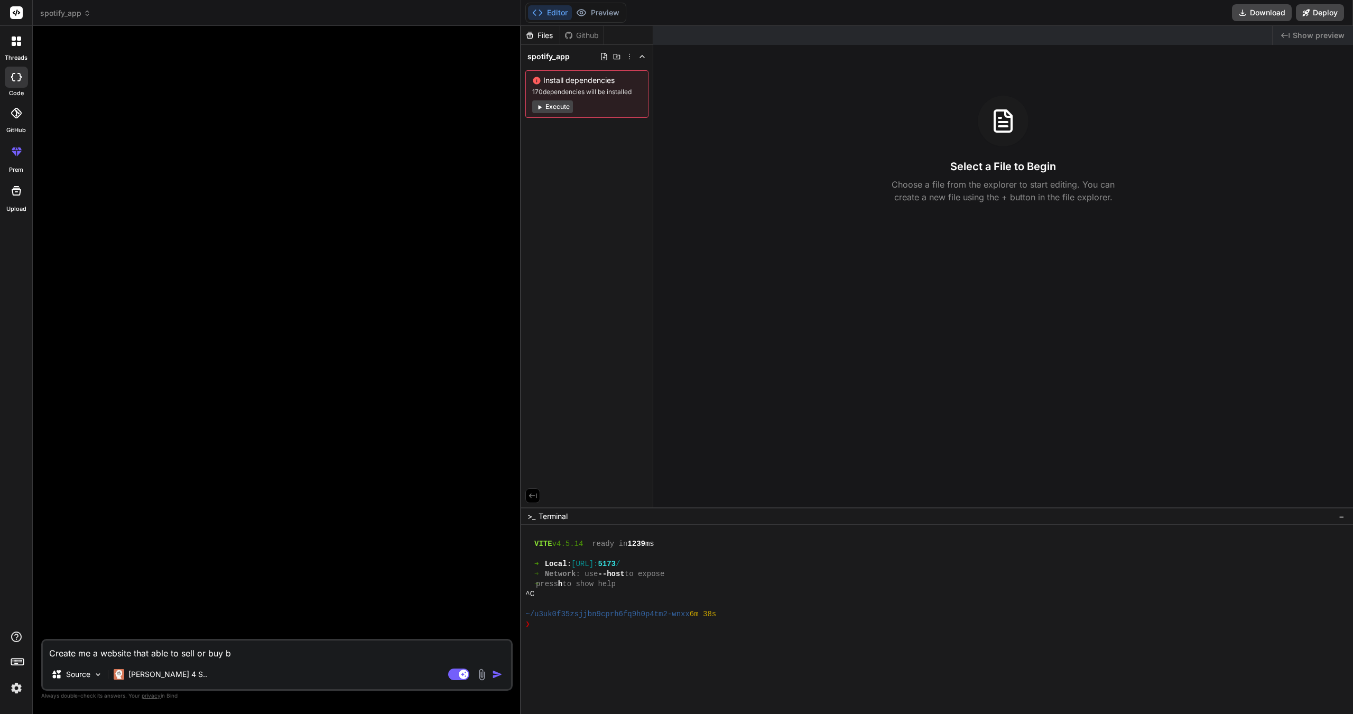
type textarea "x"
type textarea "Create me a website that able to sell or buy boo"
type textarea "x"
type textarea "Create me a website that able to sell or buy boos"
type textarea "x"
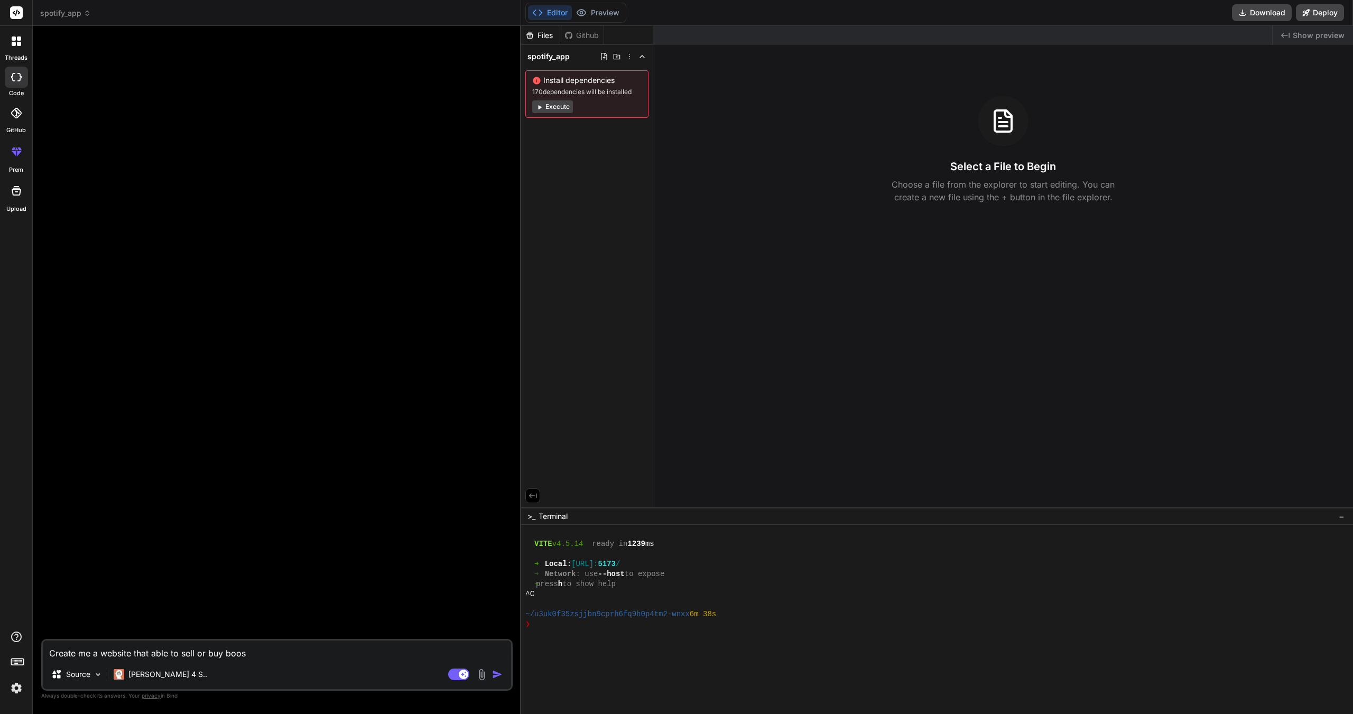
type textarea "Create me a website that able to sell or buy boost"
type textarea "x"
type textarea "Create me a website that able to sell or buy boosti"
type textarea "x"
type textarea "Create me a website that able to sell or buy boostin"
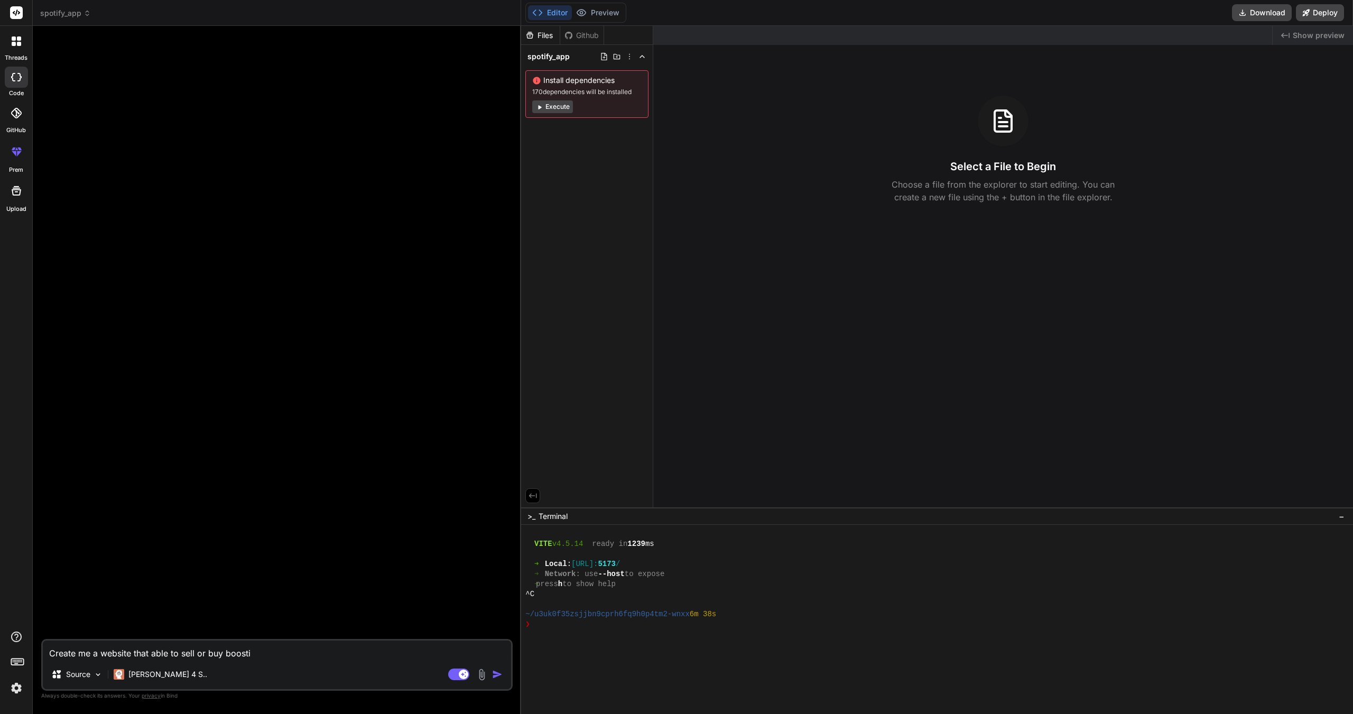
type textarea "x"
type textarea "Create me a website that able to sell or buy boosting"
type textarea "x"
type textarea "Create me a website that able to sell or buy boosting"
type textarea "x"
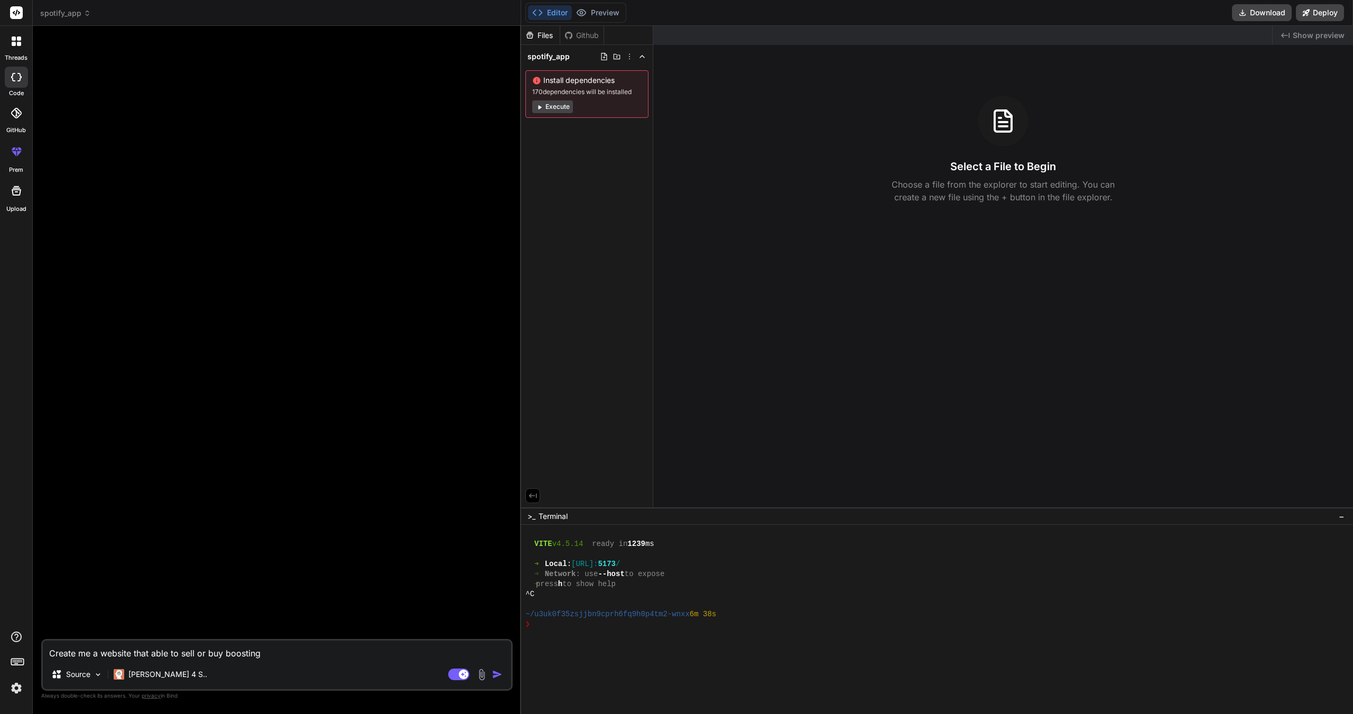
type textarea "Create me a website that able to sell or buy boosting s"
type textarea "x"
type textarea "Create me a website that able to sell or buy boosting se"
type textarea "x"
type textarea "Create me a website that able to sell or buy boosting set"
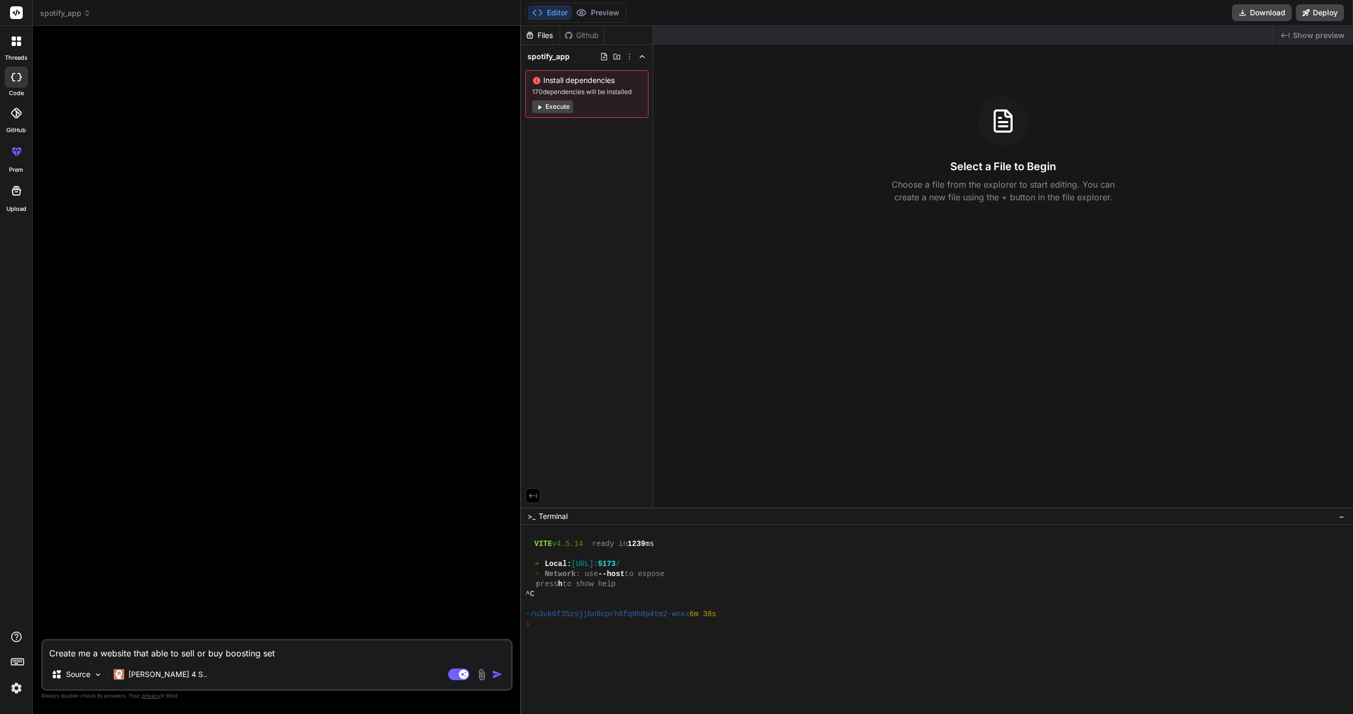
type textarea "x"
type textarea "Create me a website that able to sell or buy boosting seti"
type textarea "x"
type textarea "Create me a website that able to sell or buy boosting set"
type textarea "x"
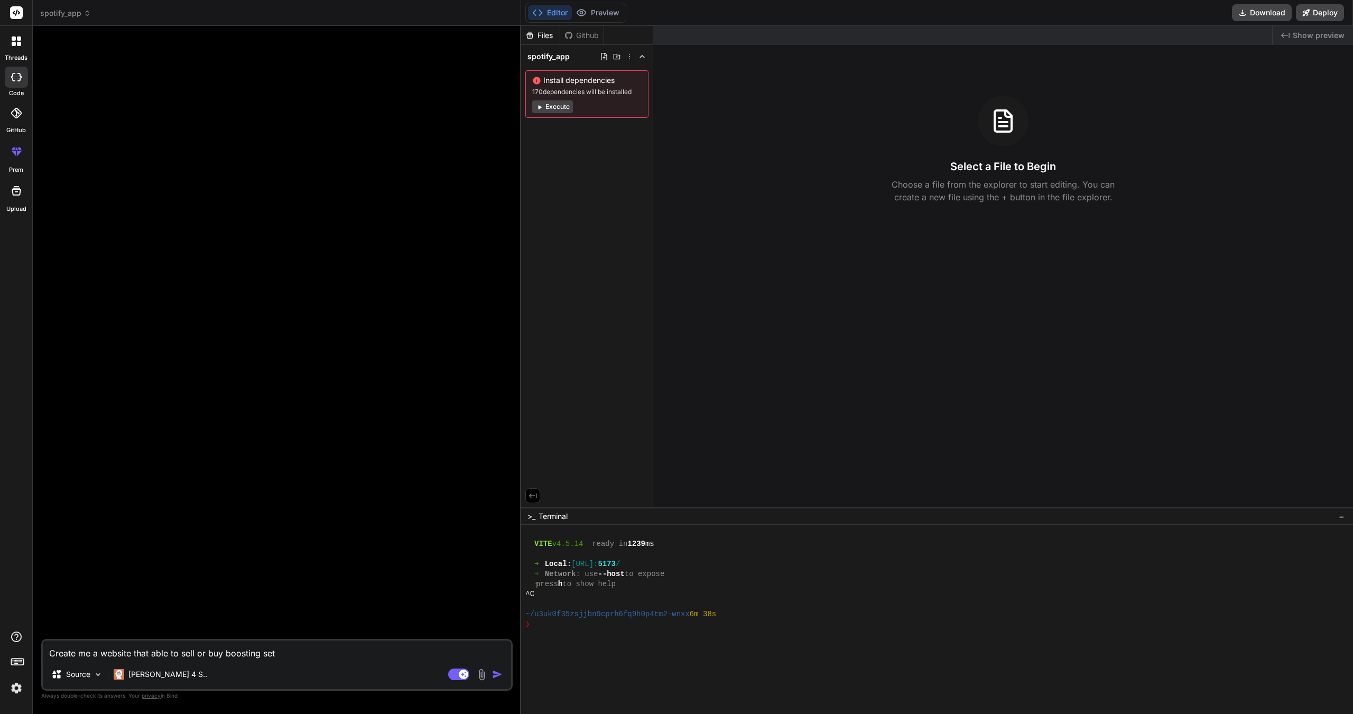
type textarea "Create me a website that able to sell or buy boosting se"
type textarea "x"
type textarea "Create me a website that able to sell or buy boosting ser"
type textarea "x"
type textarea "Create me a website that able to sell or buy boosting serb"
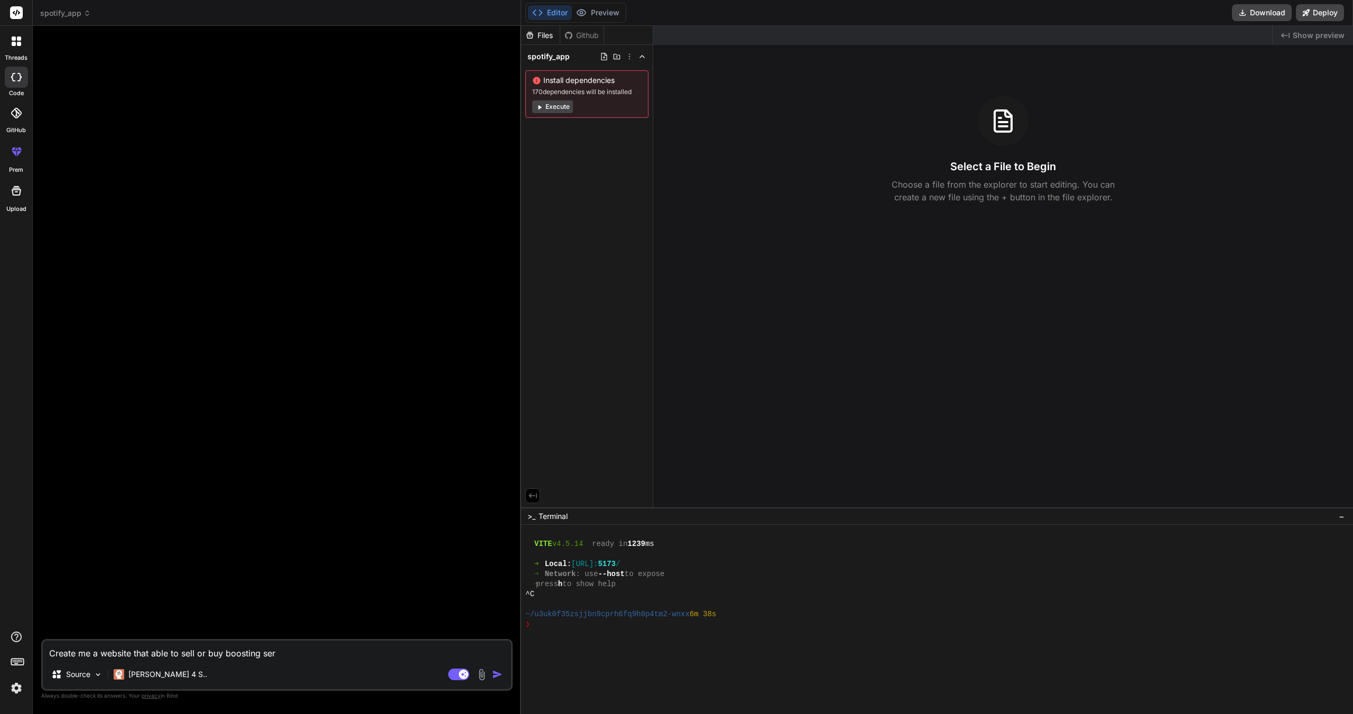
type textarea "x"
type textarea "Create me a website that able to sell or buy boosting ser"
click at [497, 672] on img "button" at bounding box center [497, 674] width 11 height 11
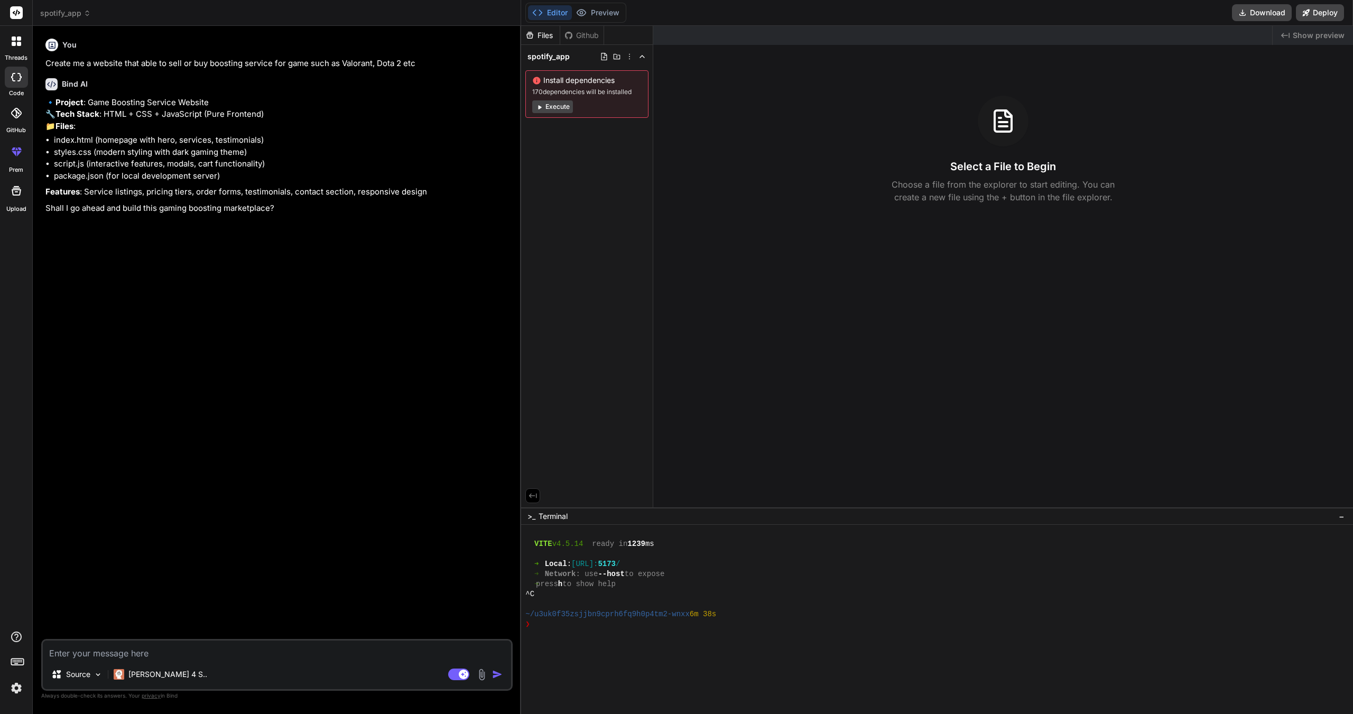
click at [178, 652] on textarea at bounding box center [277, 649] width 468 height 19
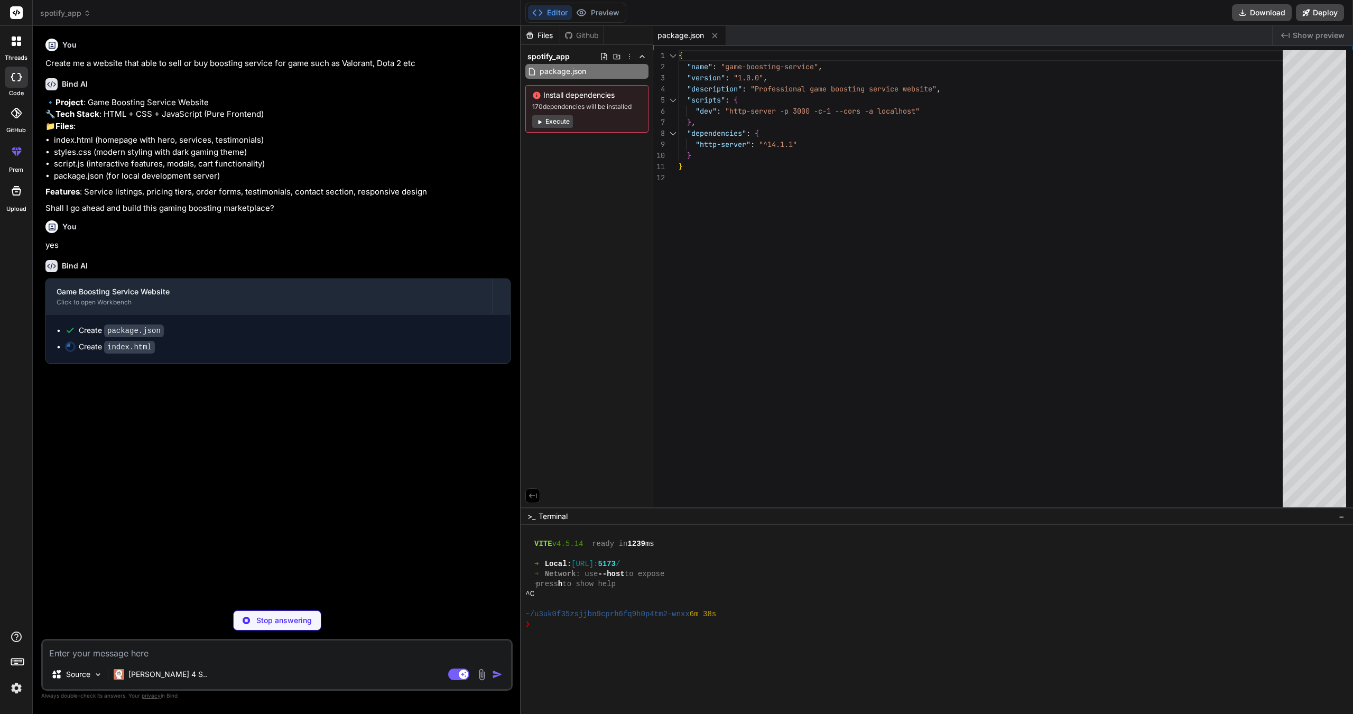
click at [16, 155] on icon at bounding box center [16, 151] width 13 height 13
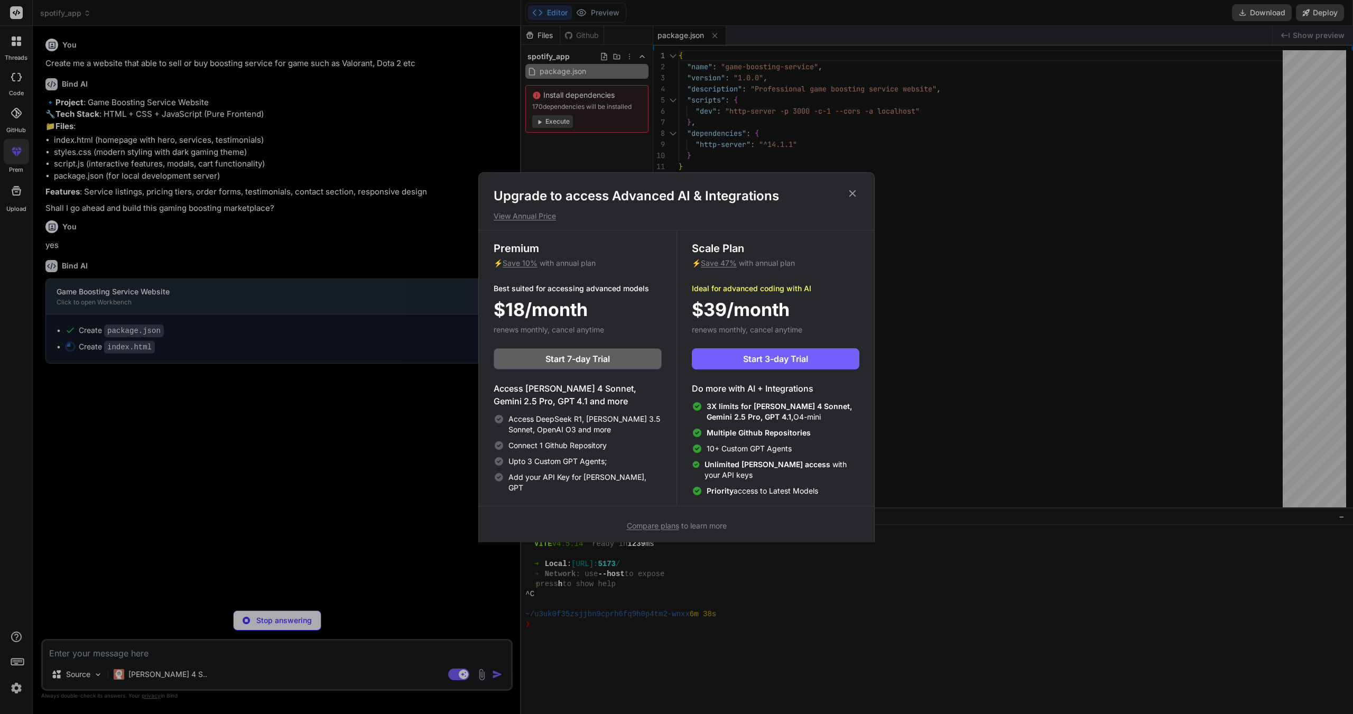
click at [619, 486] on div "Premium ⚡ Save 10% with annual plan Best suited for accessing advanced models $…" at bounding box center [578, 367] width 198 height 275
click at [617, 481] on span "Add your API Key for [PERSON_NAME], GPT" at bounding box center [584, 482] width 153 height 21
click at [636, 478] on div "Add your API Key for [PERSON_NAME], GPT" at bounding box center [578, 482] width 168 height 21
click at [355, 488] on div "Upgrade to access Advanced AI & Integrations View Annual Price Premium ⚡ Save 1…" at bounding box center [676, 357] width 1353 height 714
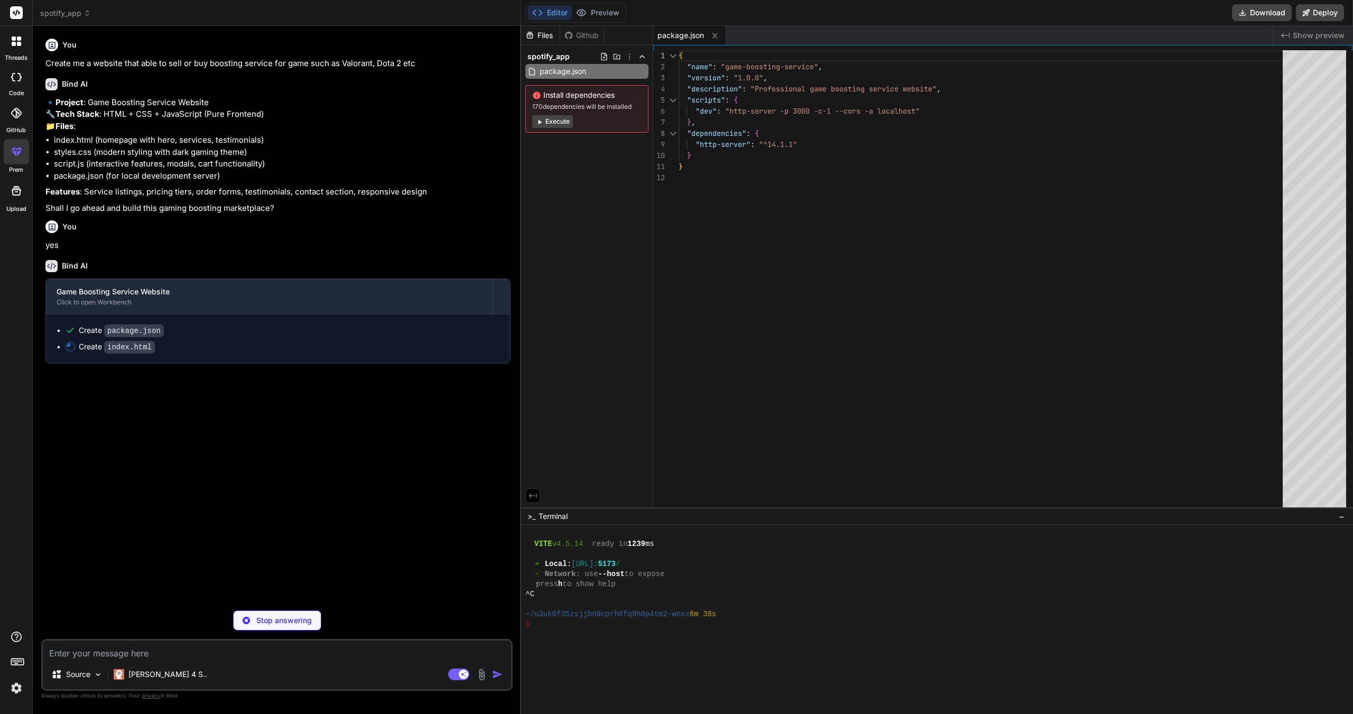
click at [12, 686] on img at bounding box center [16, 688] width 18 height 18
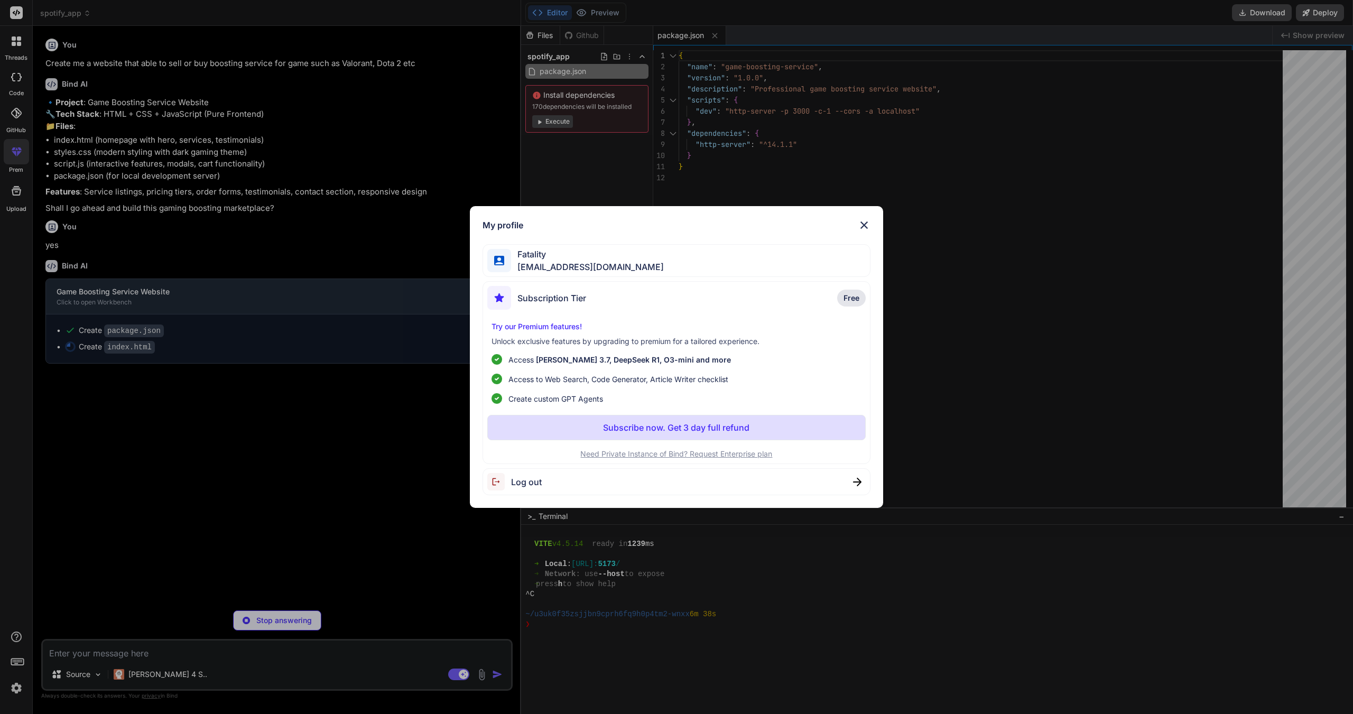
click at [337, 393] on div "My profile Fatality [EMAIL_ADDRESS][DOMAIN_NAME] Subscription Tier Free Try our…" at bounding box center [676, 357] width 1353 height 714
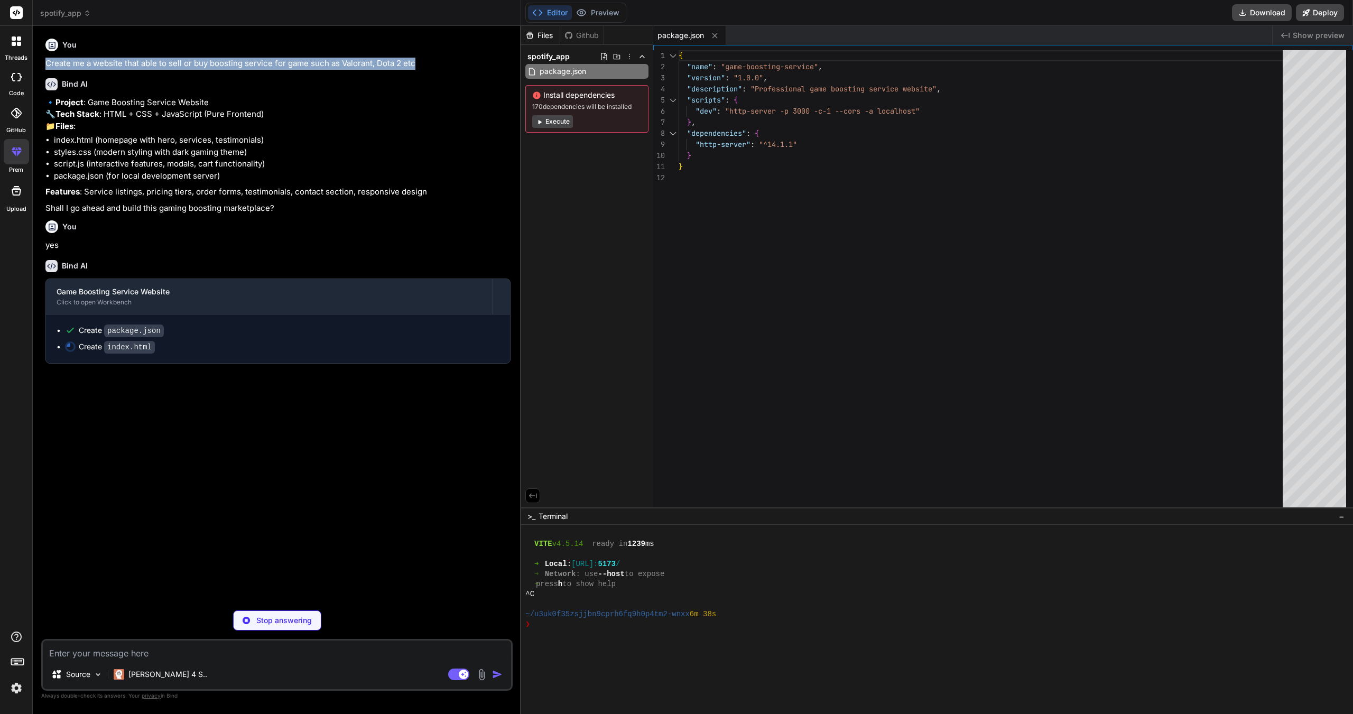
drag, startPoint x: 403, startPoint y: 60, endPoint x: 43, endPoint y: 68, distance: 359.4
click at [43, 68] on div "You Create me a website that able to sell or buy boosting service for game such…" at bounding box center [277, 318] width 469 height 568
copy p "Create me a website that able to sell or buy boosting service for game such as …"
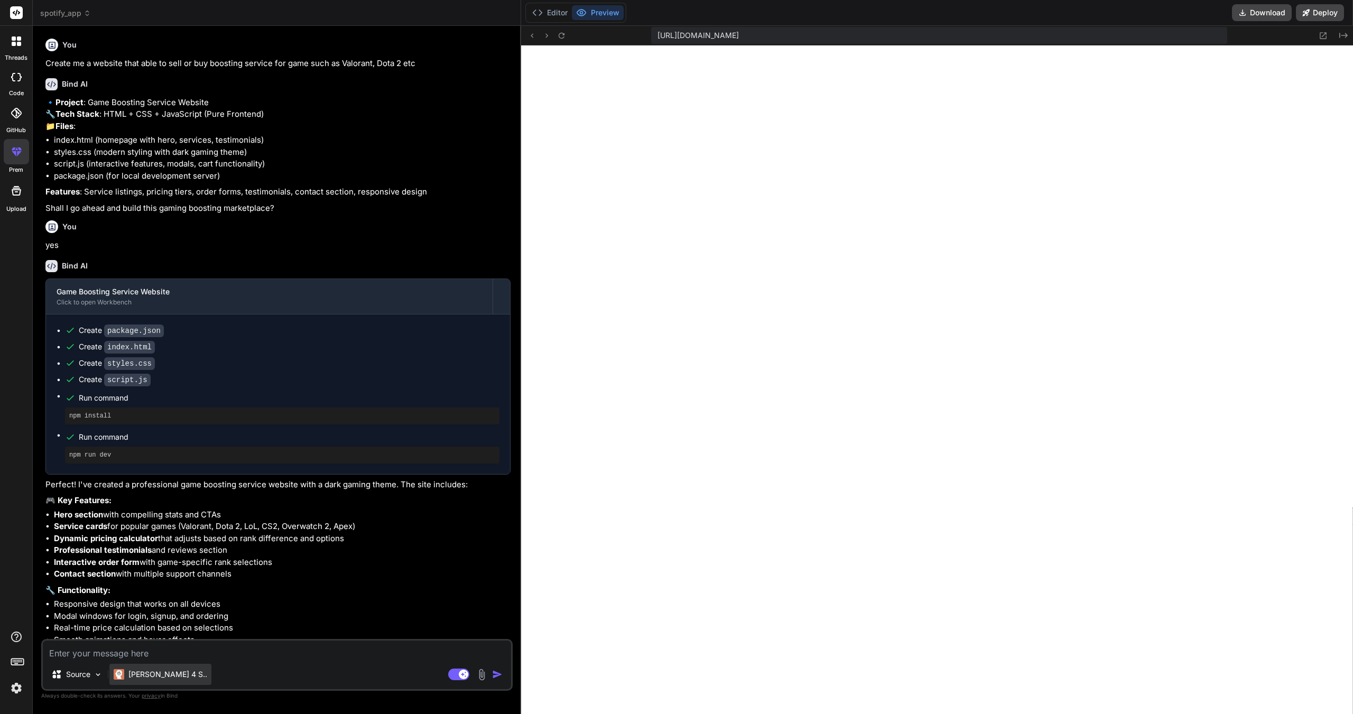
click at [151, 677] on p "[PERSON_NAME] 4 S.." at bounding box center [167, 674] width 79 height 11
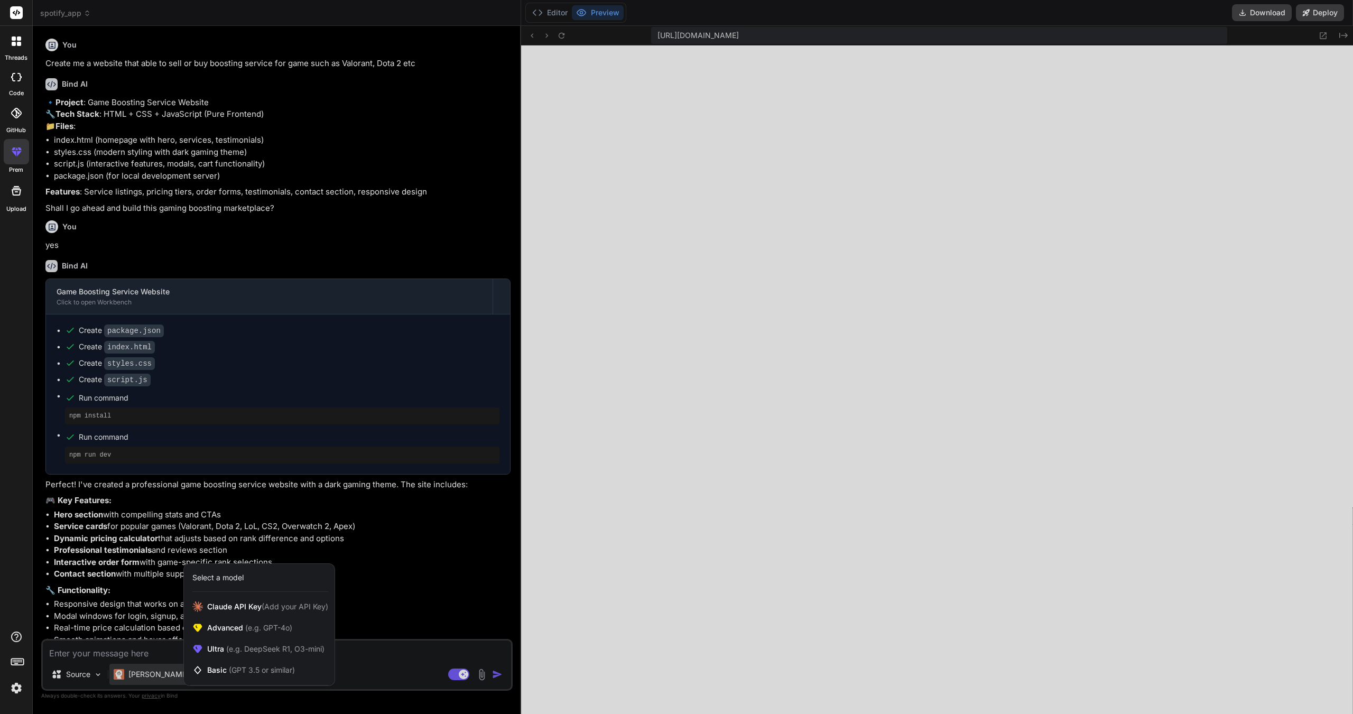
click at [629, 492] on div at bounding box center [676, 357] width 1353 height 714
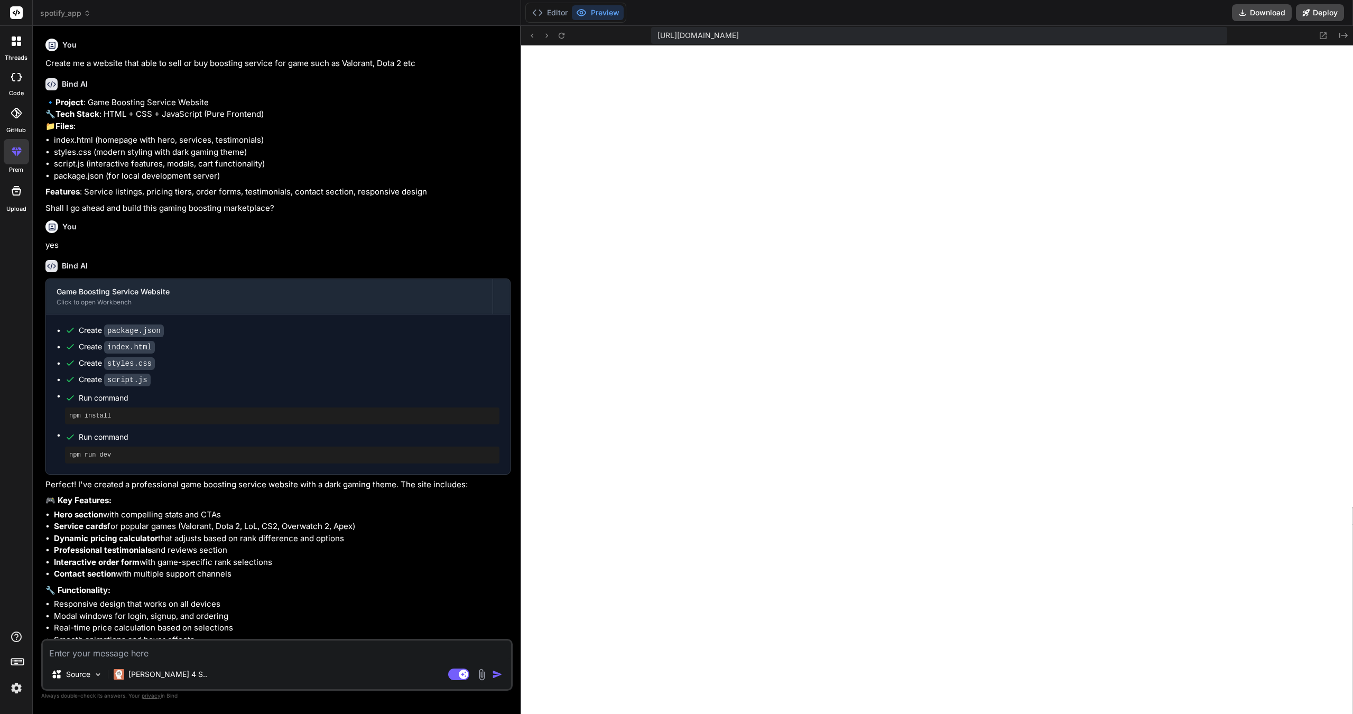
scroll to position [127, 0]
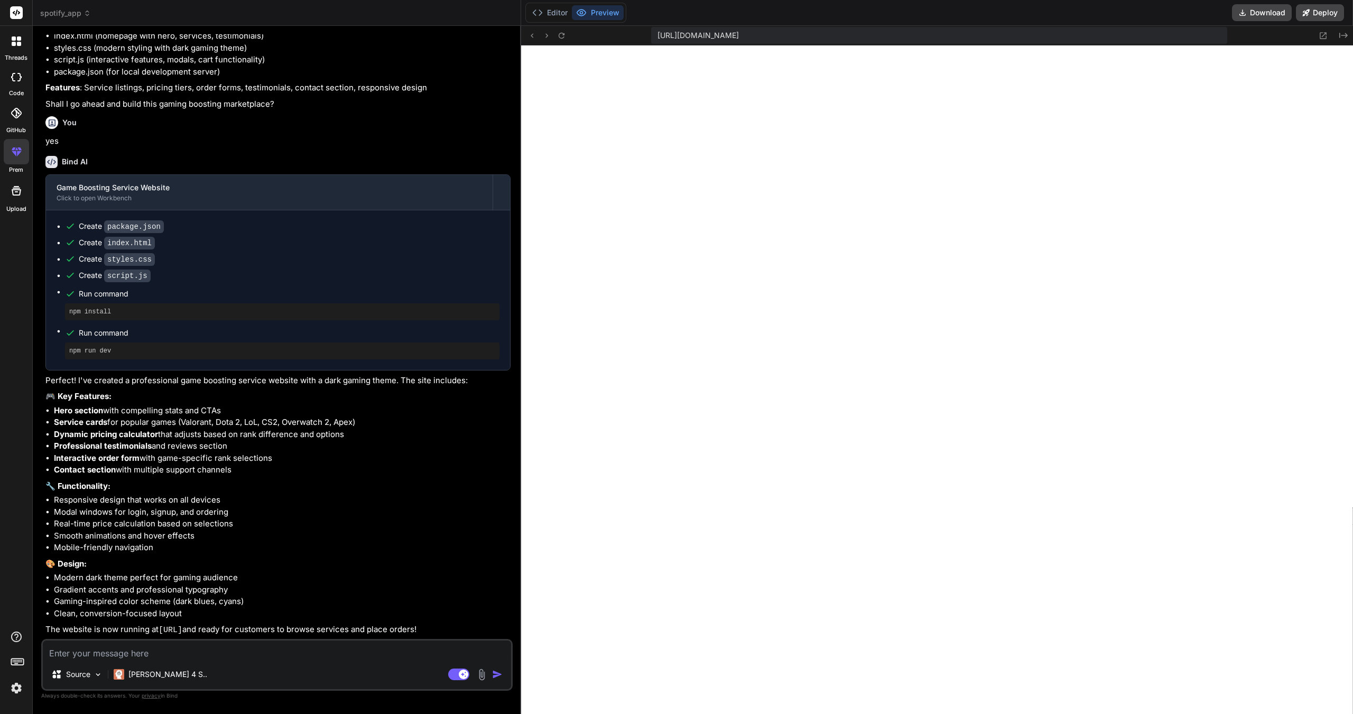
click at [269, 653] on textarea at bounding box center [277, 649] width 468 height 19
drag, startPoint x: 196, startPoint y: 653, endPoint x: 172, endPoint y: 657, distance: 24.2
click at [172, 657] on textarea "Make the log in and sign up availble for customers" at bounding box center [277, 649] width 468 height 19
click at [499, 680] on div "Agent Mode. When this toggle is activated, AI automatically makes decisions, re…" at bounding box center [476, 674] width 61 height 13
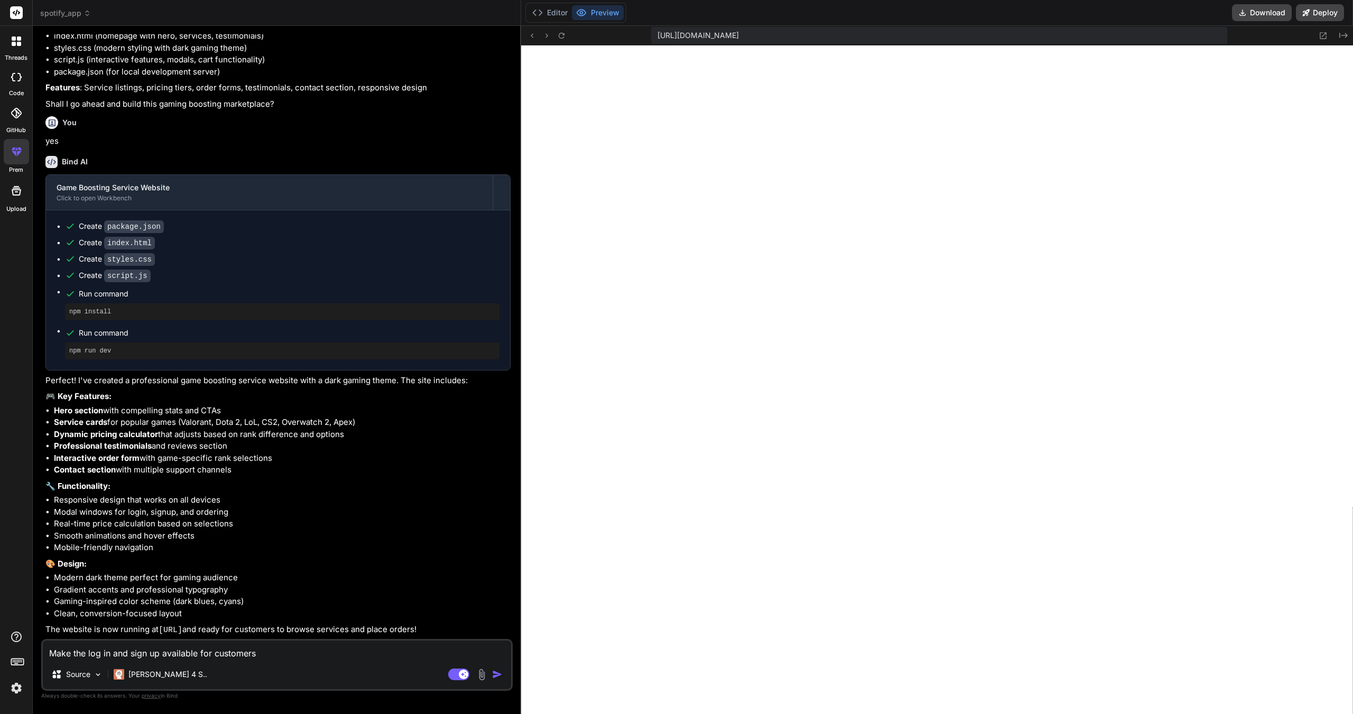
click at [499, 676] on img "button" at bounding box center [497, 674] width 11 height 11
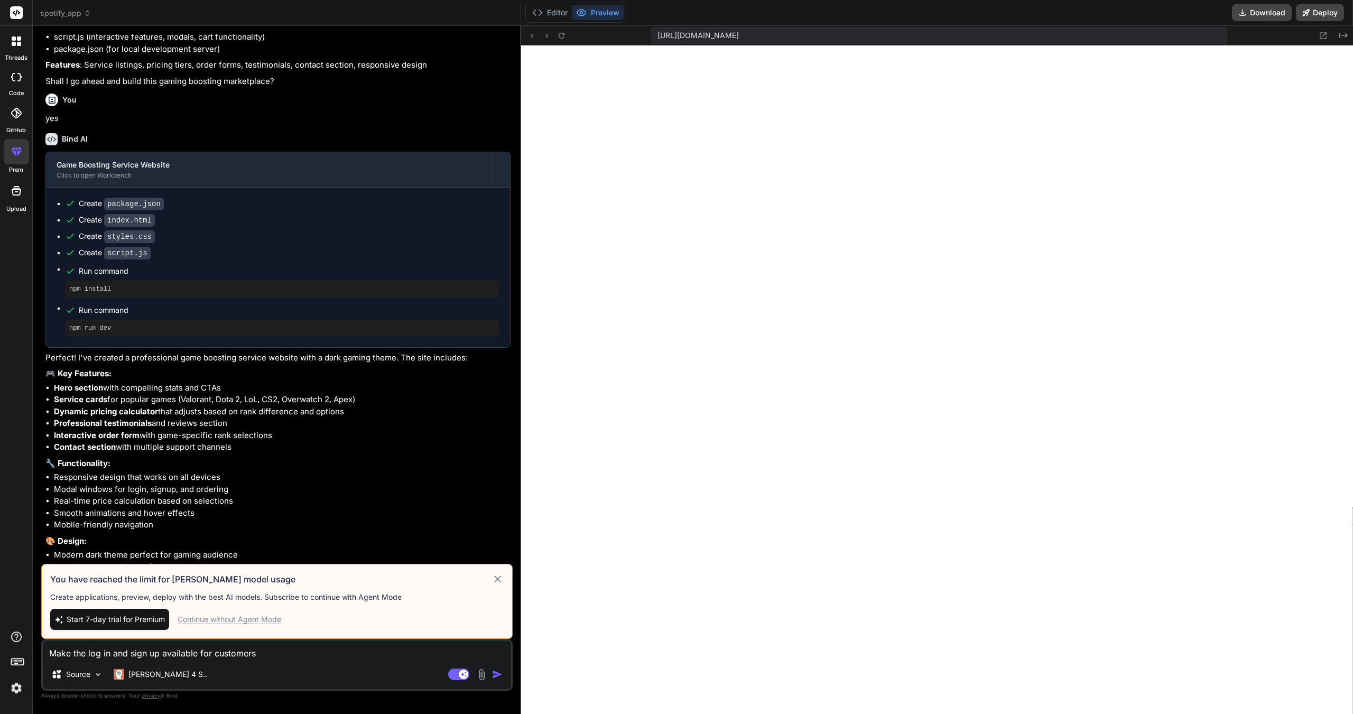
click at [269, 621] on div "Continue without Agent Mode" at bounding box center [230, 619] width 104 height 11
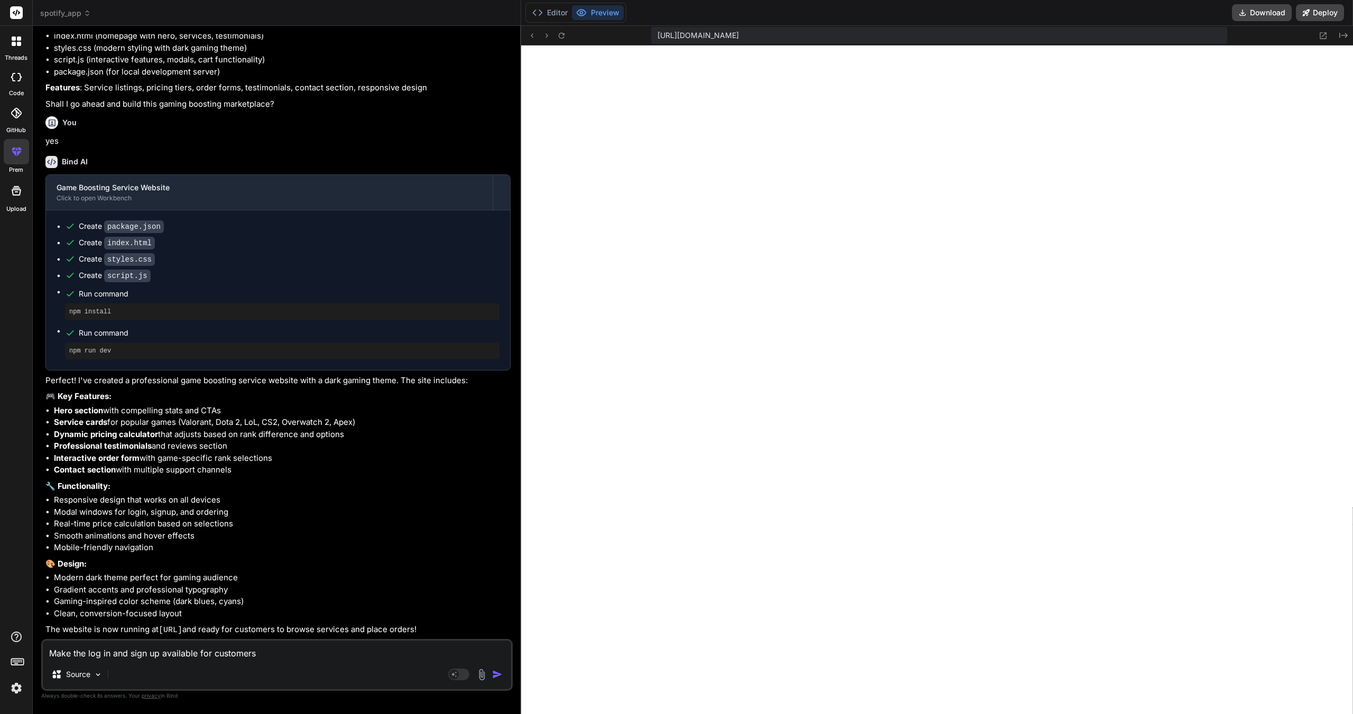
click at [504, 674] on button "button" at bounding box center [499, 674] width 15 height 11
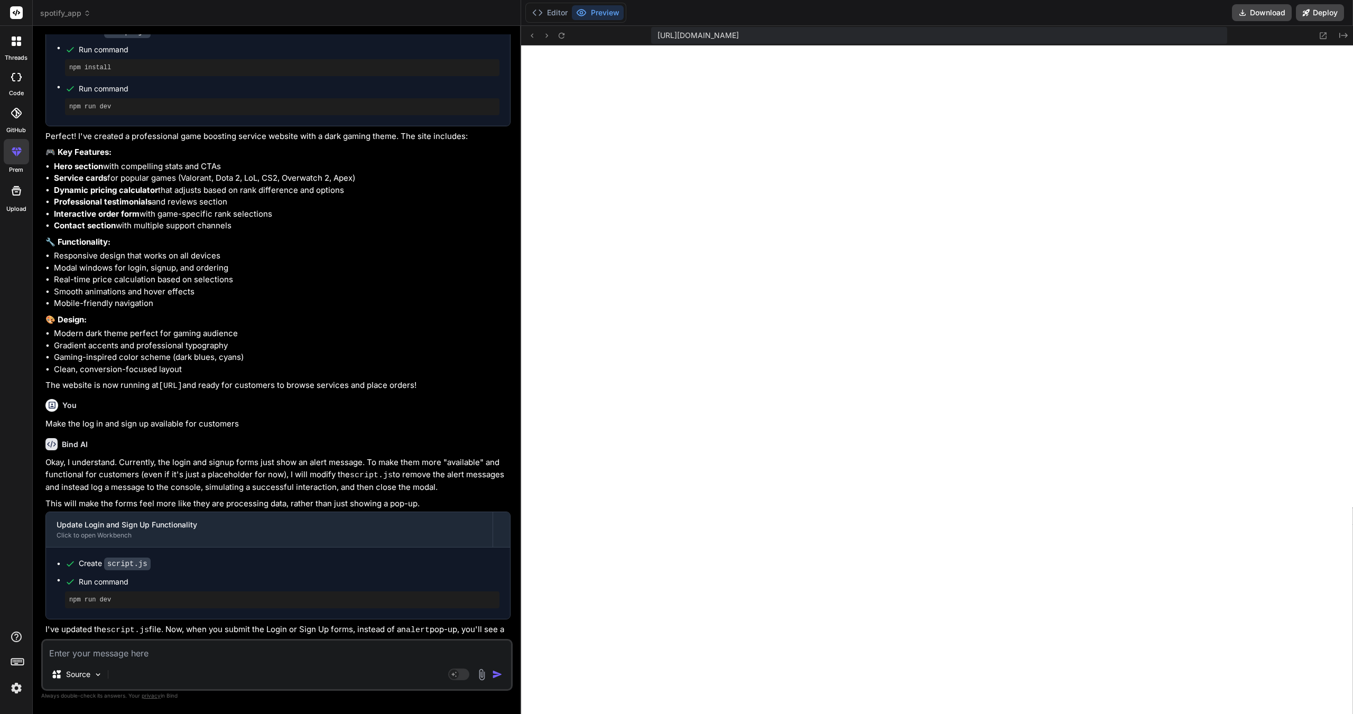
scroll to position [421, 0]
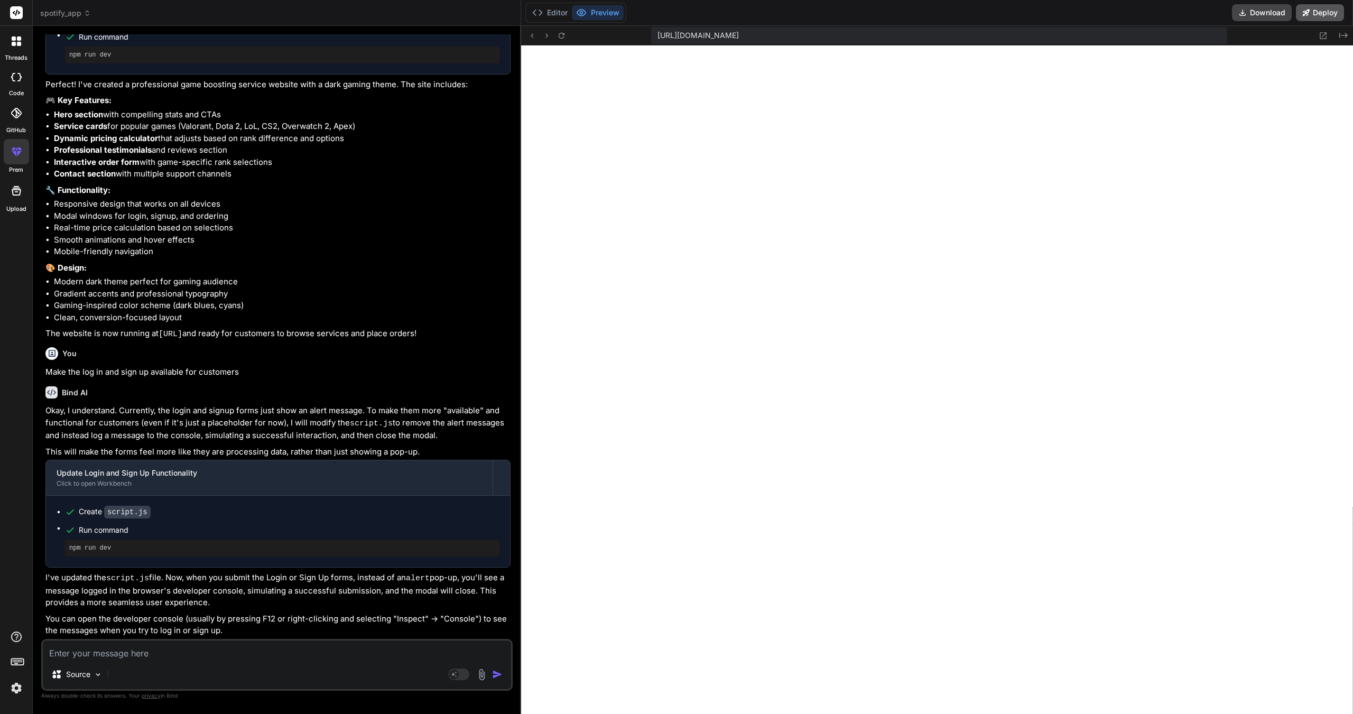
click at [1317, 14] on button "Deploy" at bounding box center [1320, 12] width 48 height 17
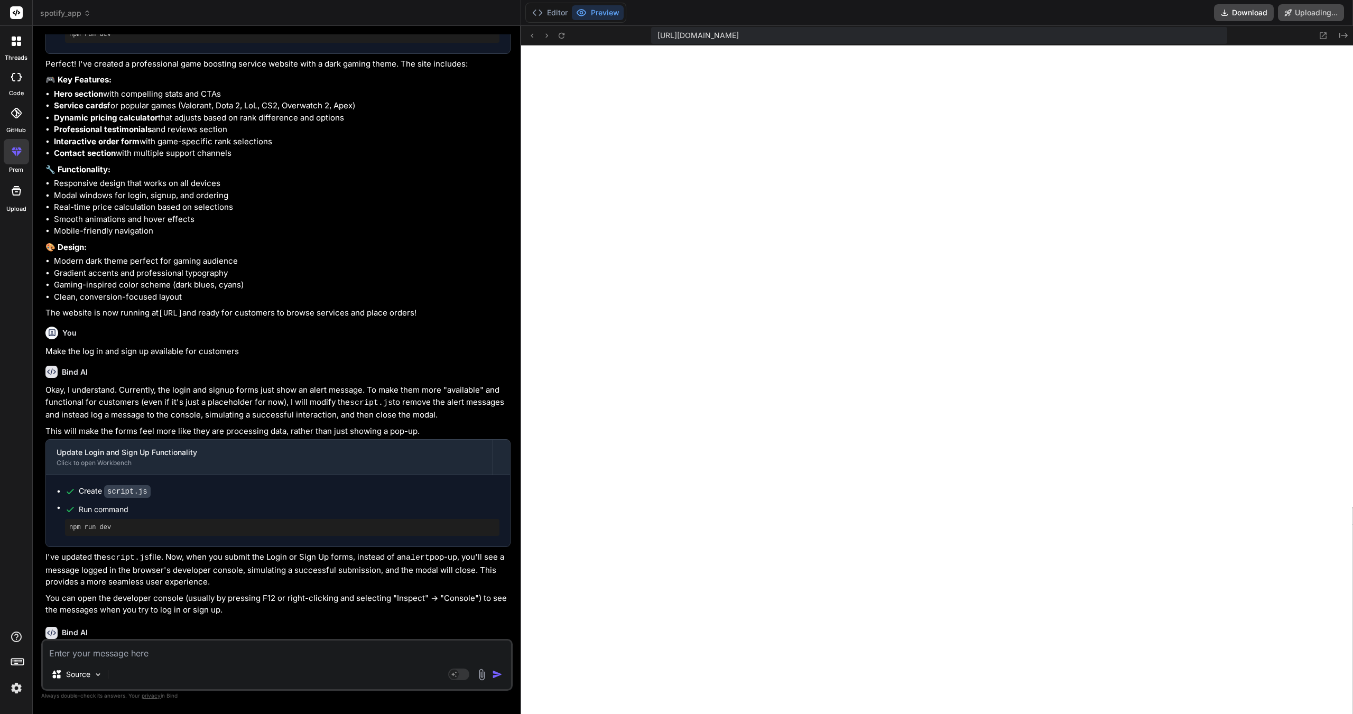
scroll to position [513, 0]
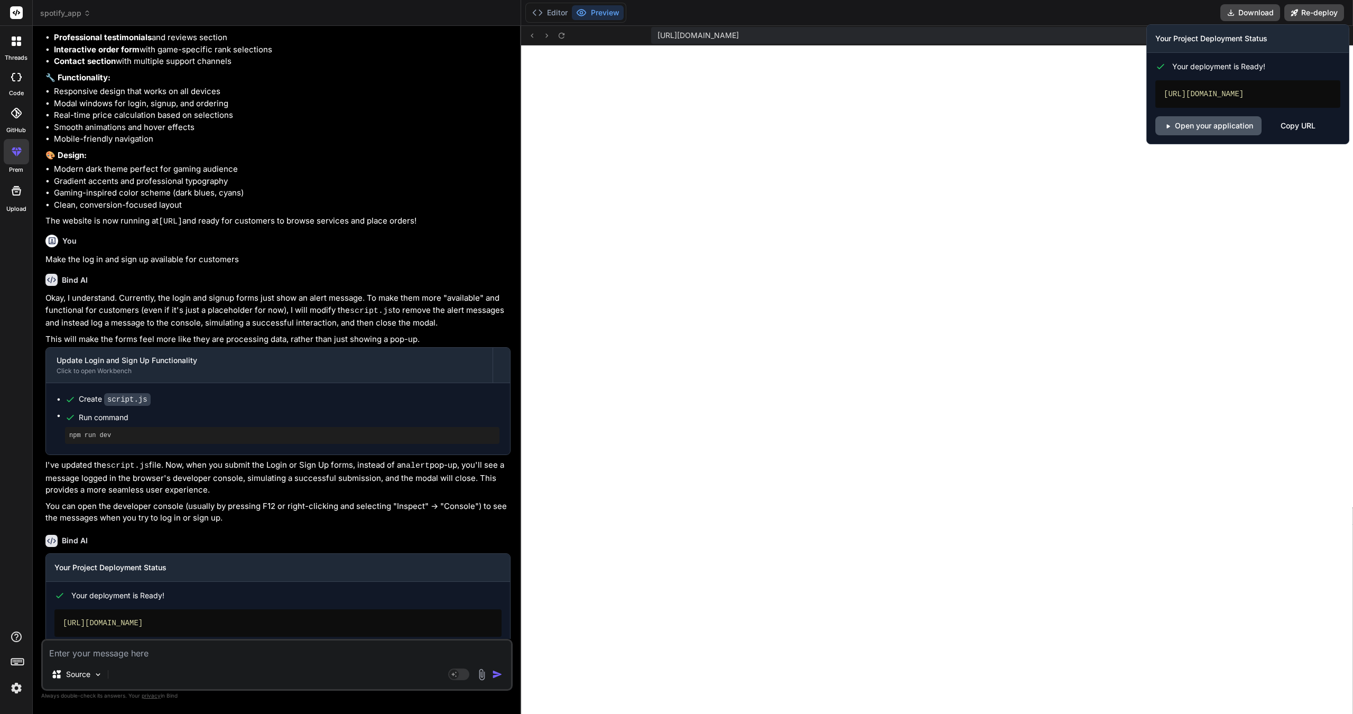
click at [1224, 127] on link "Open your application" at bounding box center [1208, 125] width 106 height 19
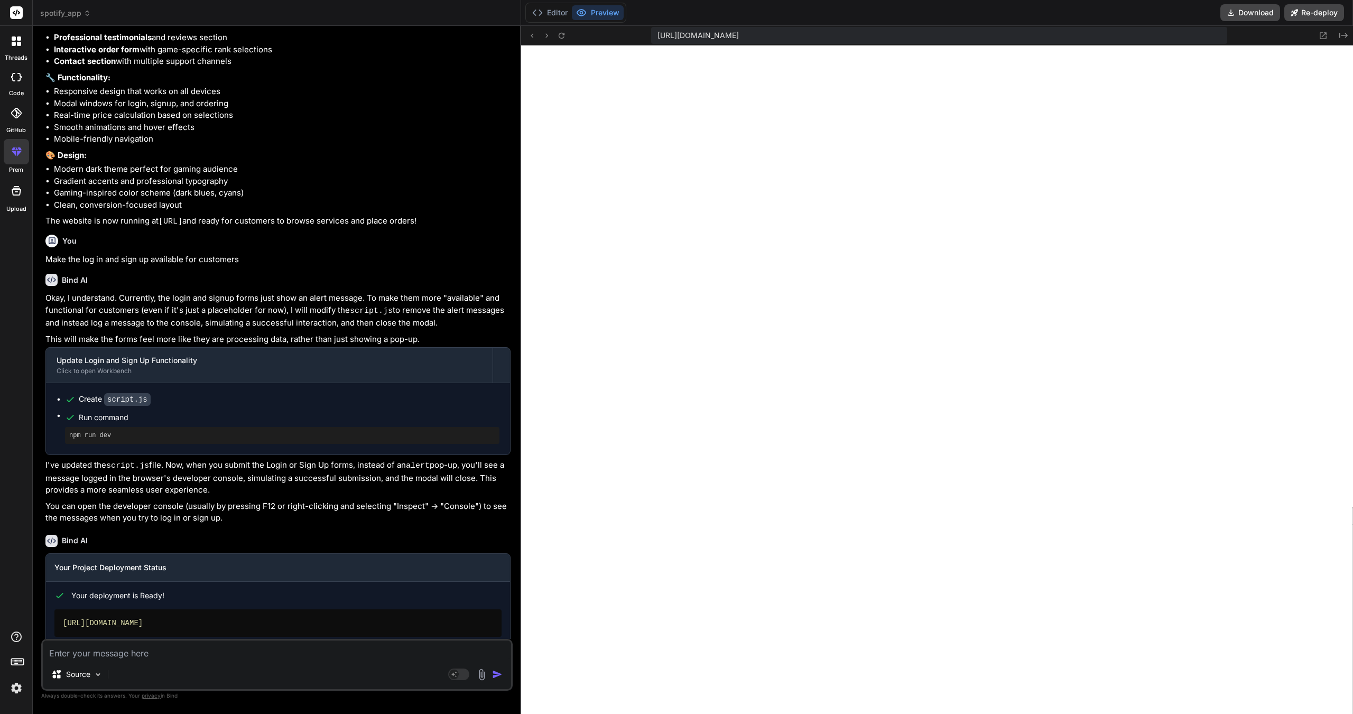
scroll to position [576, 0]
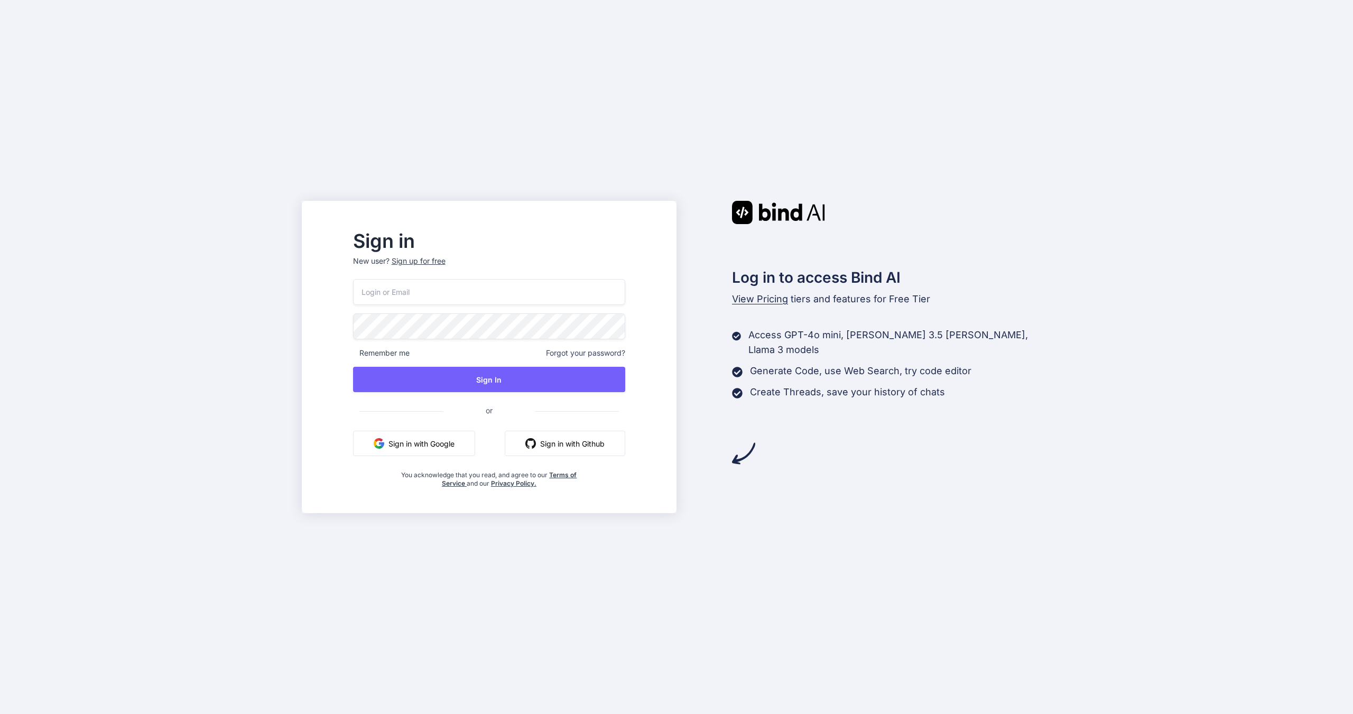
click at [475, 445] on button "Sign in with Google" at bounding box center [414, 443] width 122 height 25
